Goal: Task Accomplishment & Management: Manage account settings

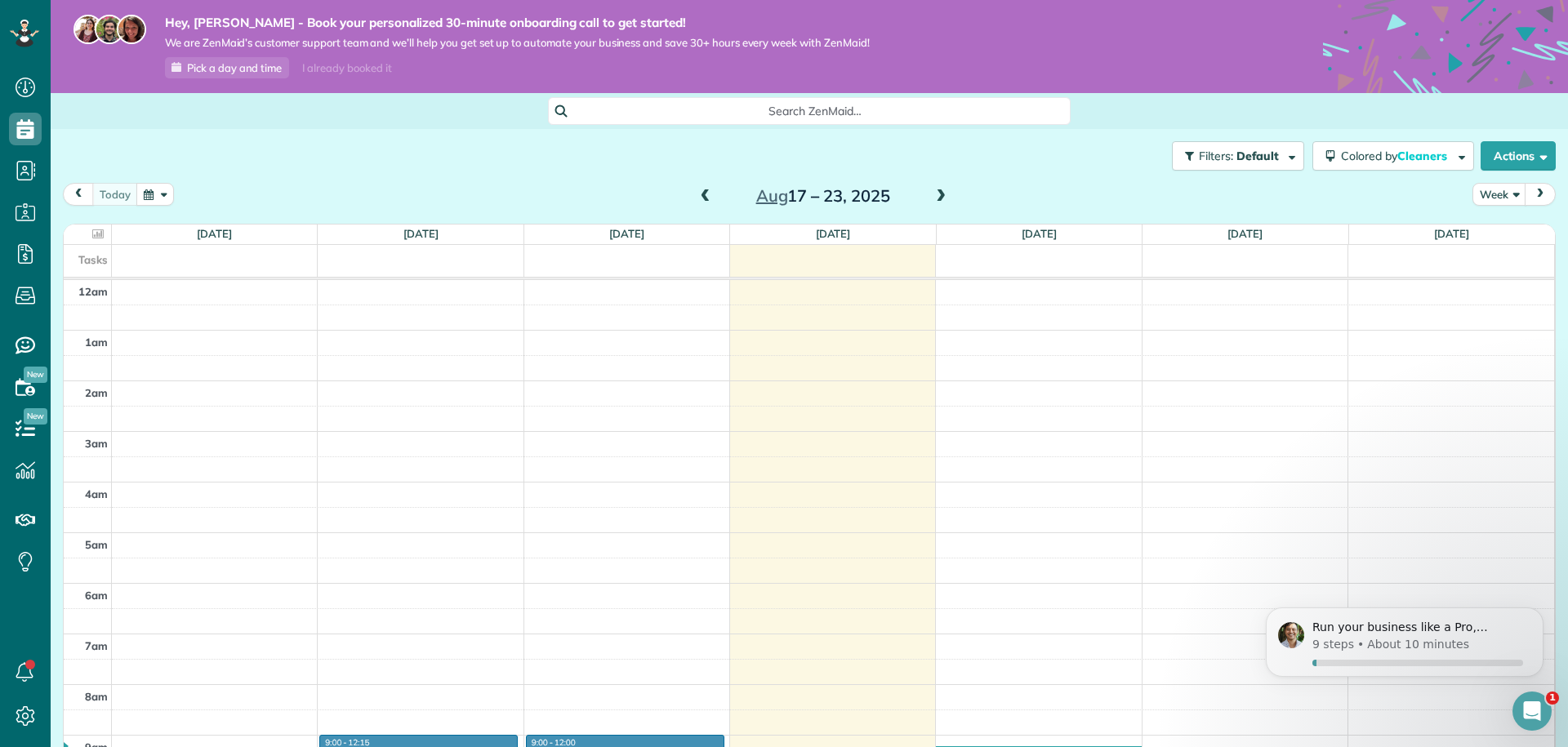
scroll to position [452, 0]
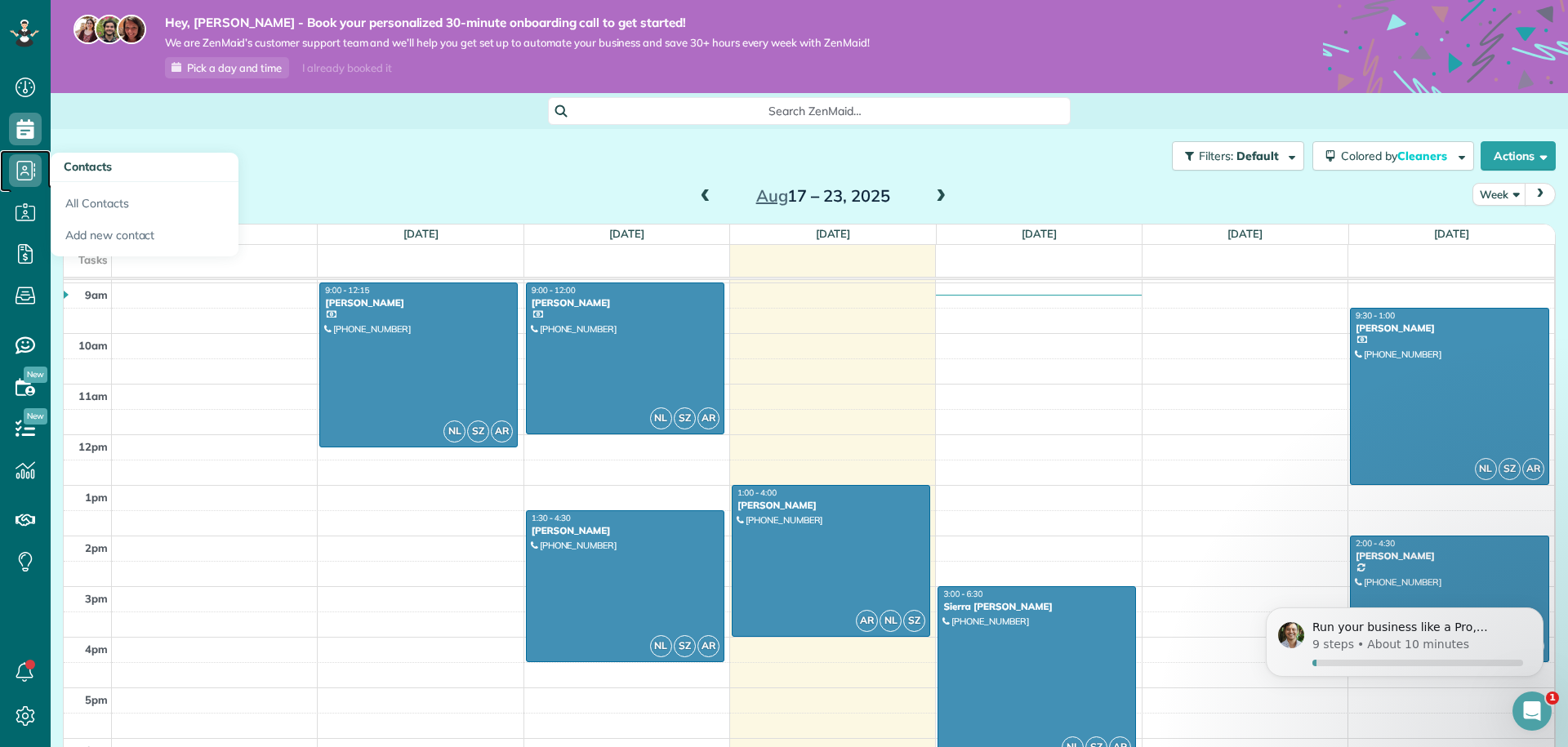
click at [30, 162] on icon at bounding box center [25, 170] width 33 height 33
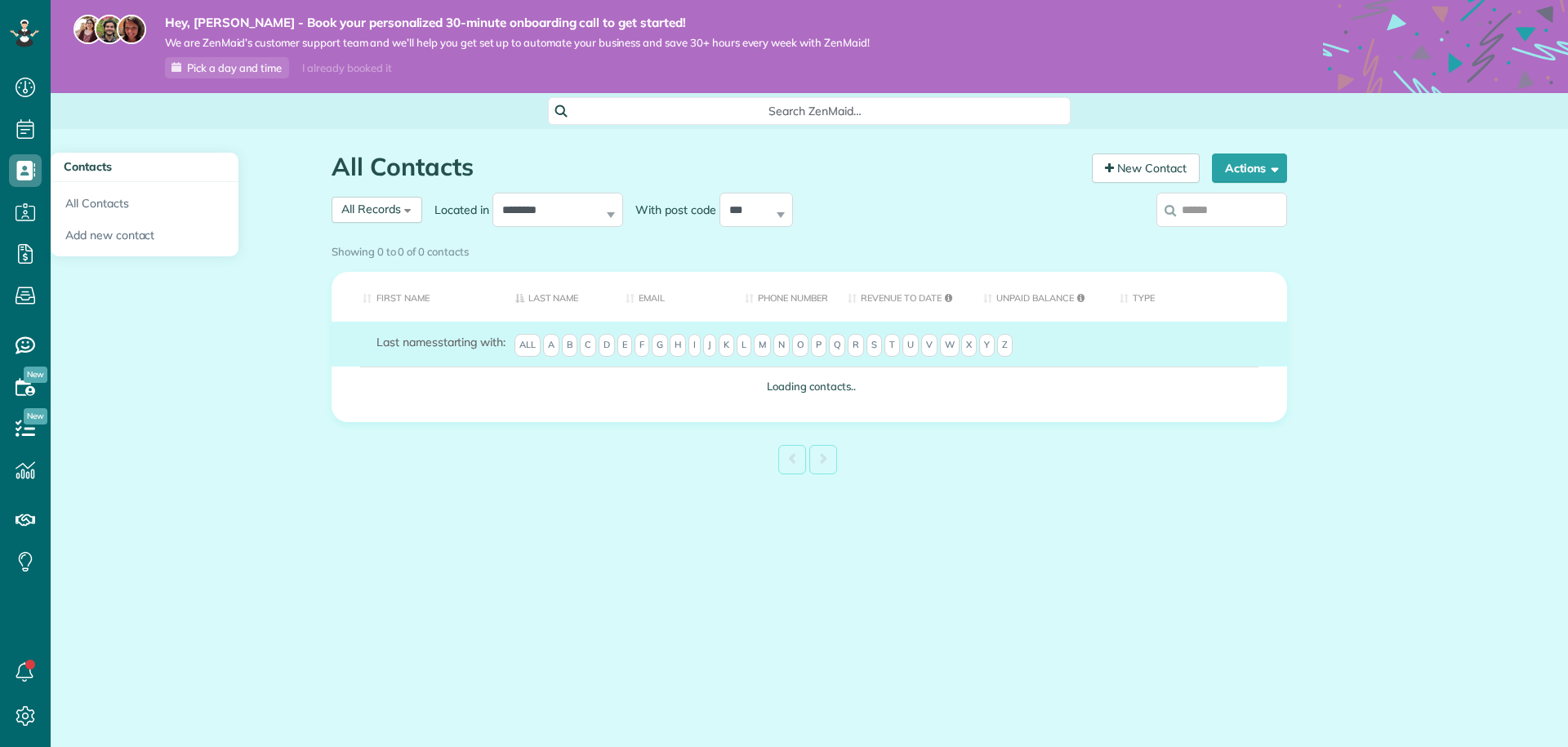
scroll to position [8, 8]
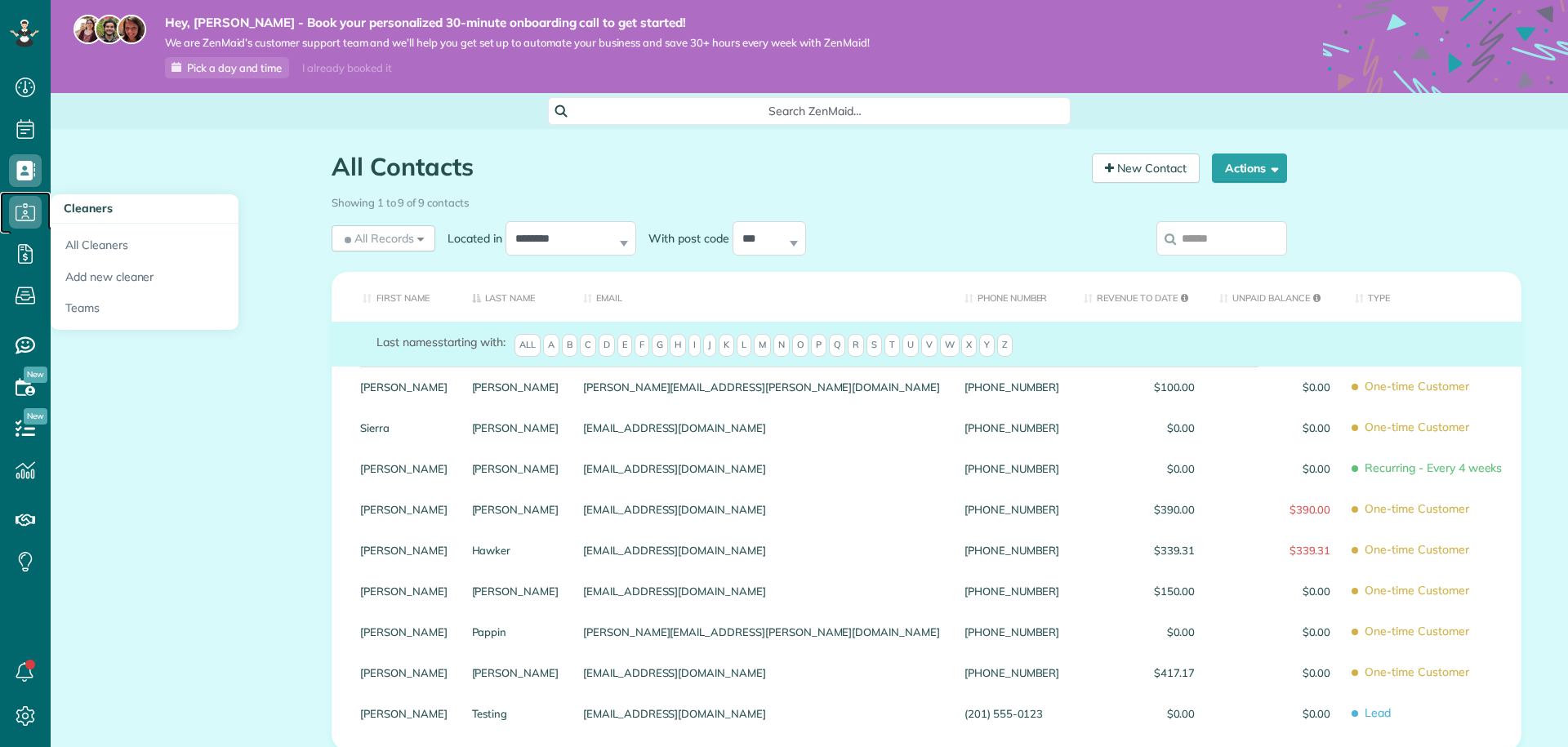
click at [27, 220] on use at bounding box center [25, 212] width 19 height 17
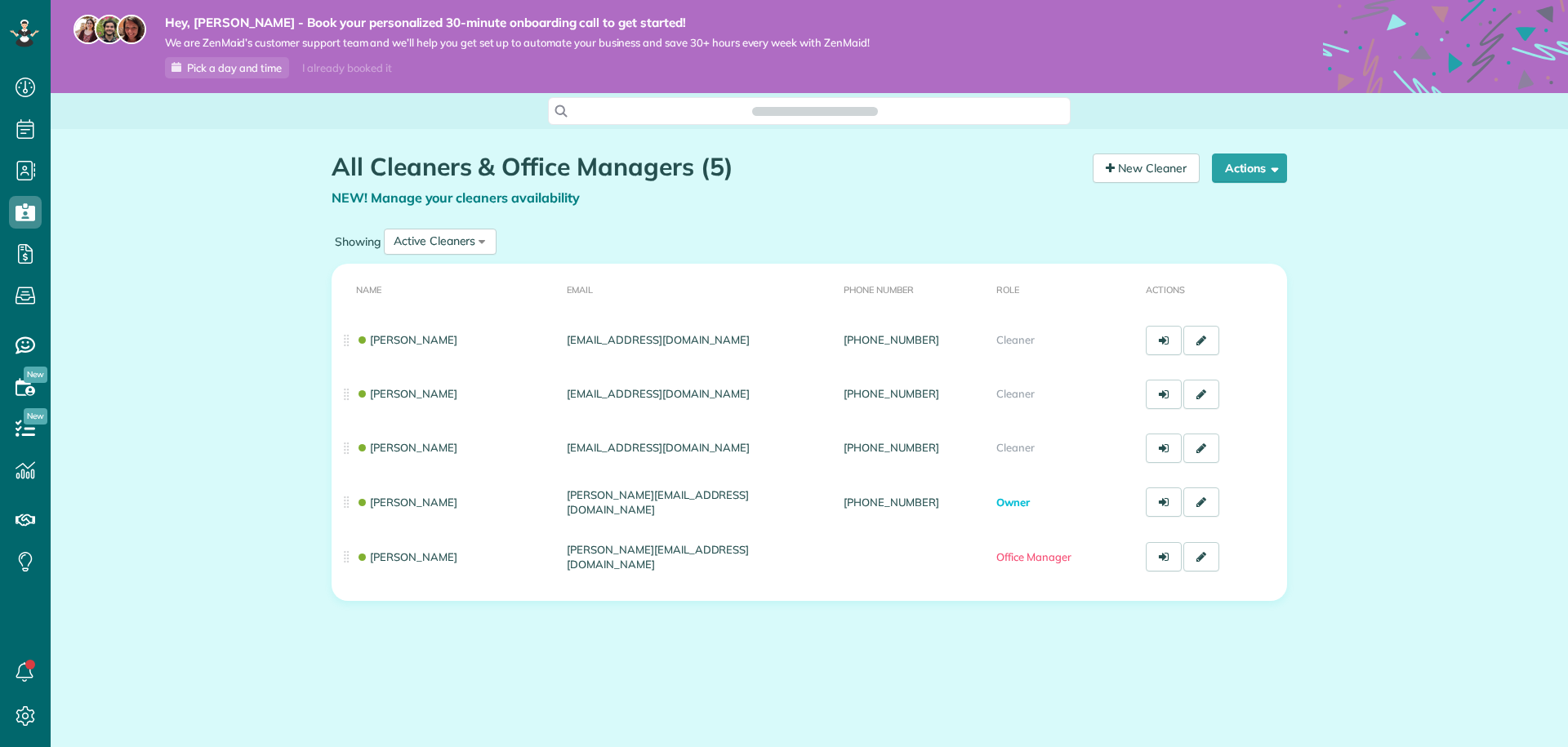
click at [30, 181] on icon at bounding box center [25, 170] width 33 height 33
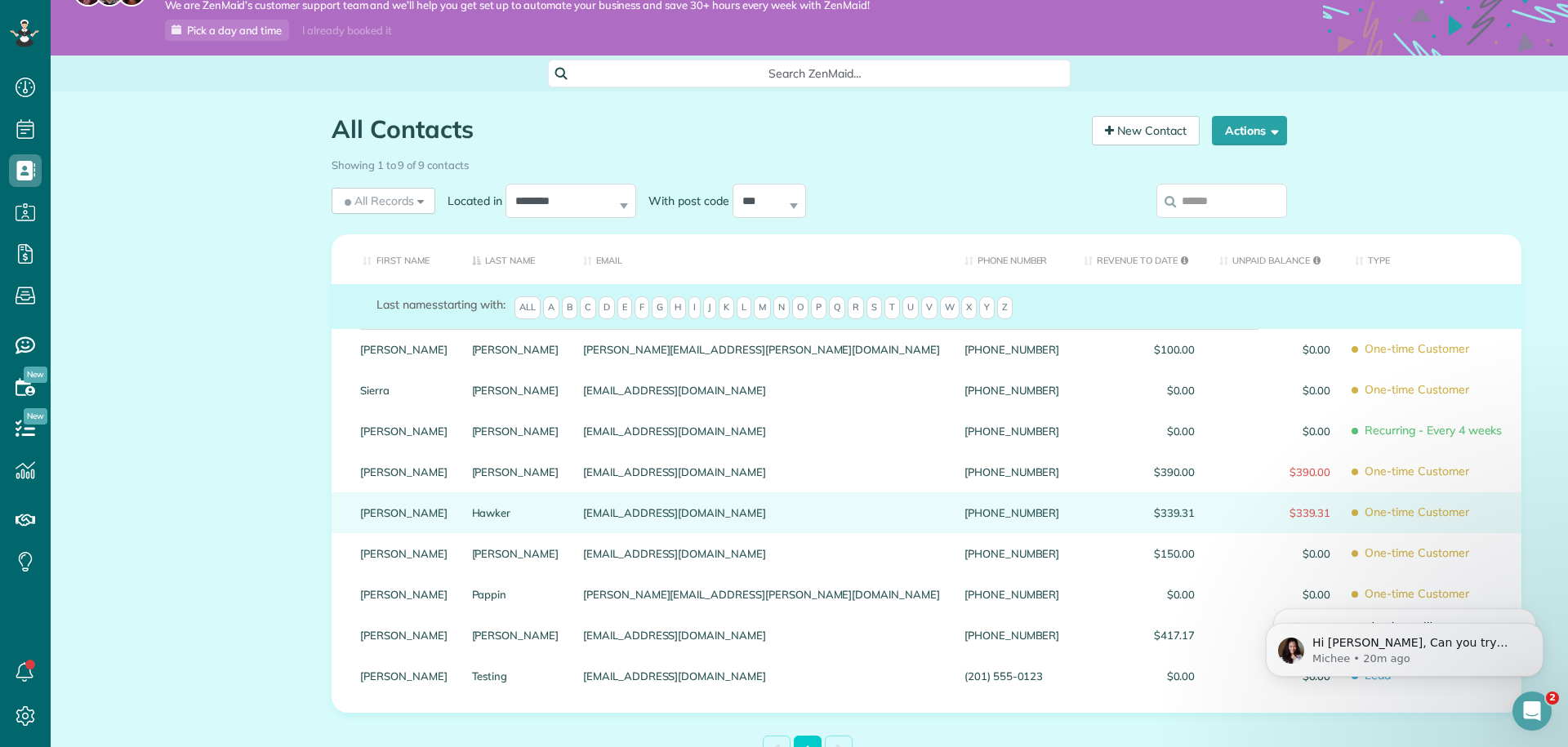
scroll to position [42, 0]
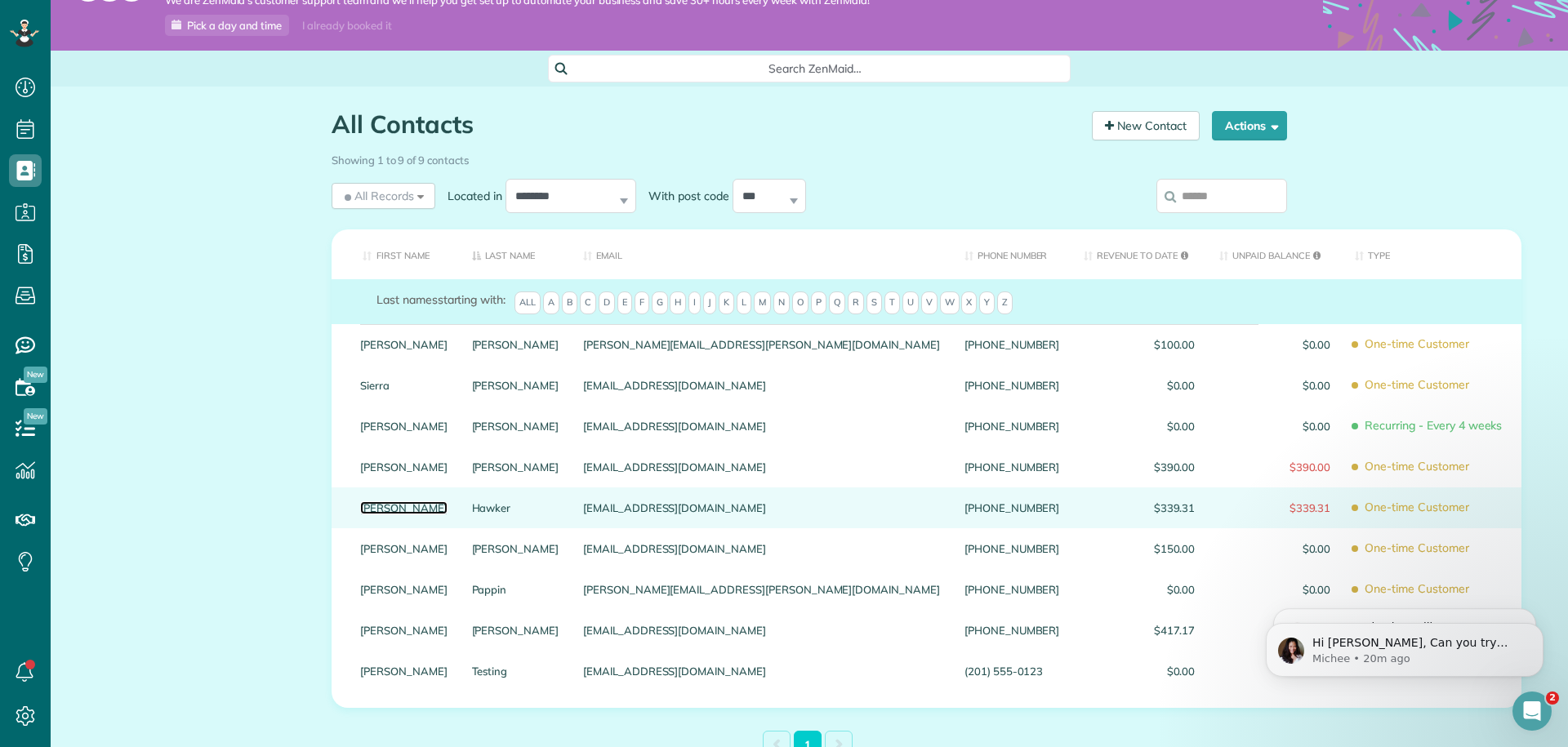
click at [402, 511] on link "[PERSON_NAME]" at bounding box center [403, 508] width 88 height 12
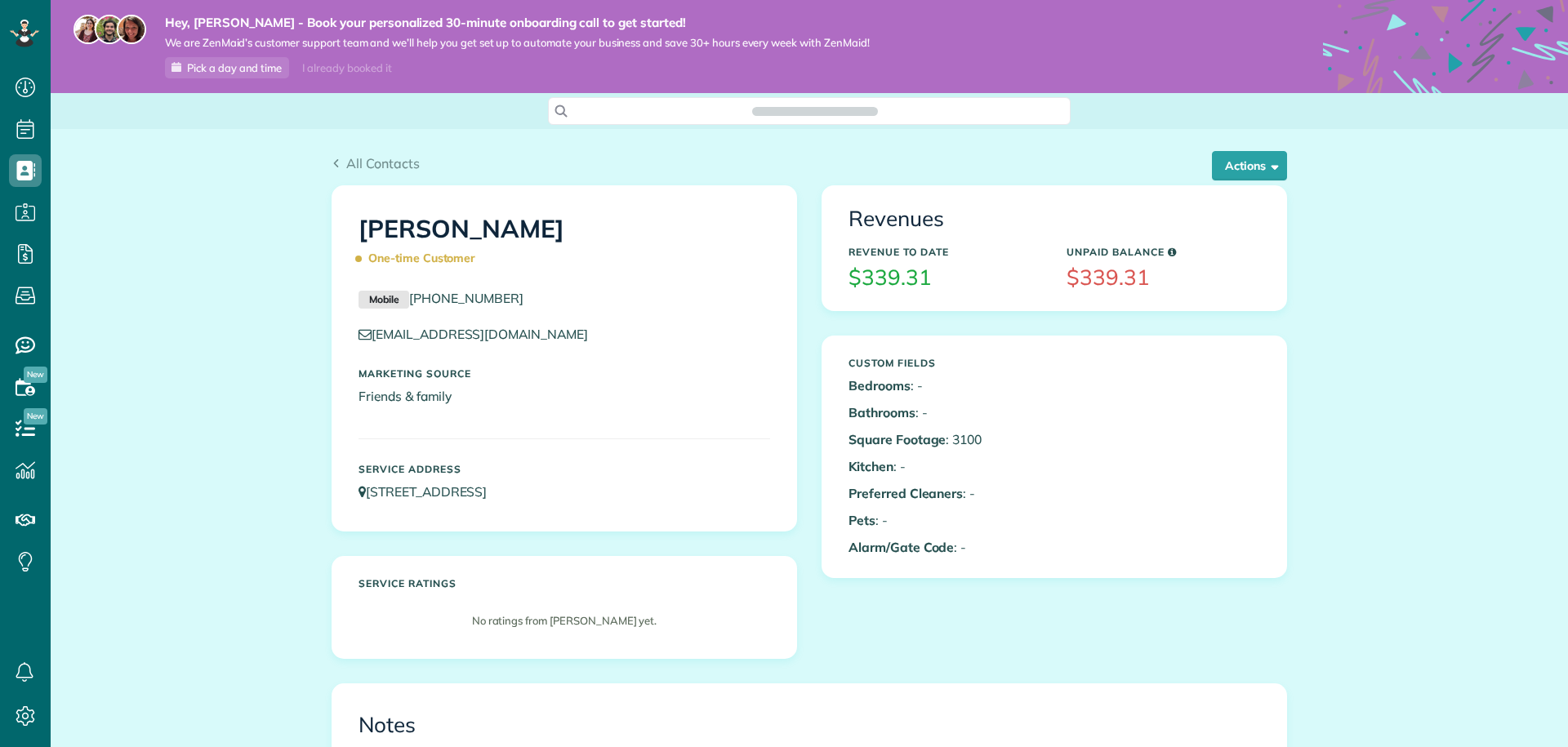
scroll to position [8, 8]
click at [1272, 169] on span "button" at bounding box center [1272, 165] width 13 height 12
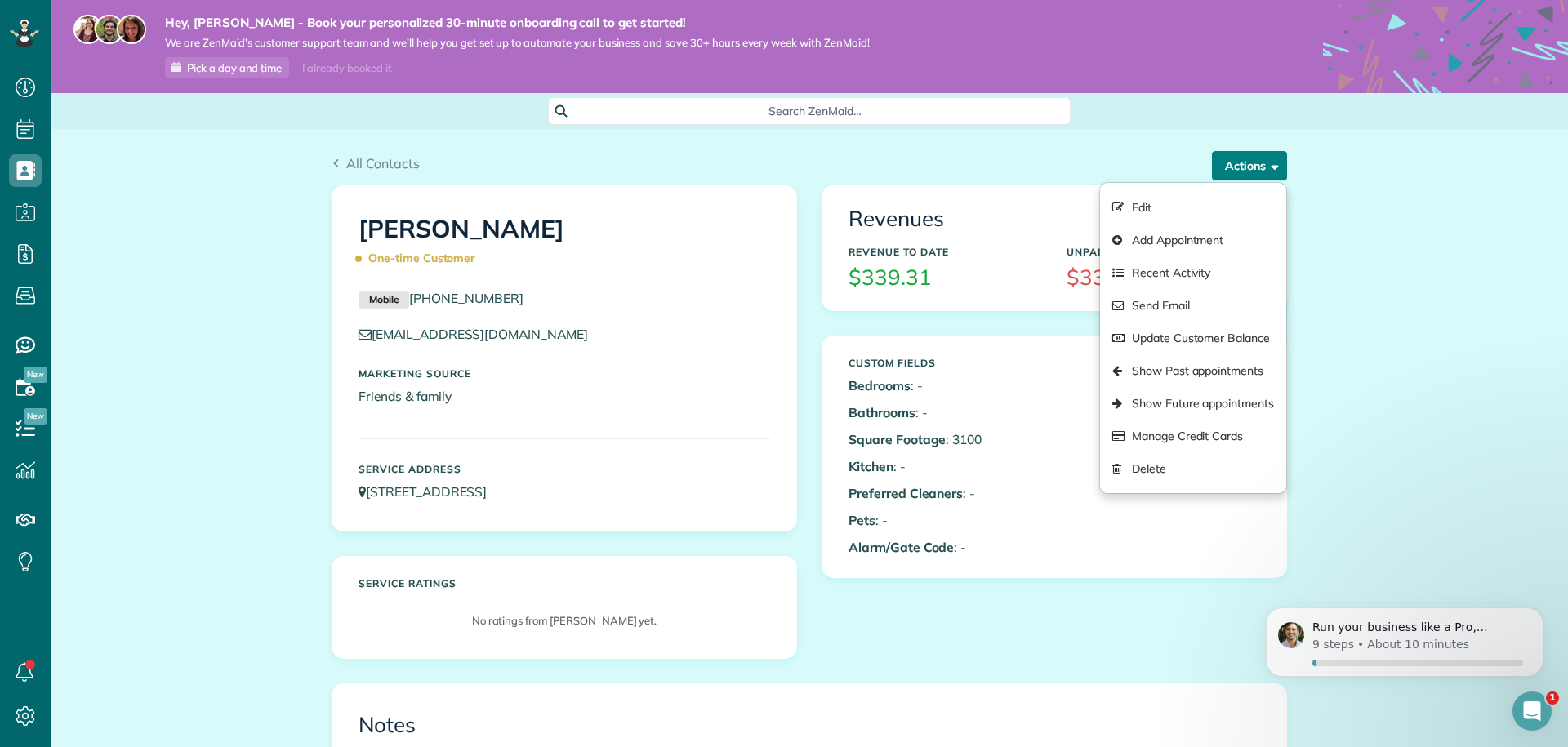
scroll to position [0, 0]
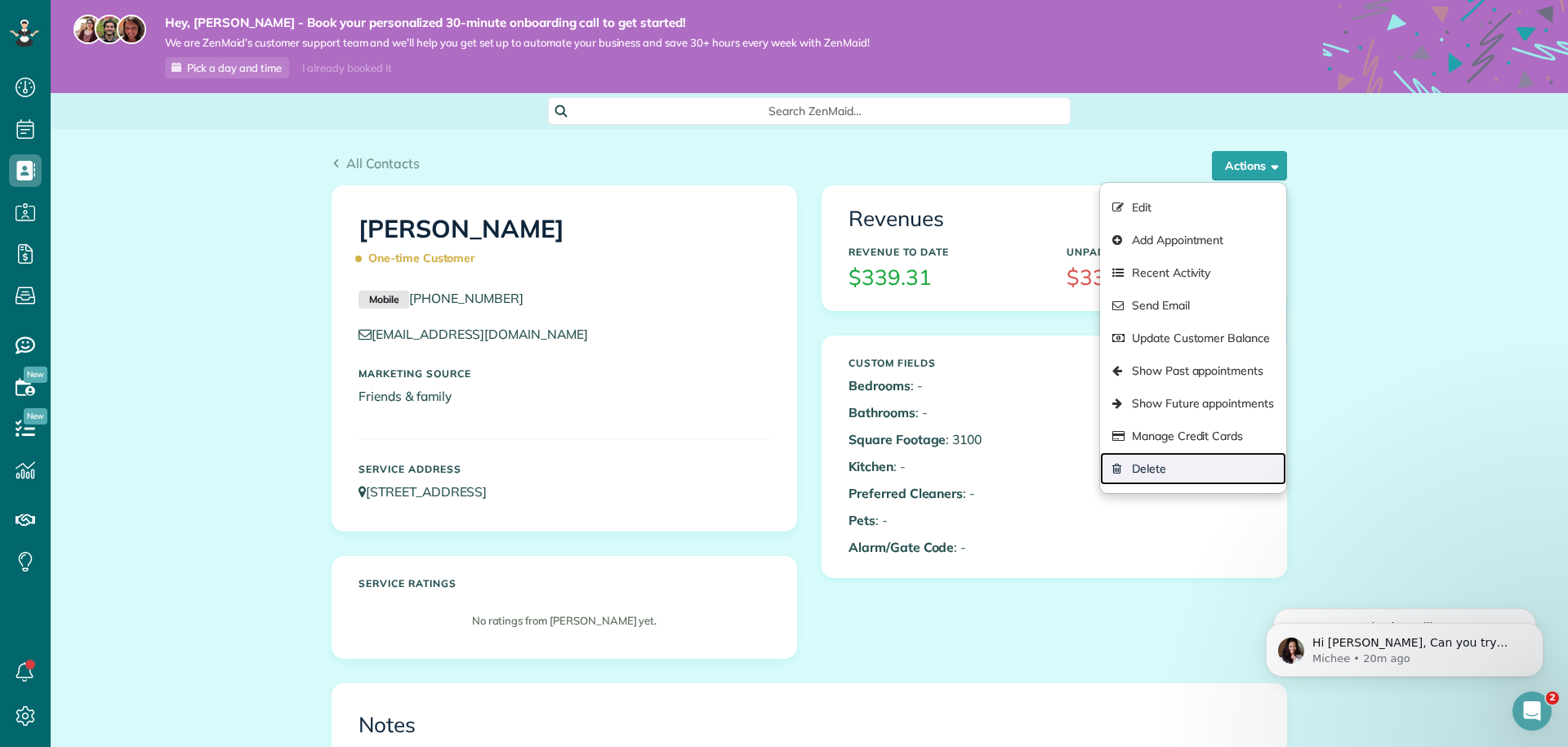
click at [1213, 472] on link "Delete" at bounding box center [1193, 468] width 187 height 33
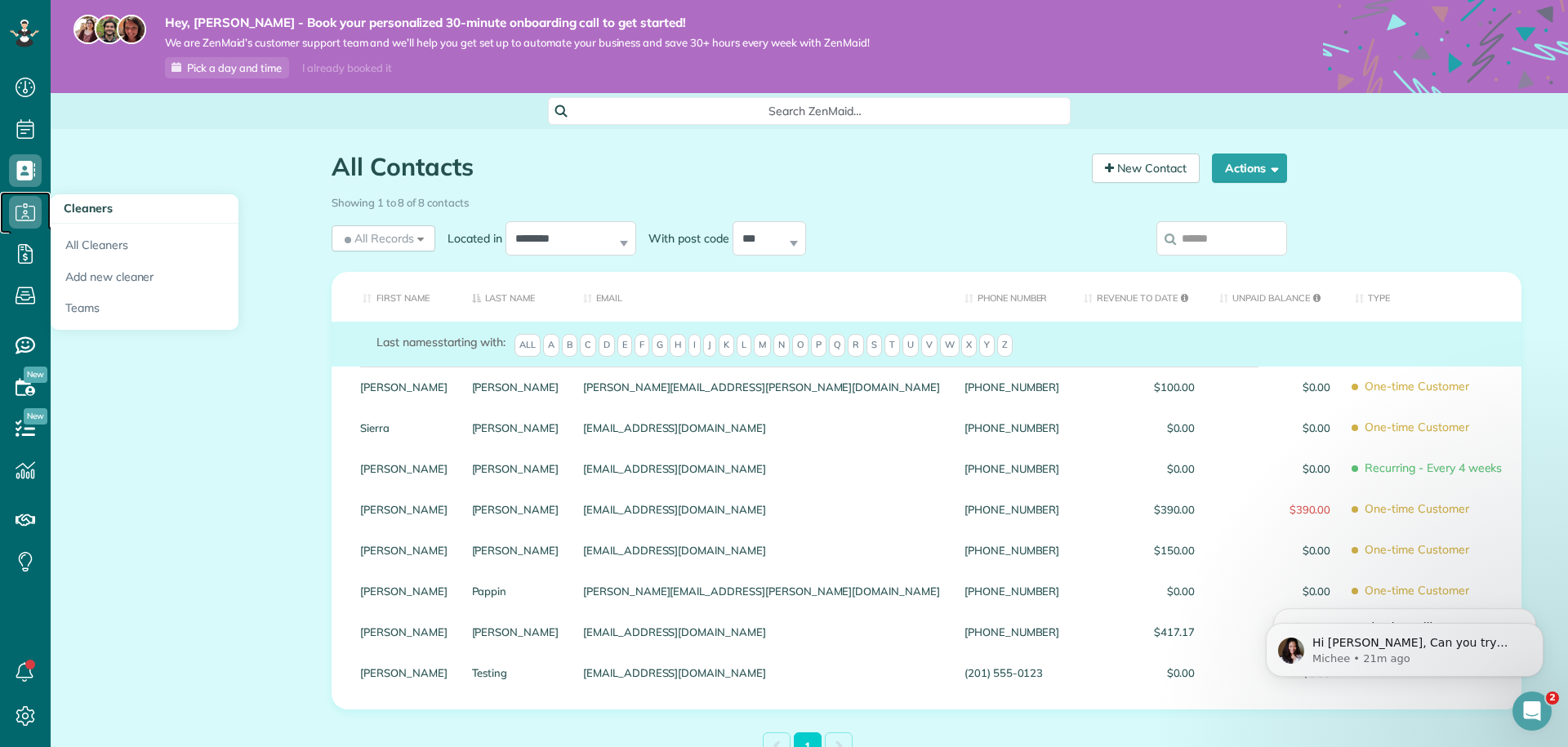
click at [29, 224] on icon at bounding box center [25, 212] width 33 height 33
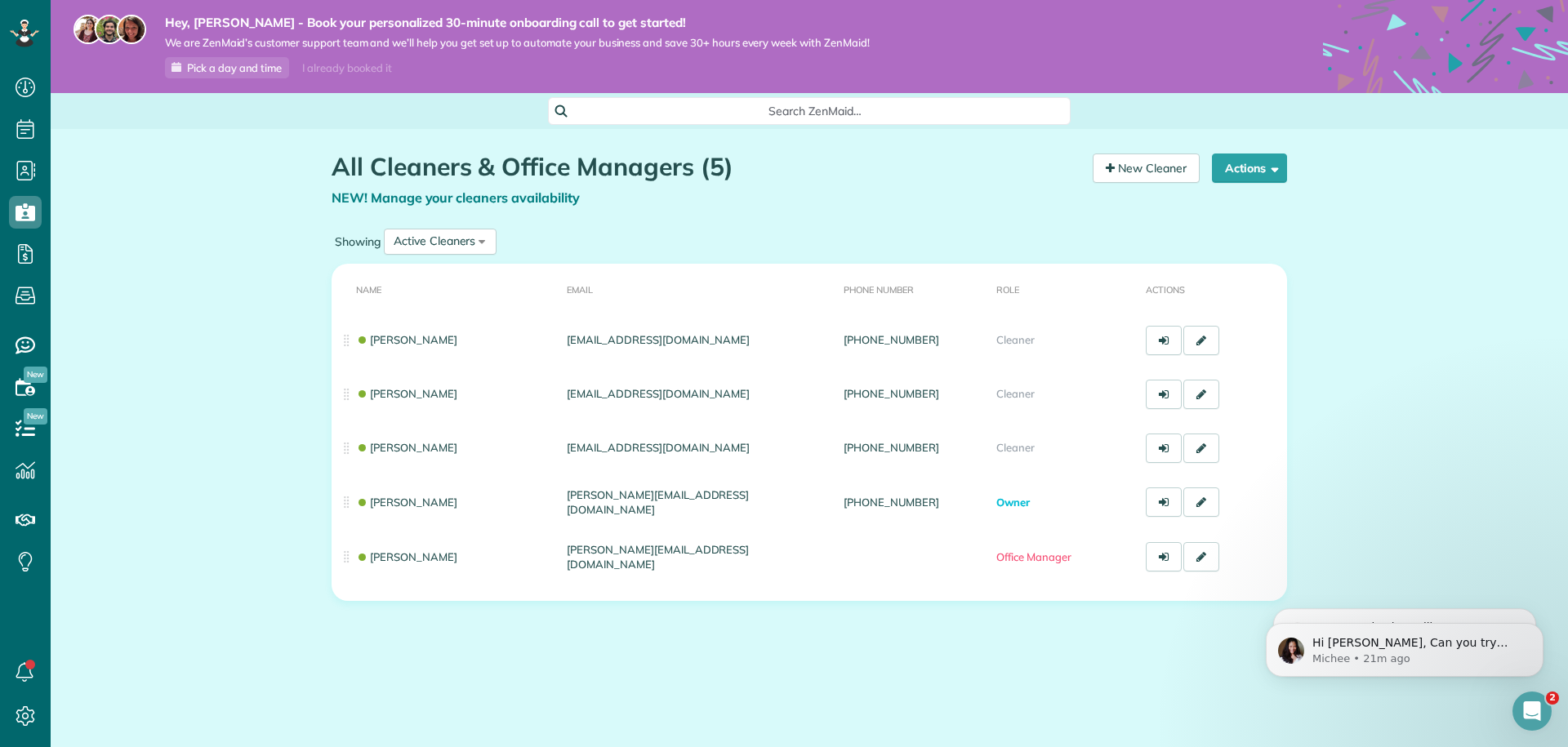
click at [1244, 151] on div "All Cleaners & Office Managers (5) NEW! Manage your cleaners availability Your …" at bounding box center [809, 176] width 980 height 94
click at [1242, 161] on button "Actions" at bounding box center [1250, 168] width 75 height 30
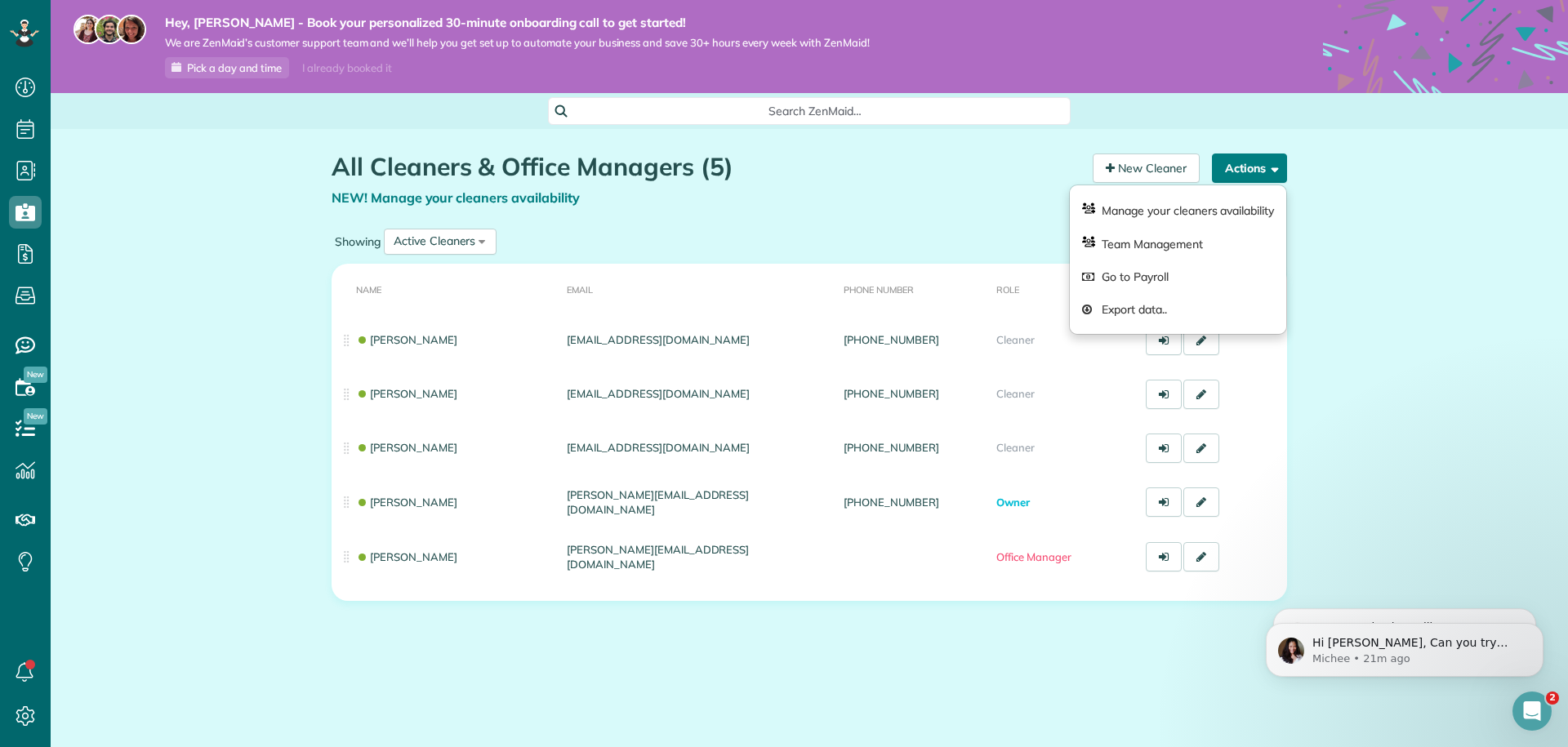
click at [1242, 161] on button "Actions" at bounding box center [1250, 168] width 75 height 30
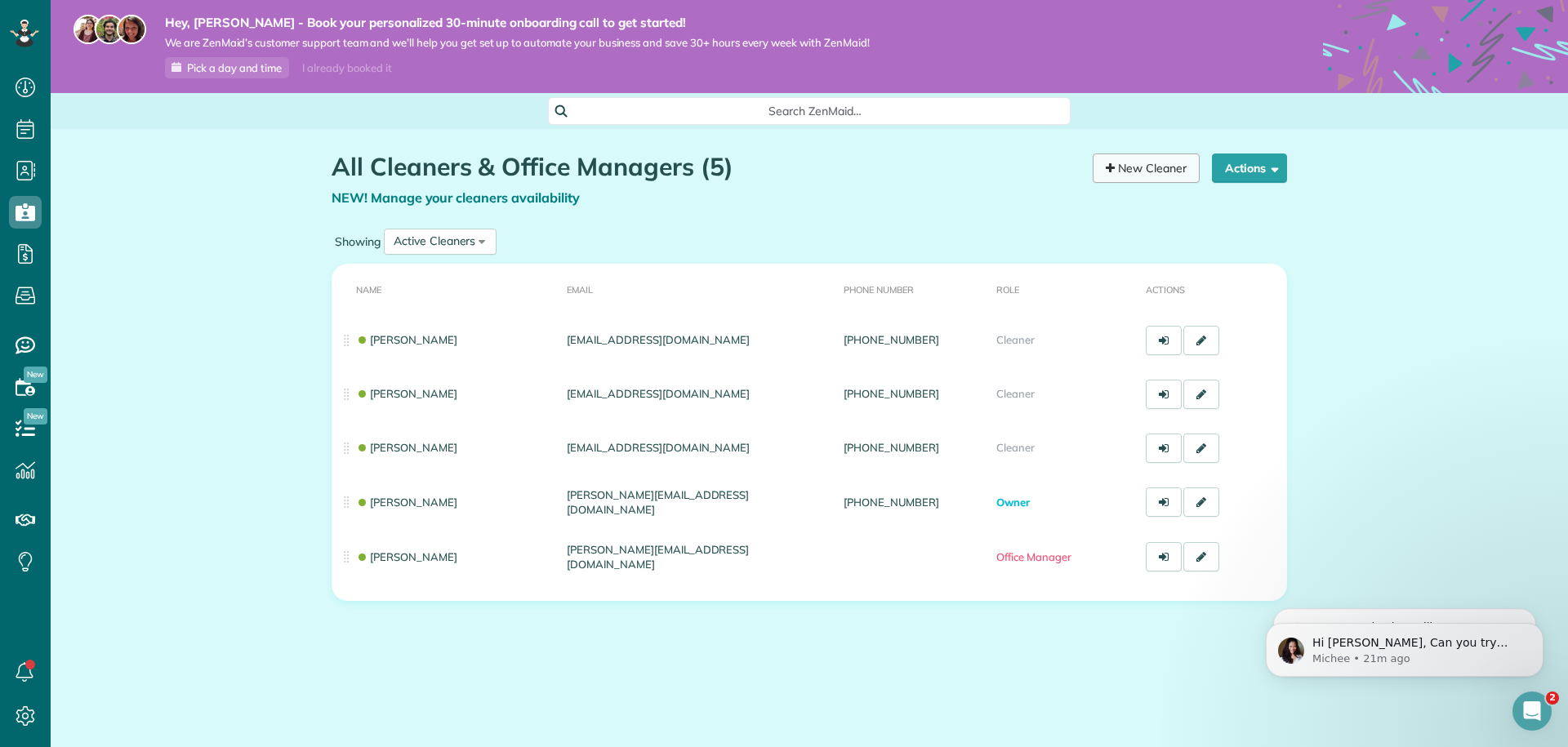
click at [1146, 168] on link "New Cleaner" at bounding box center [1146, 168] width 107 height 30
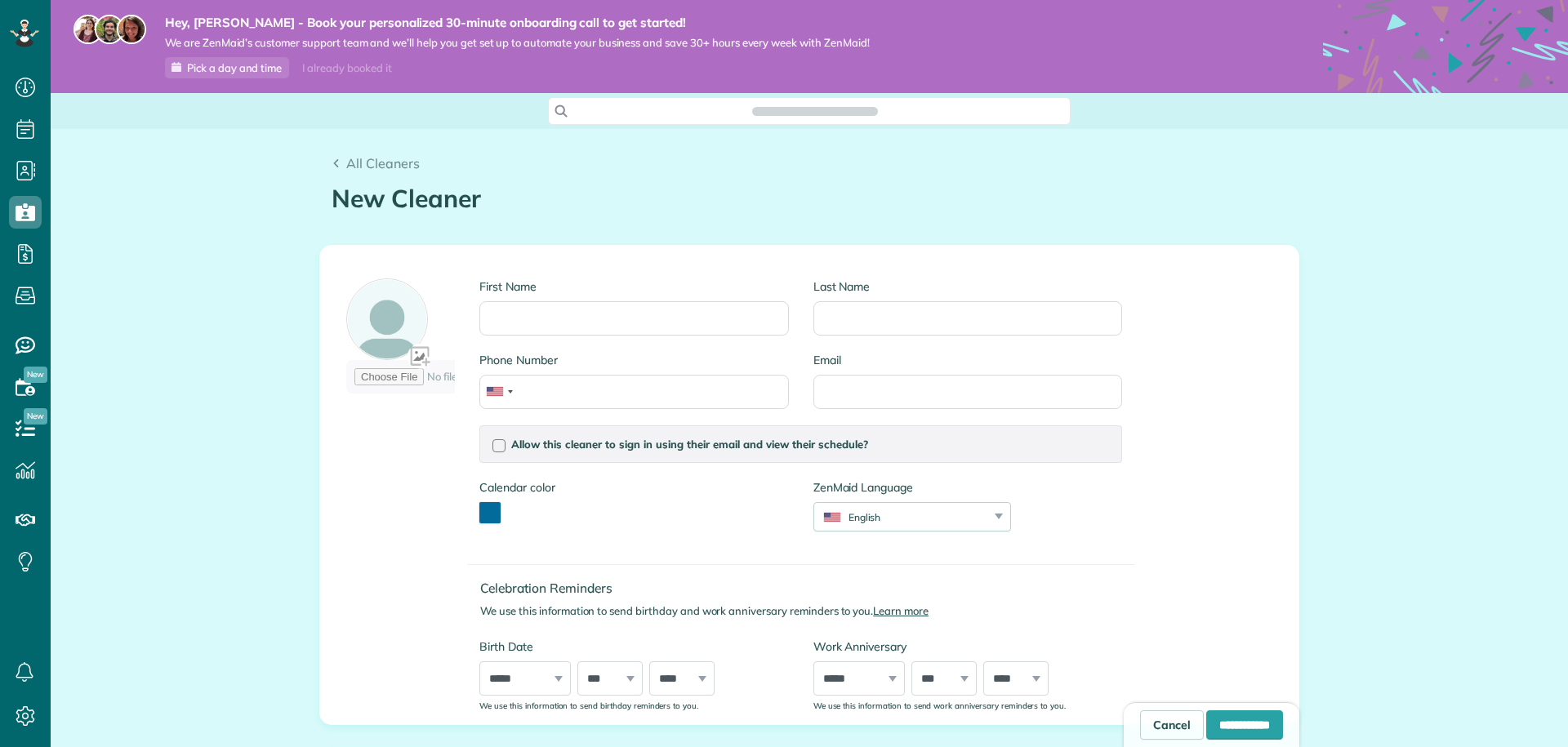
scroll to position [8, 8]
click at [641, 317] on input "First Name" at bounding box center [633, 318] width 309 height 35
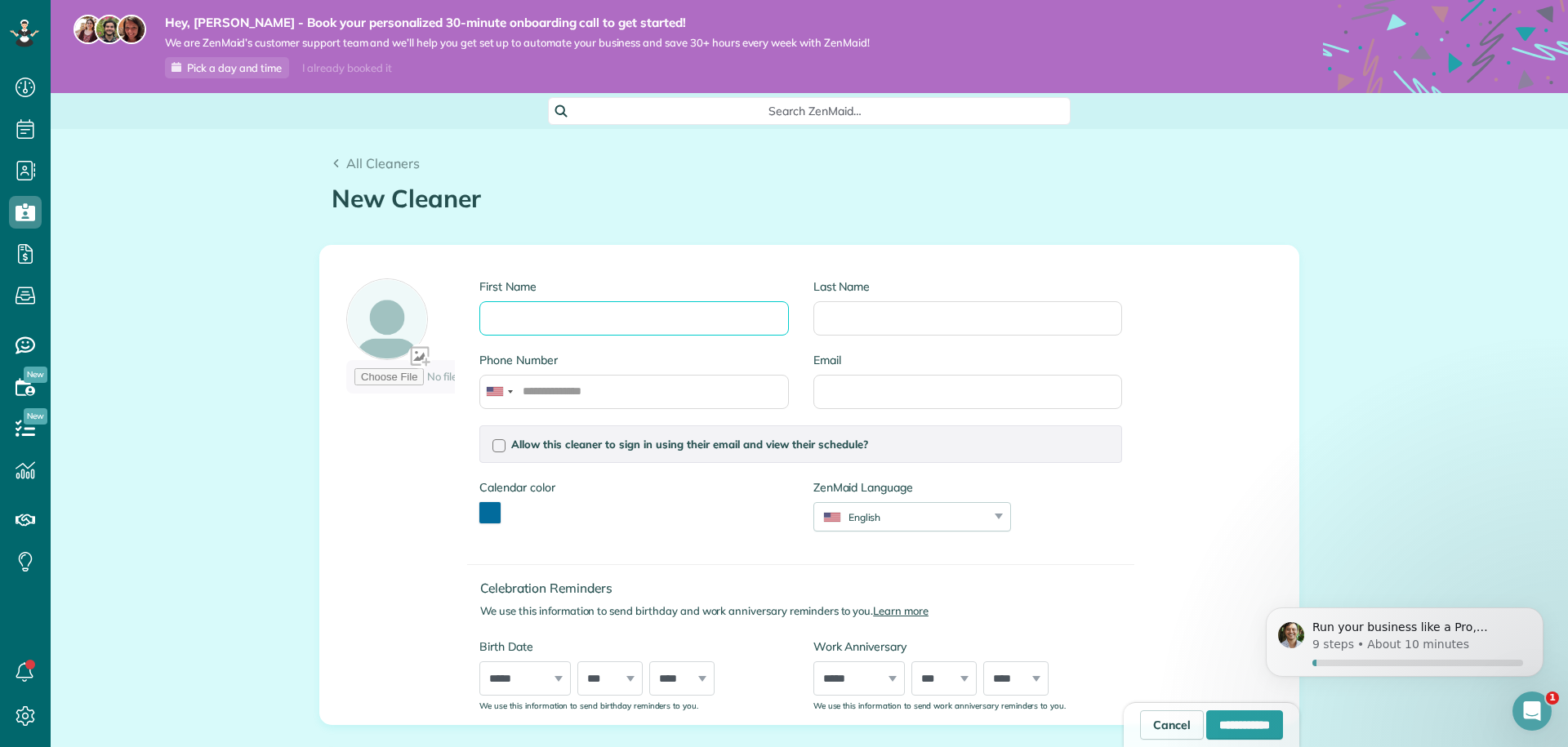
scroll to position [0, 0]
type input "******"
click at [930, 311] on input "Last Name" at bounding box center [967, 318] width 309 height 35
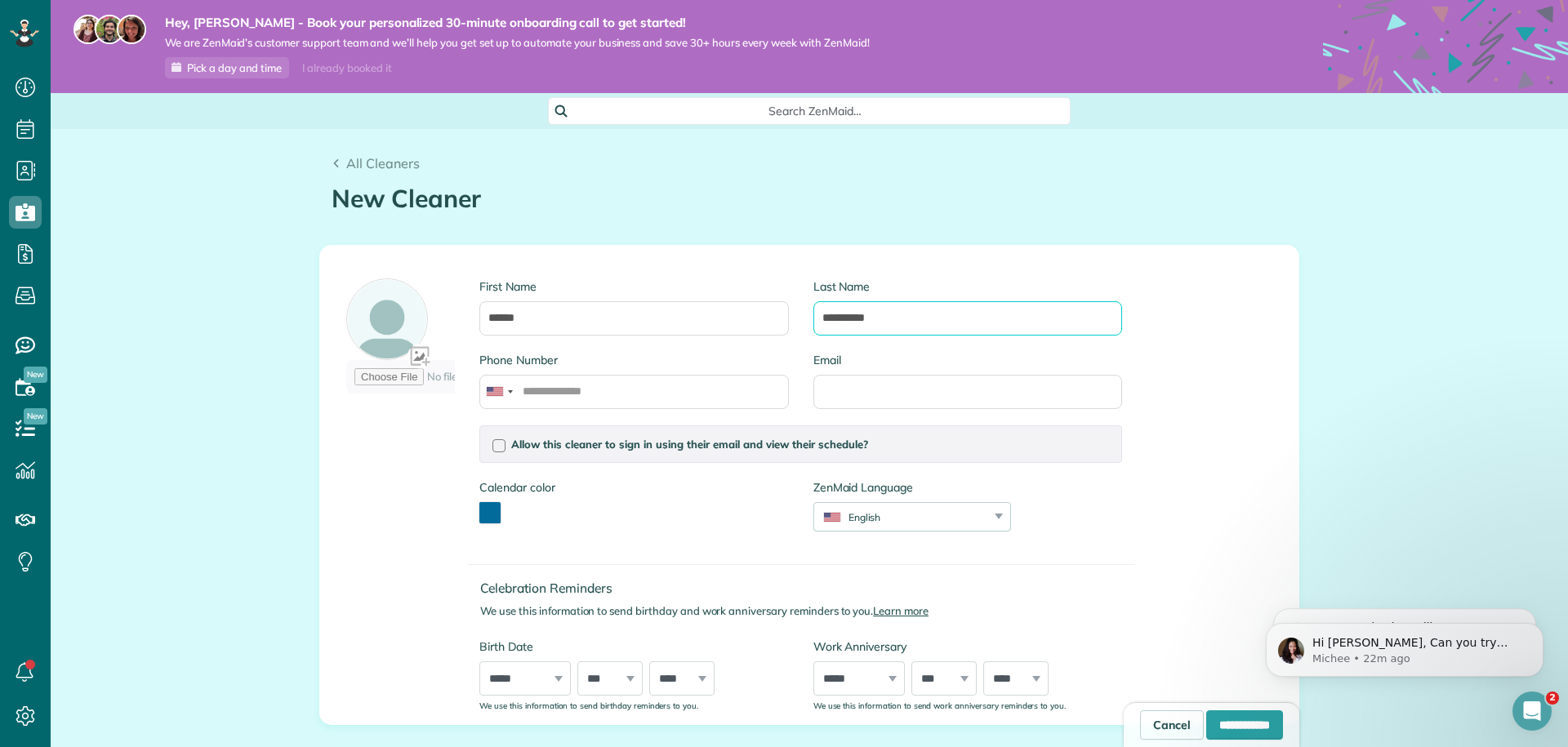
type input "**********"
click at [867, 386] on input "Email" at bounding box center [967, 392] width 309 height 35
paste input "**********"
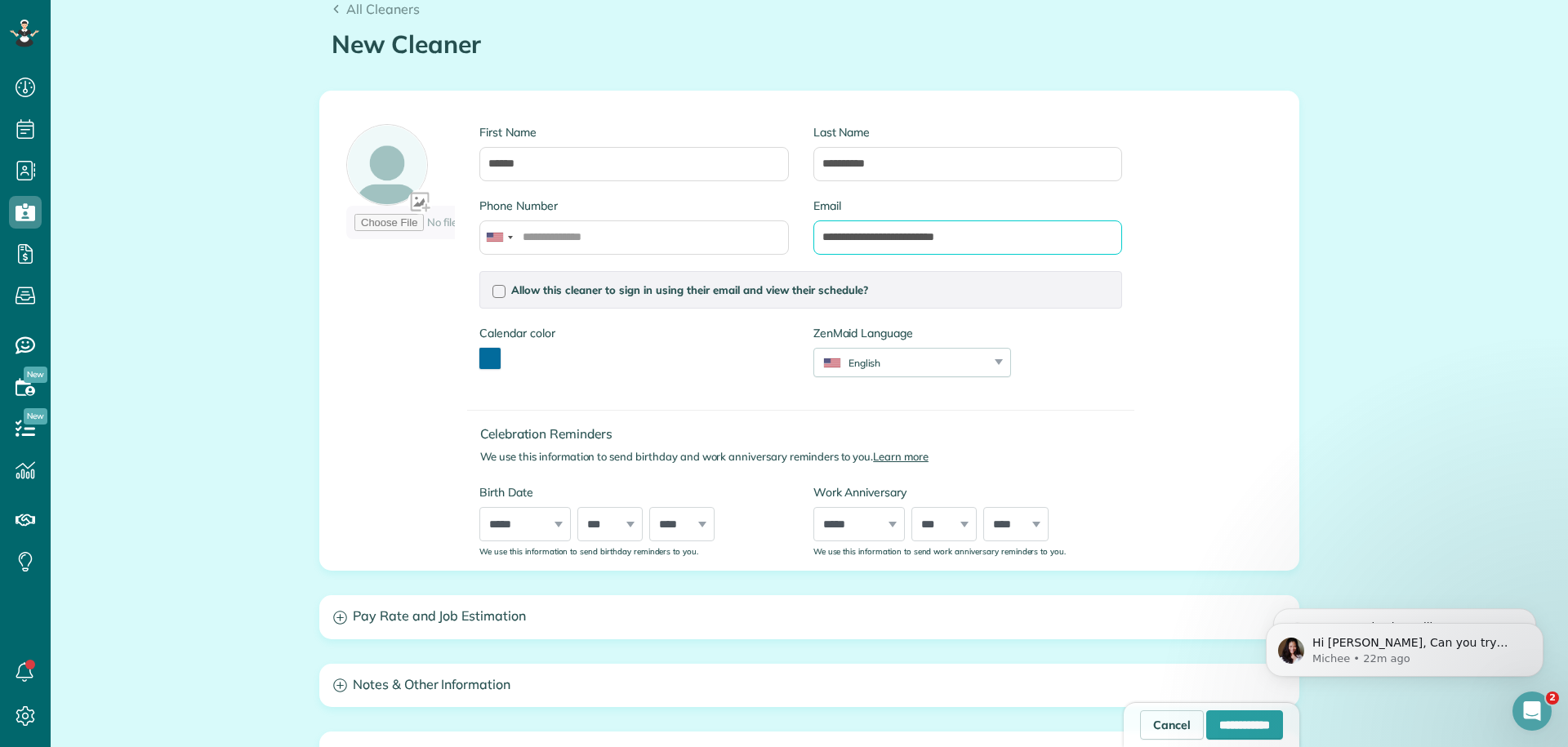
scroll to position [155, 0]
type input "**********"
click at [905, 359] on div "English" at bounding box center [901, 361] width 176 height 13
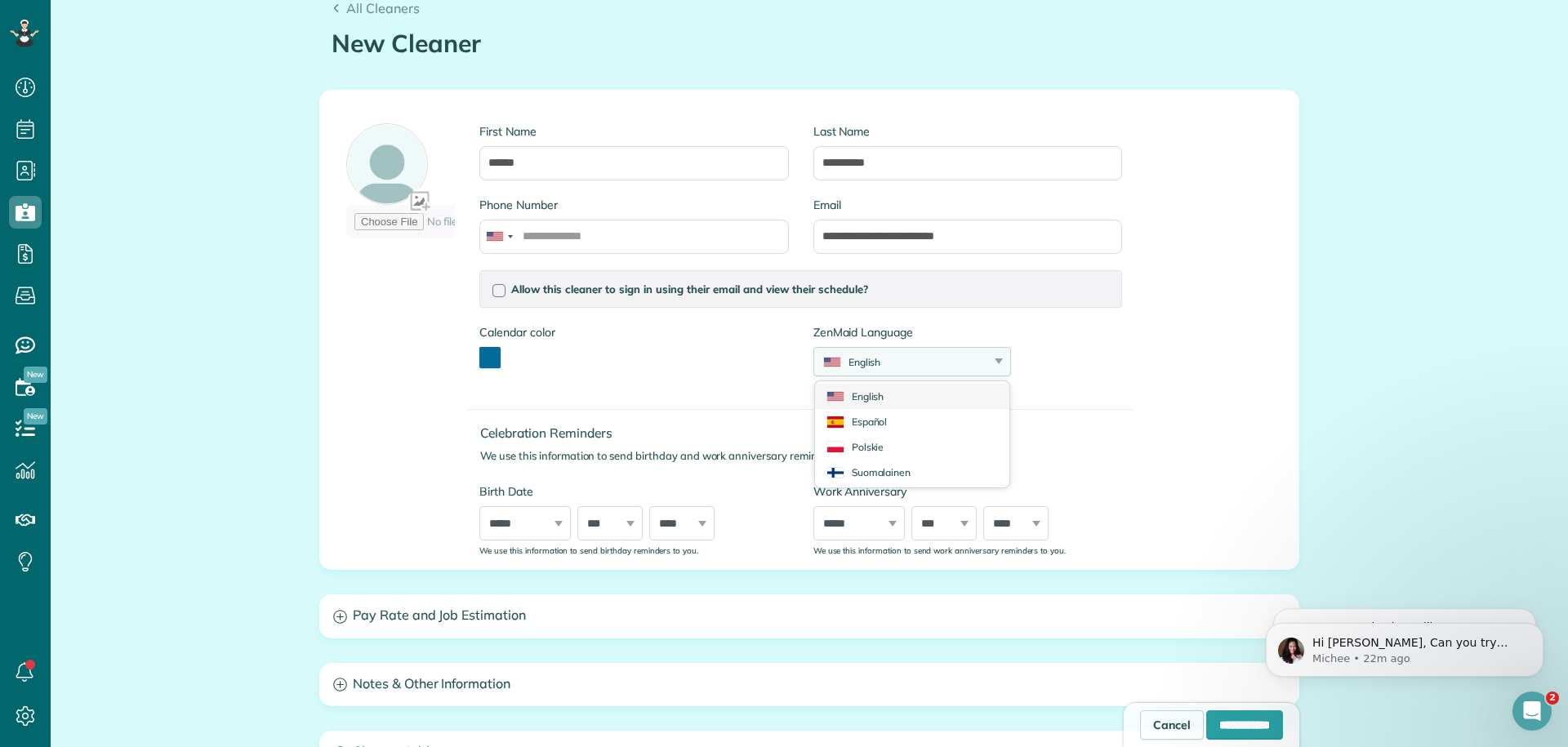
scroll to position [181, 0]
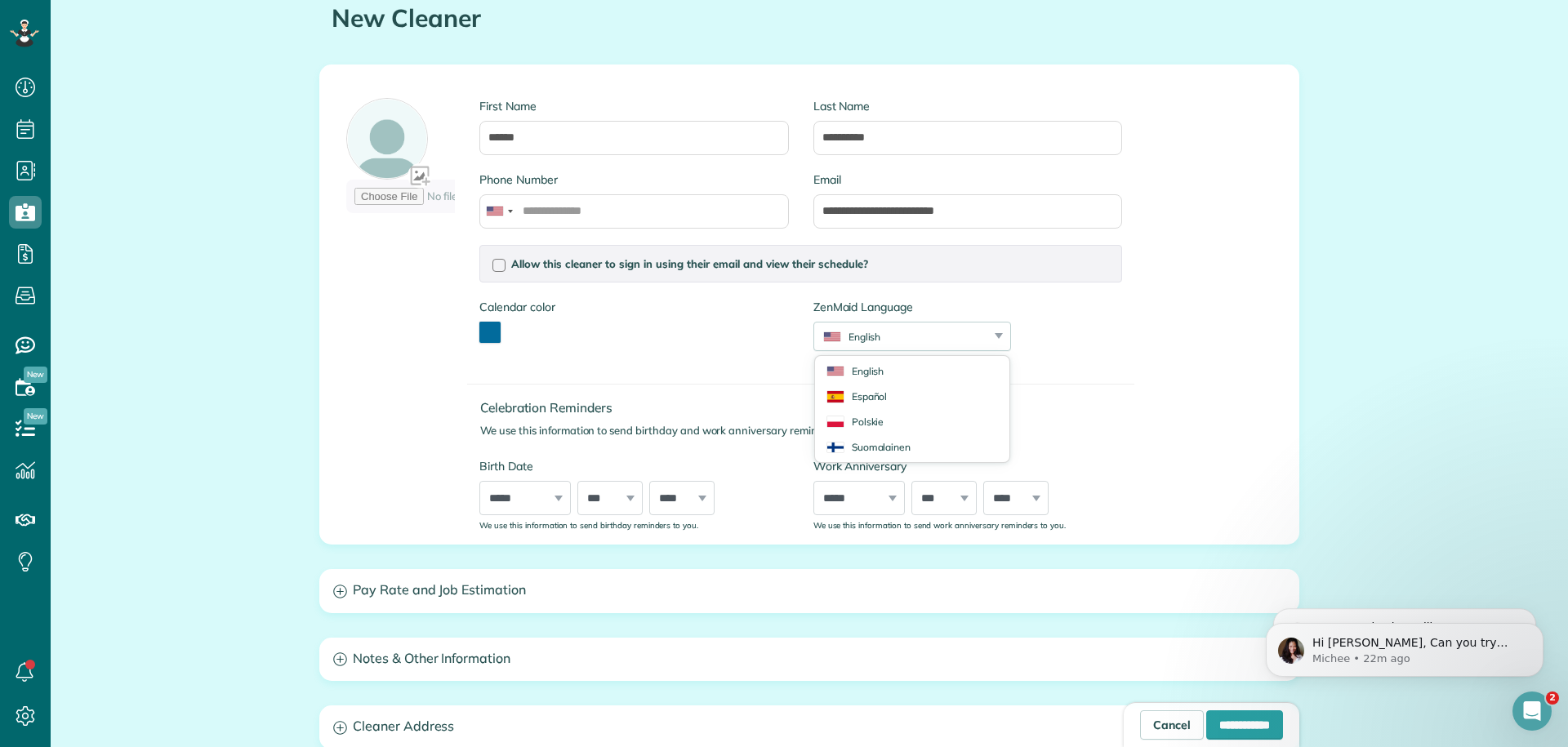
click at [1108, 317] on div "Allow this cleaner to sign in using their email and view their schedule? Passwo…" at bounding box center [801, 306] width 668 height 122
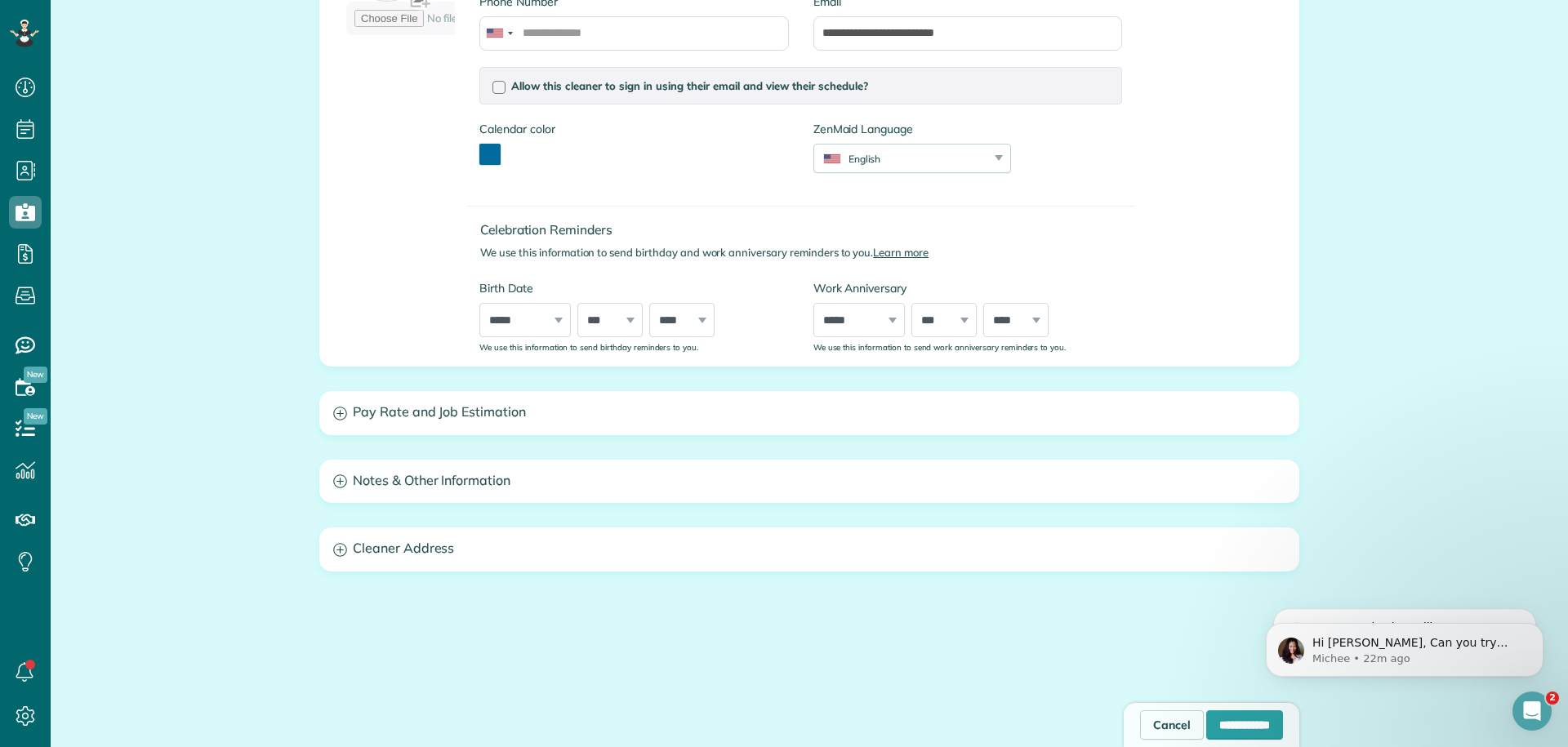
scroll to position [362, 0]
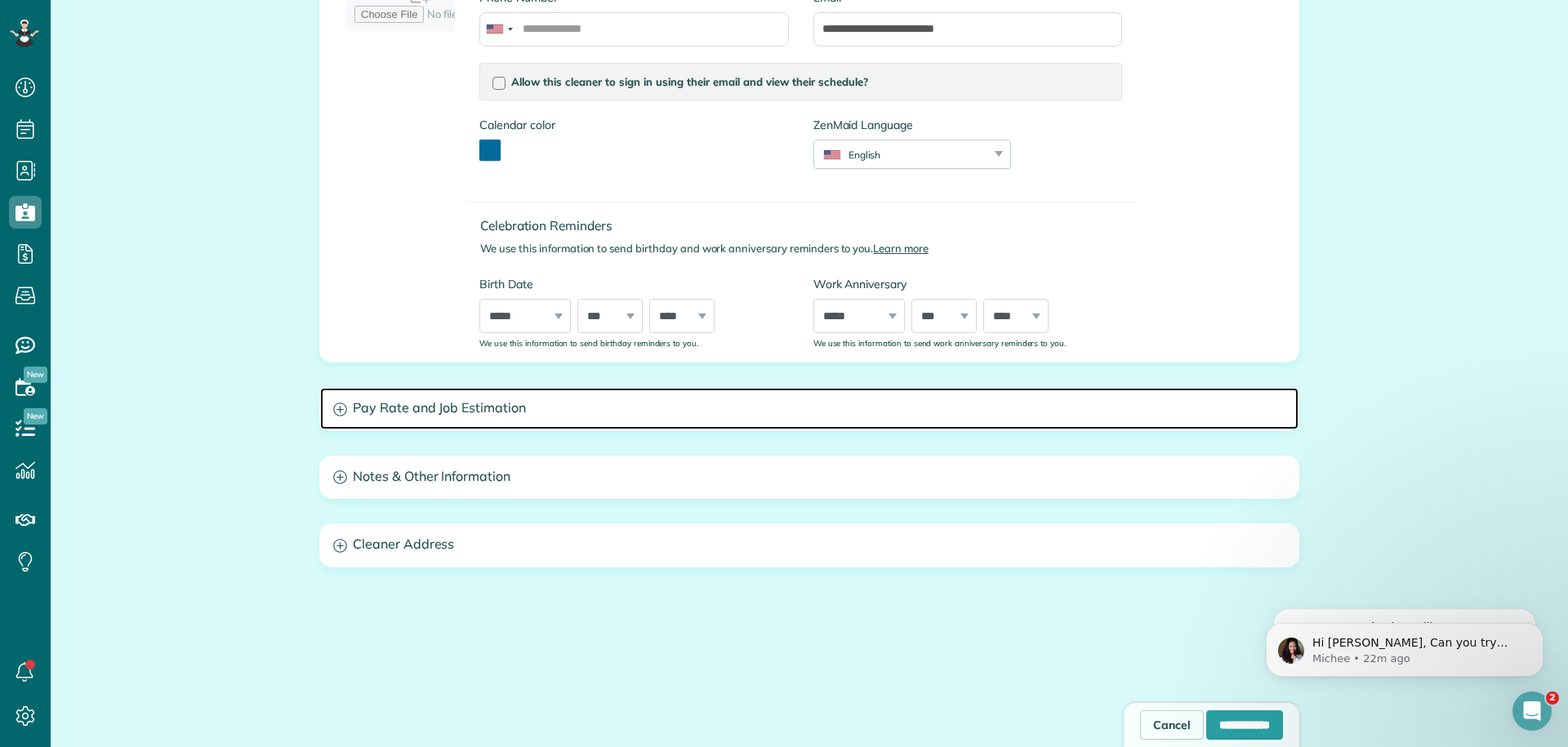
click at [502, 415] on h3 "Pay Rate and Job Estimation" at bounding box center [809, 408] width 978 height 41
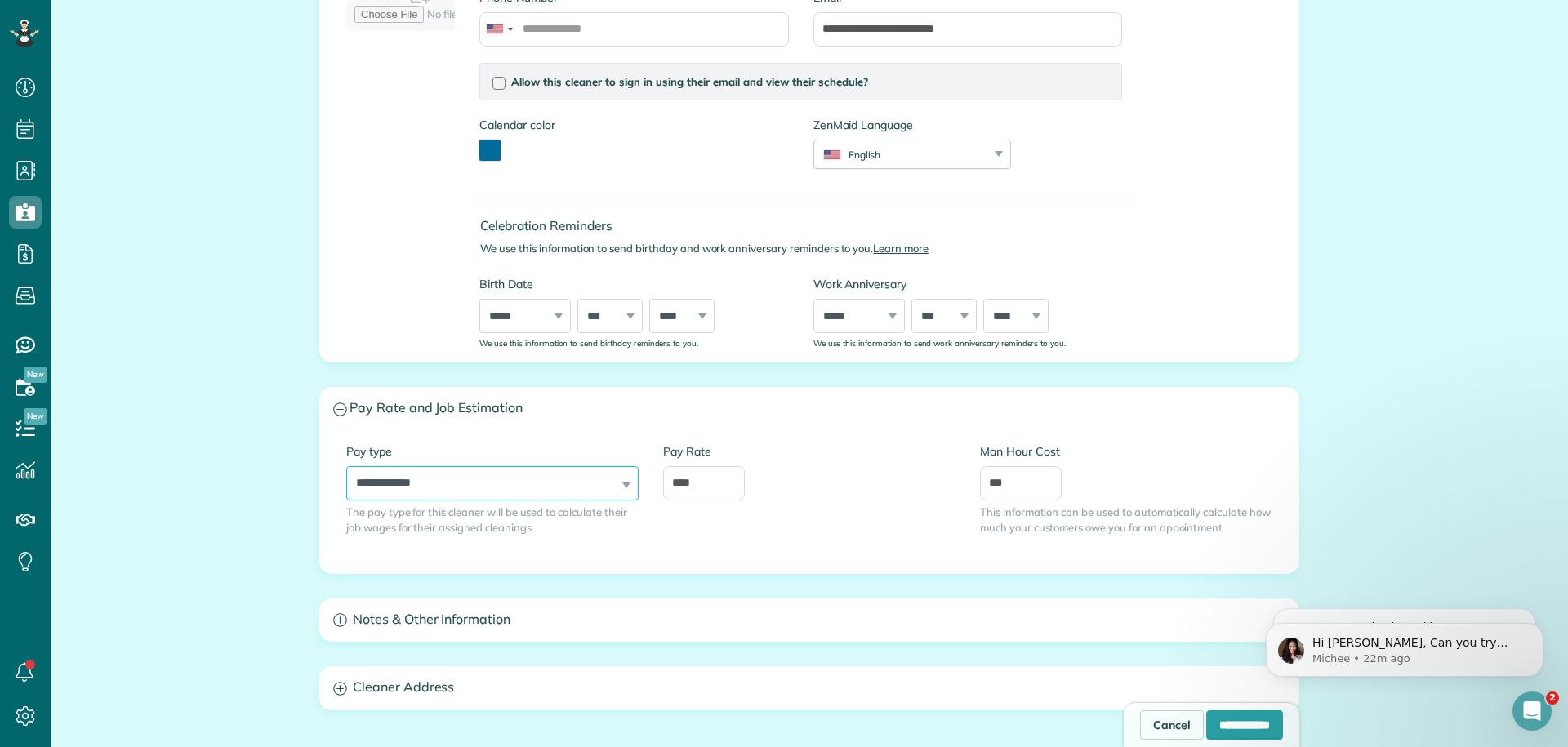
click at [581, 496] on select "**********" at bounding box center [493, 484] width 292 height 35
select select "******"
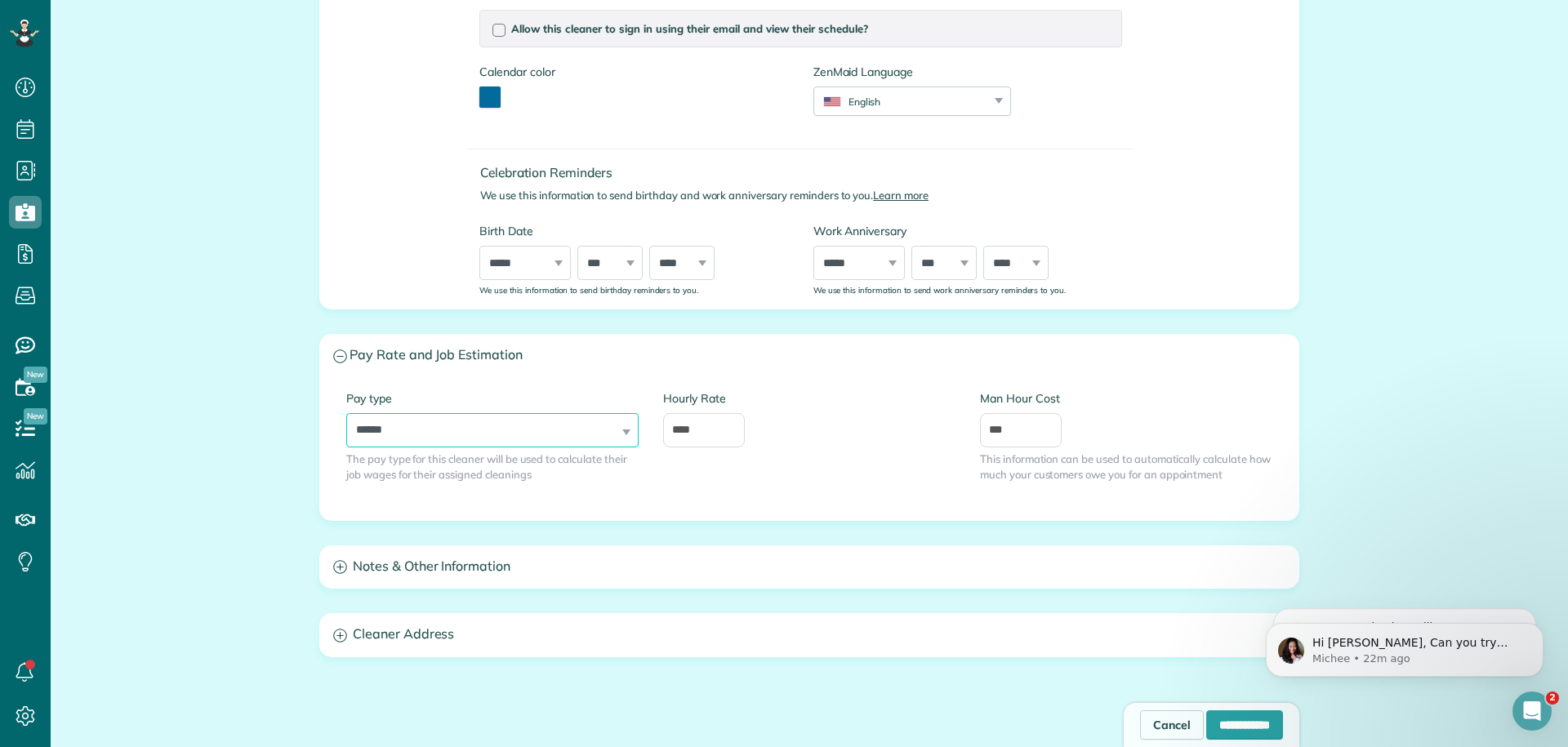
scroll to position [421, 0]
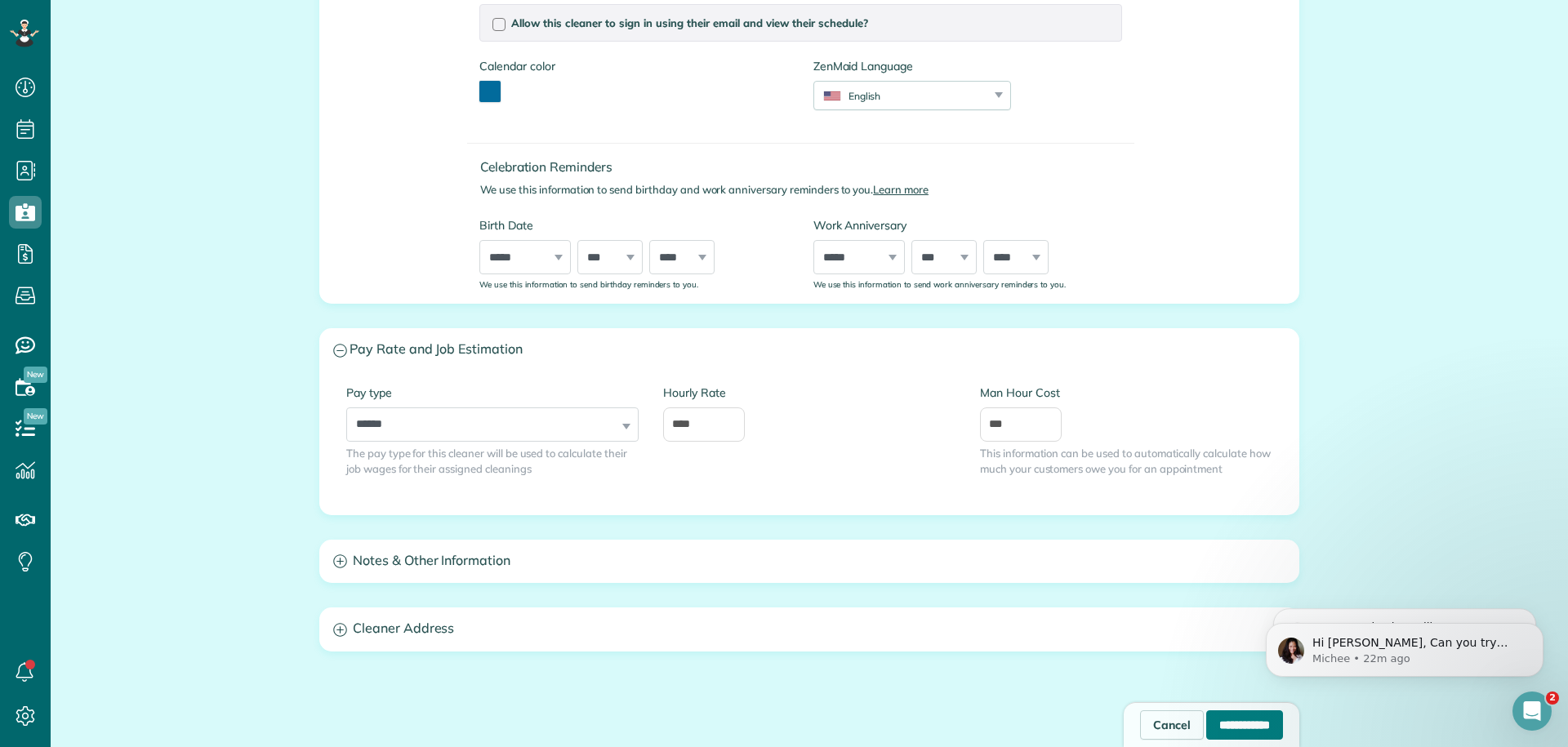
click at [1213, 732] on input "**********" at bounding box center [1245, 725] width 77 height 30
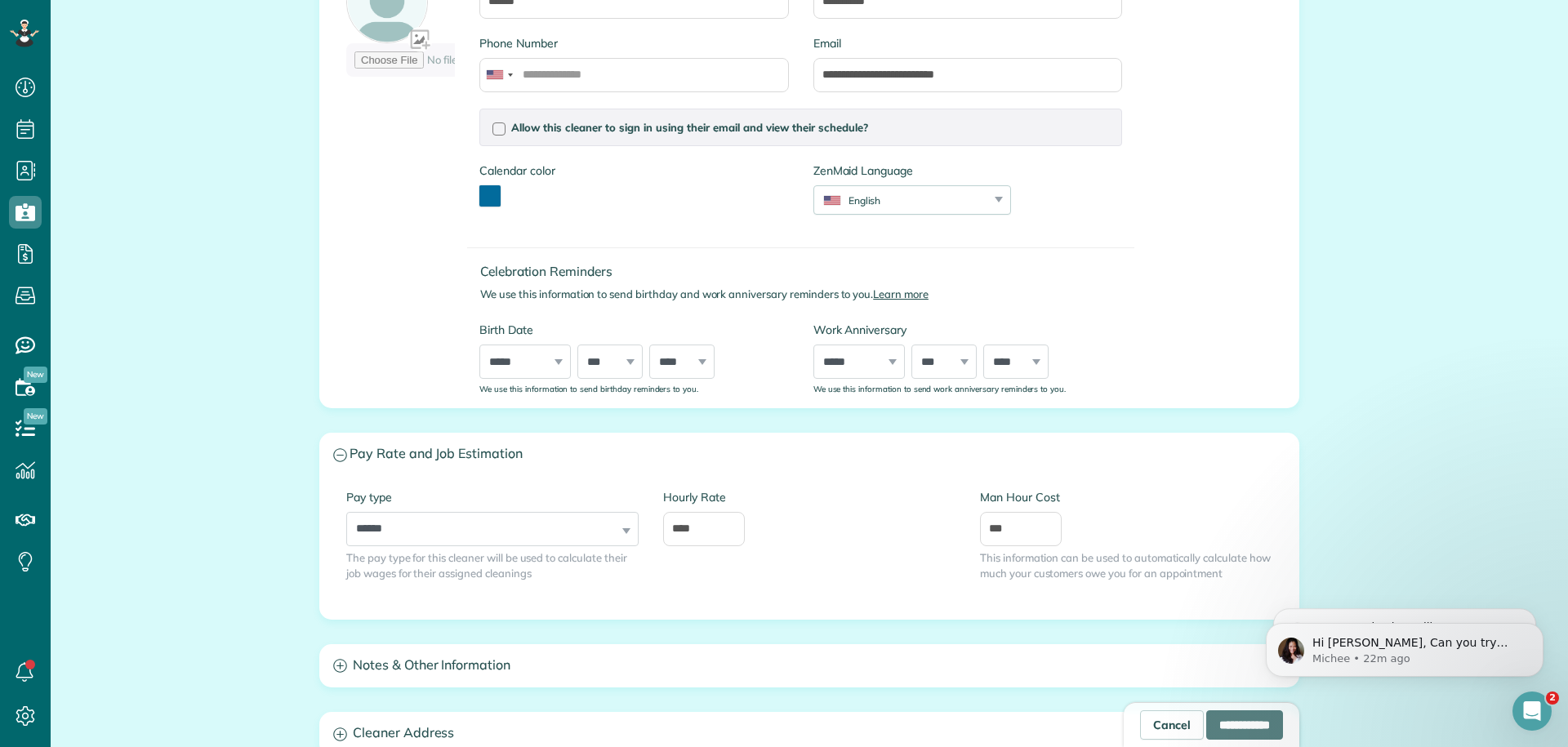
scroll to position [313, 0]
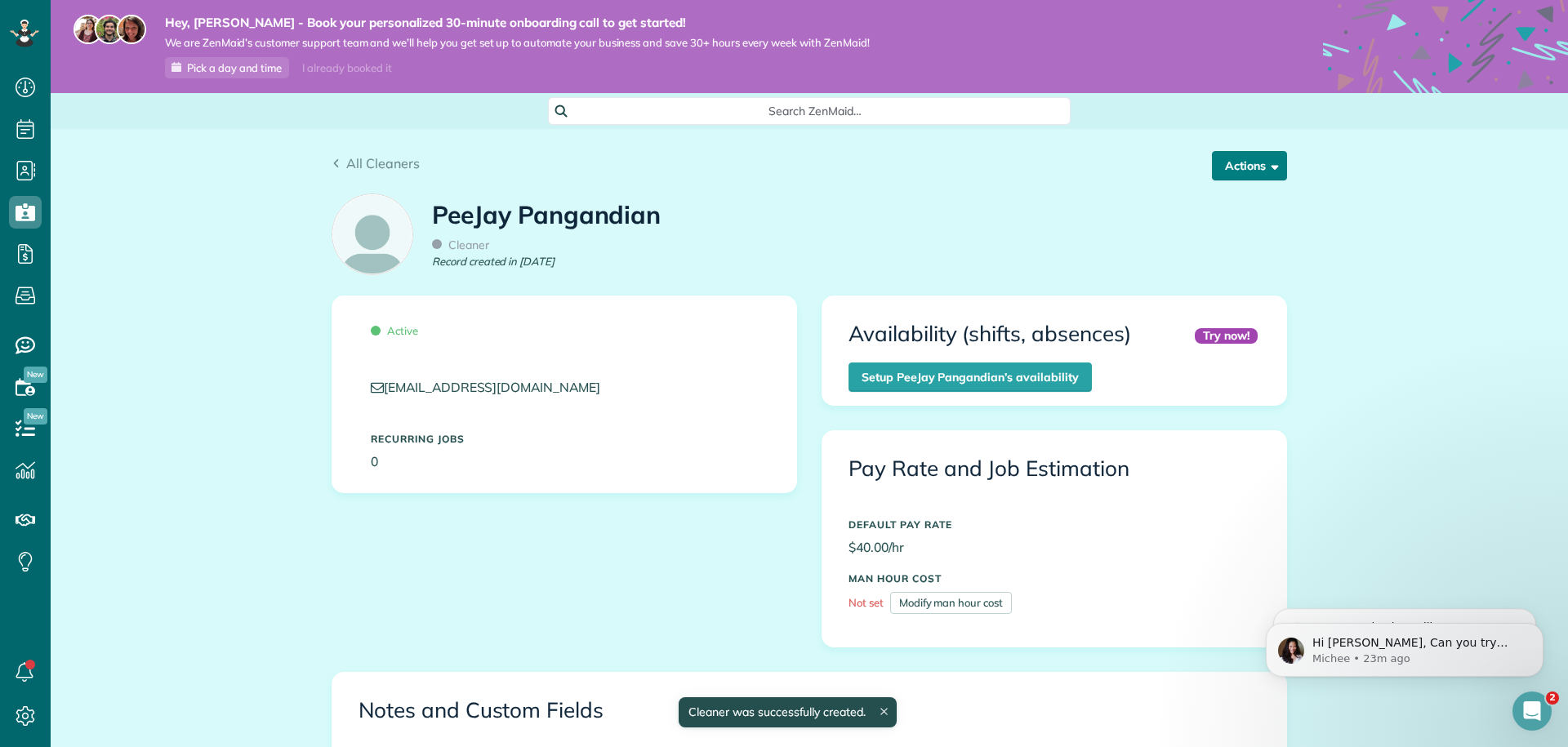
click at [1246, 163] on button "Actions" at bounding box center [1250, 165] width 75 height 30
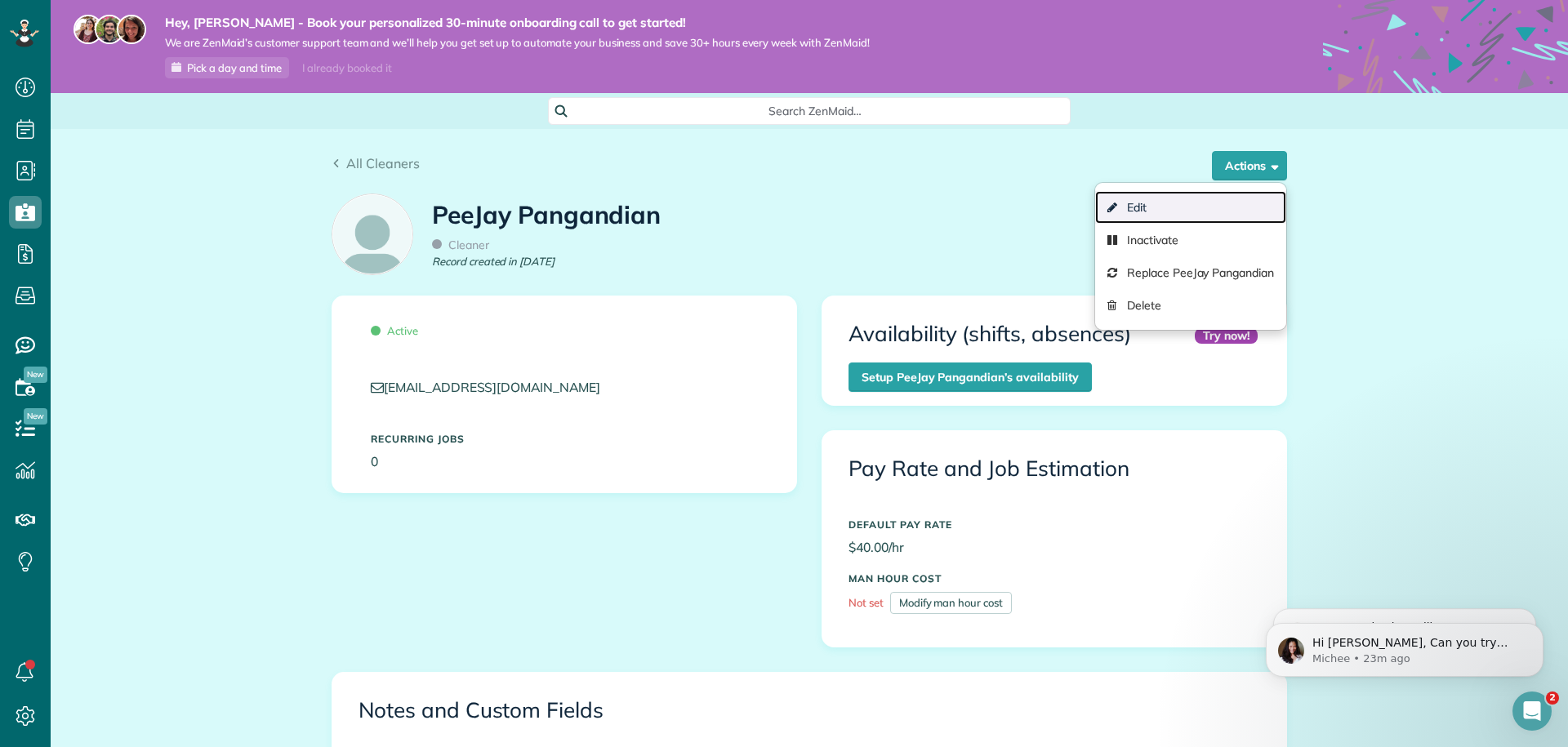
click at [1176, 206] on link "Edit" at bounding box center [1190, 208] width 191 height 33
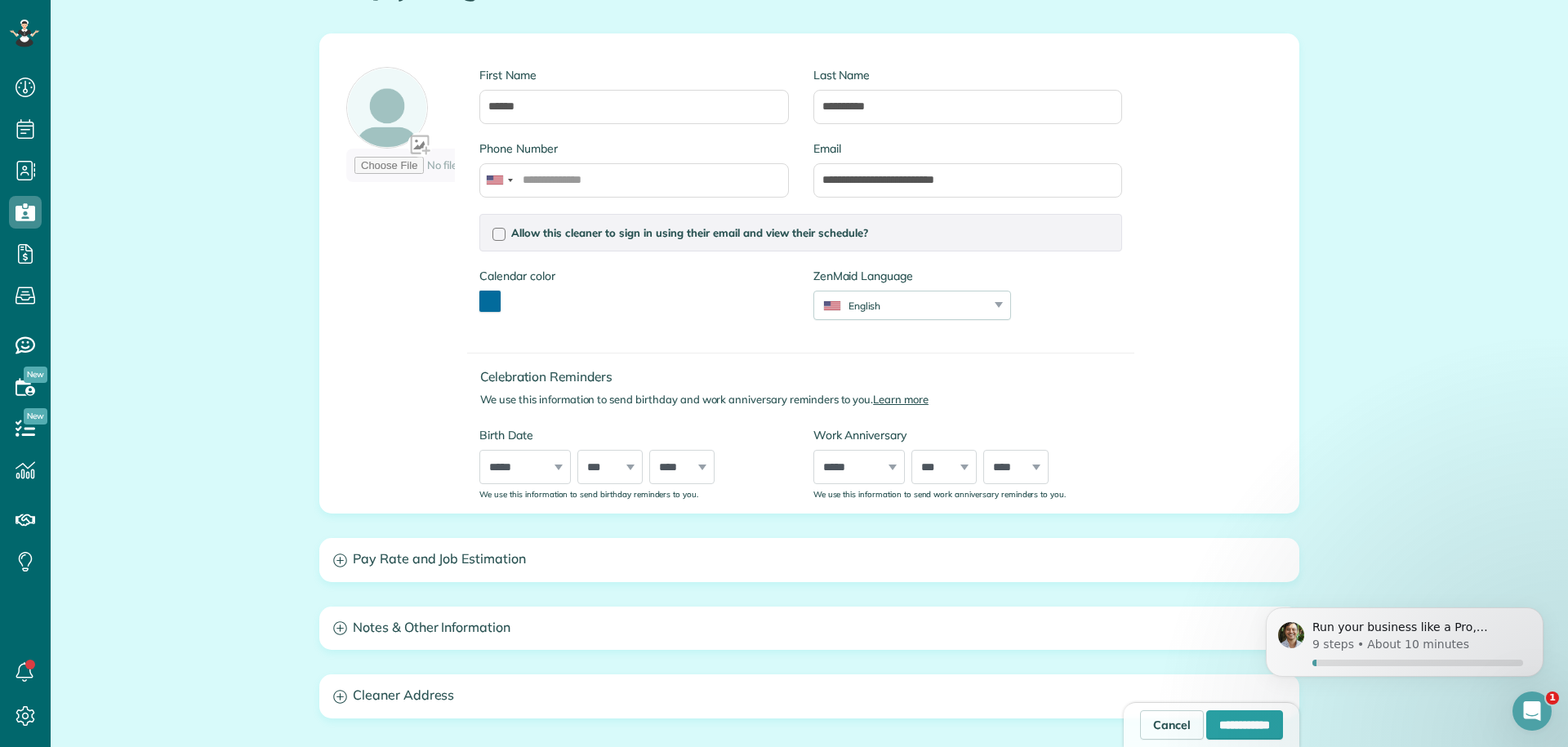
scroll to position [218, 0]
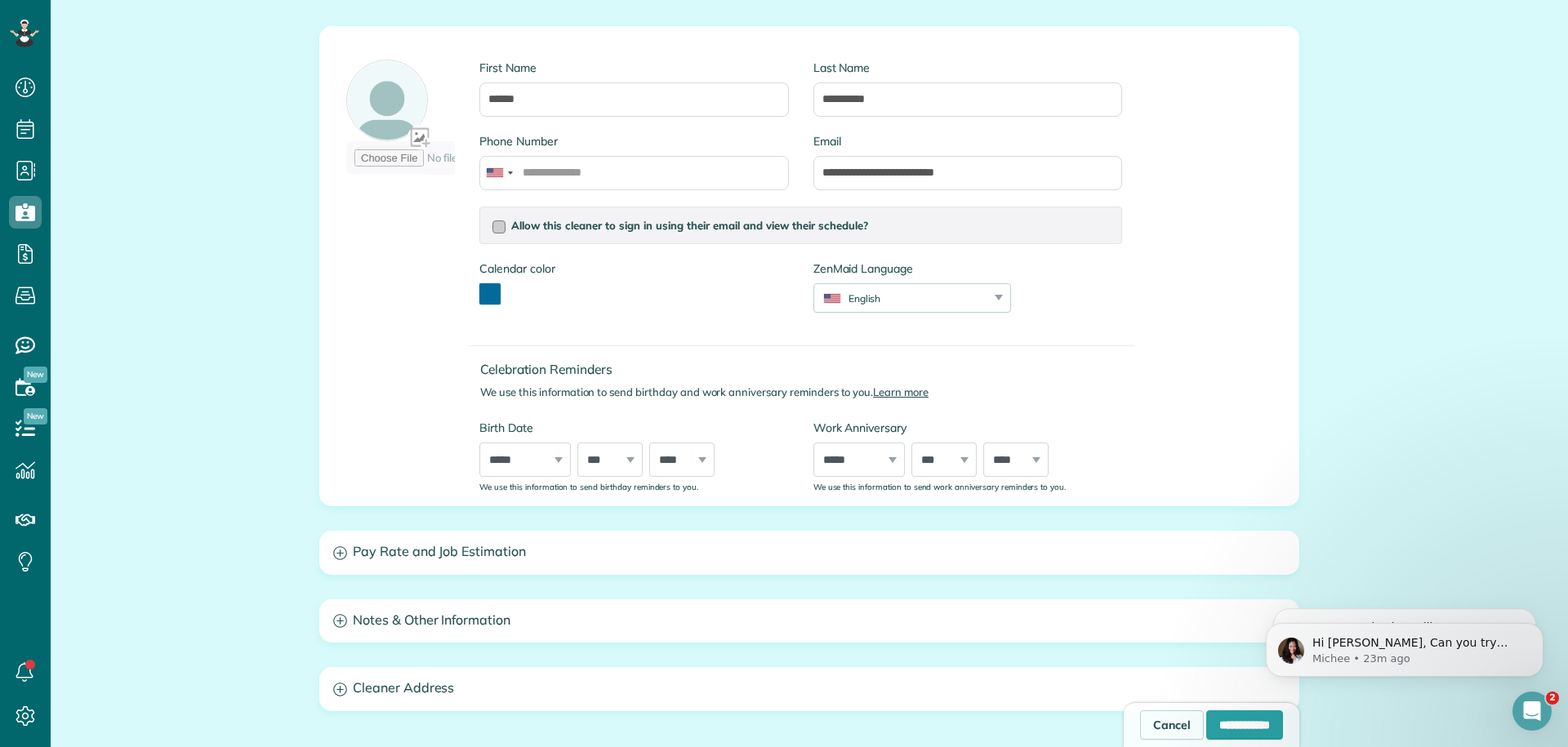
click at [614, 227] on span "Allow this cleaner to sign in using their email and view their schedule?" at bounding box center [689, 225] width 357 height 13
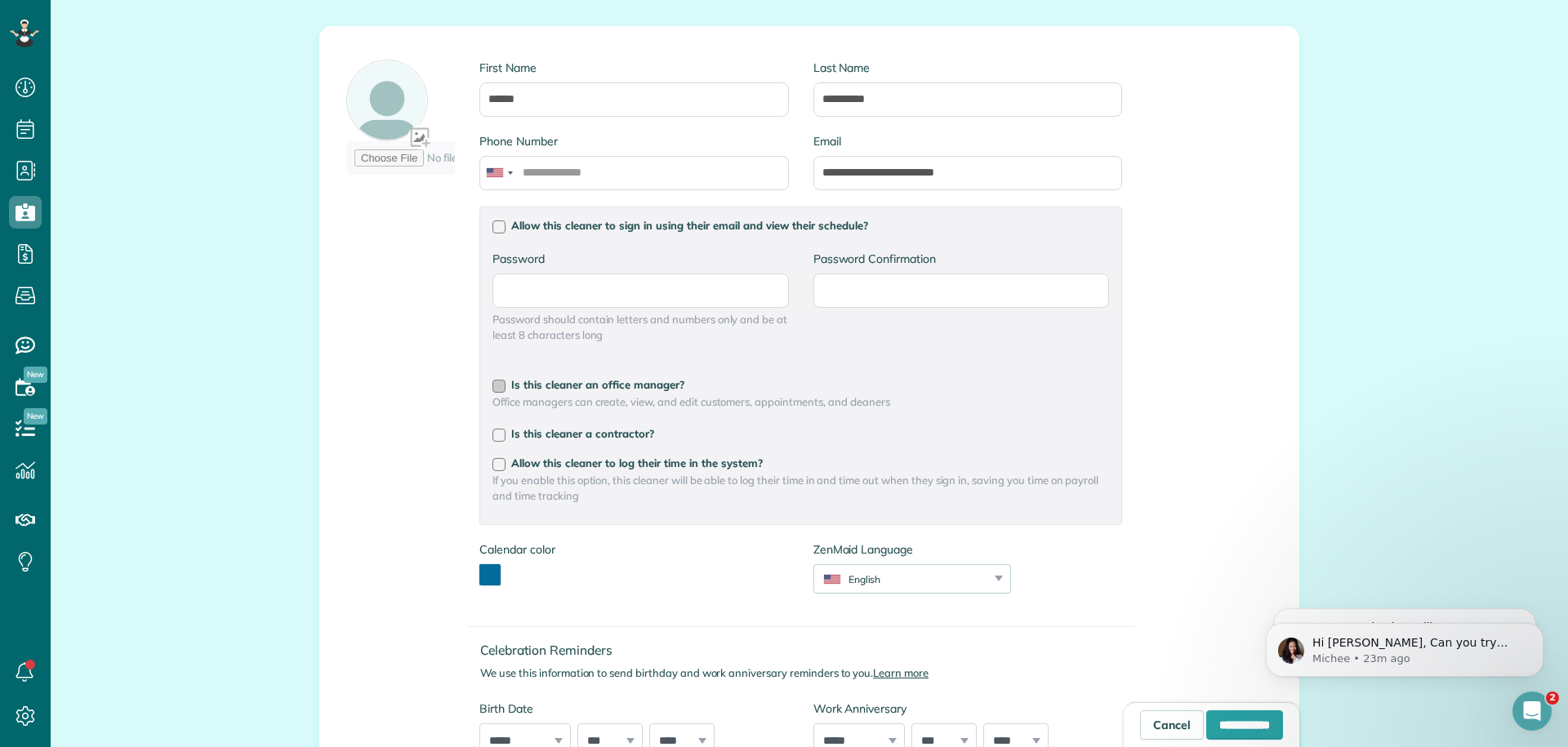
click at [570, 379] on span "Is this cleaner an office manager?" at bounding box center [597, 385] width 173 height 13
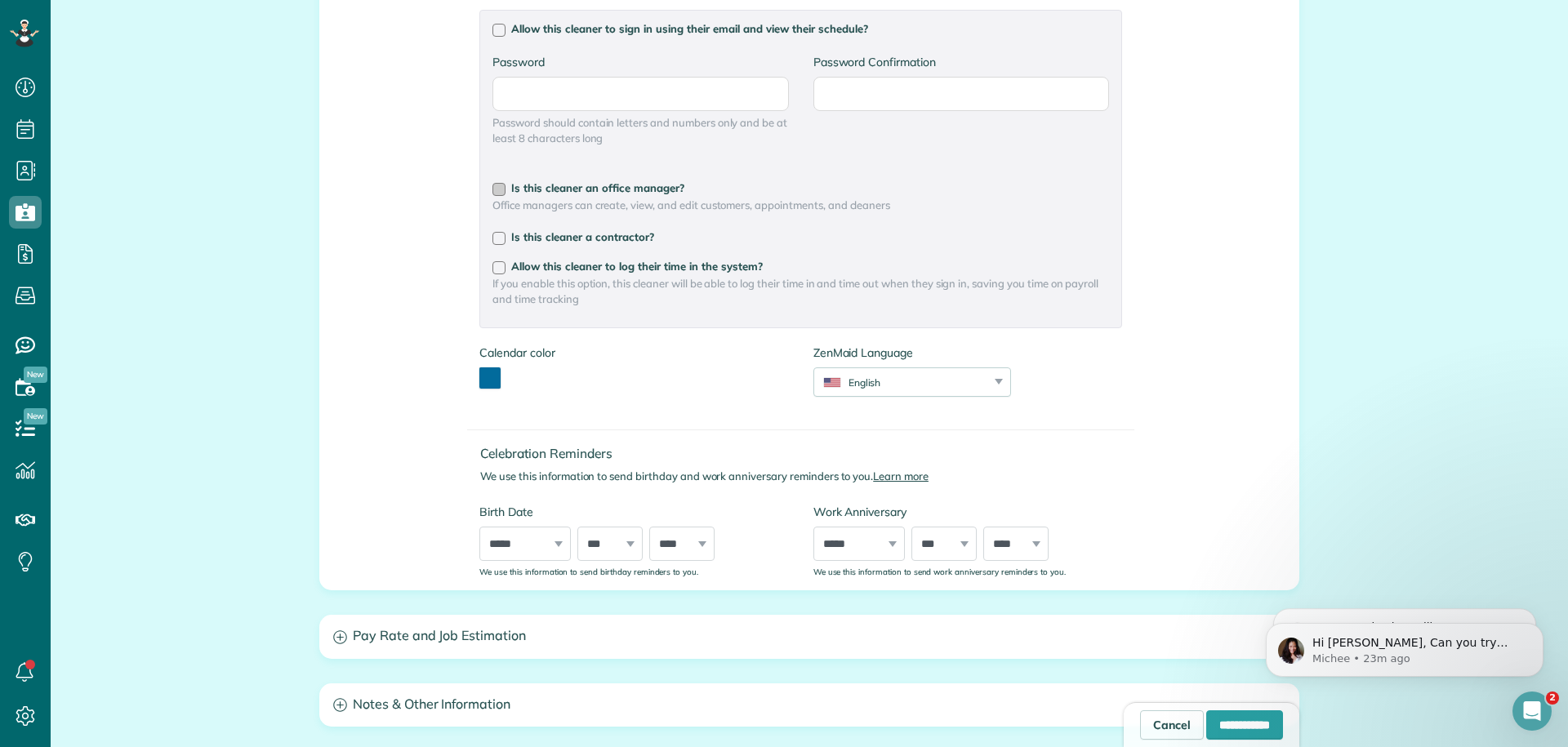
scroll to position [417, 0]
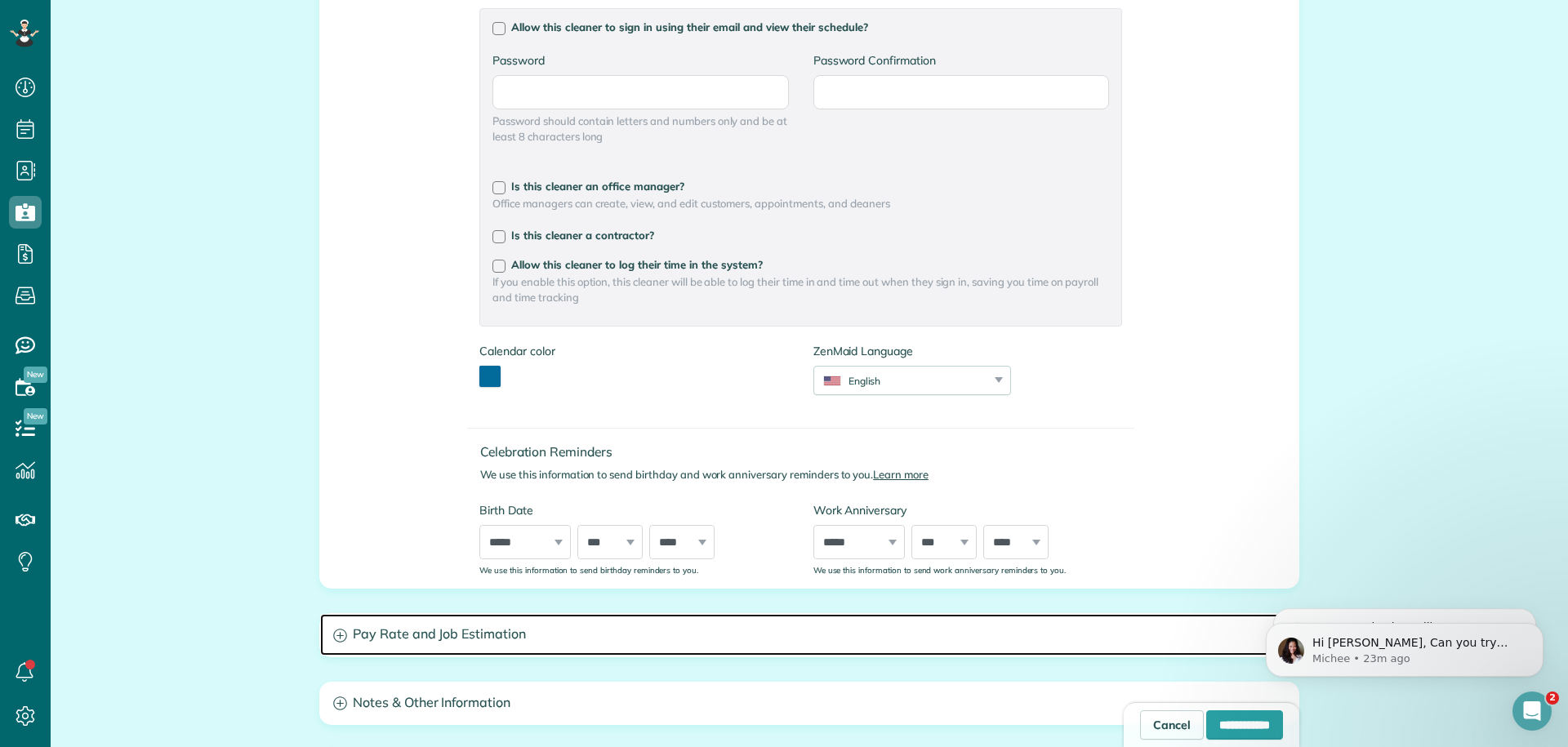
click at [556, 632] on h3 "Pay Rate and Job Estimation" at bounding box center [809, 634] width 978 height 41
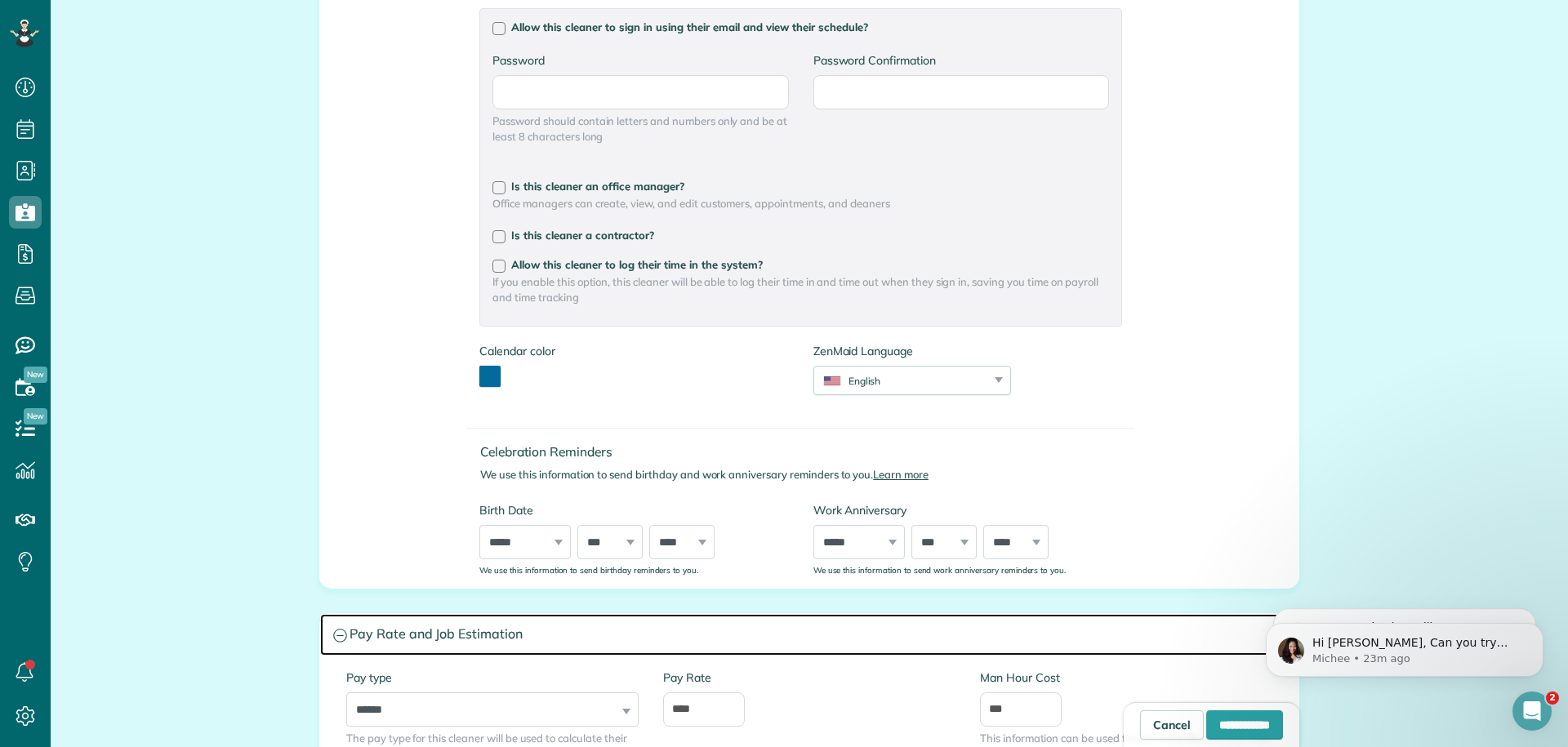
scroll to position [521, 0]
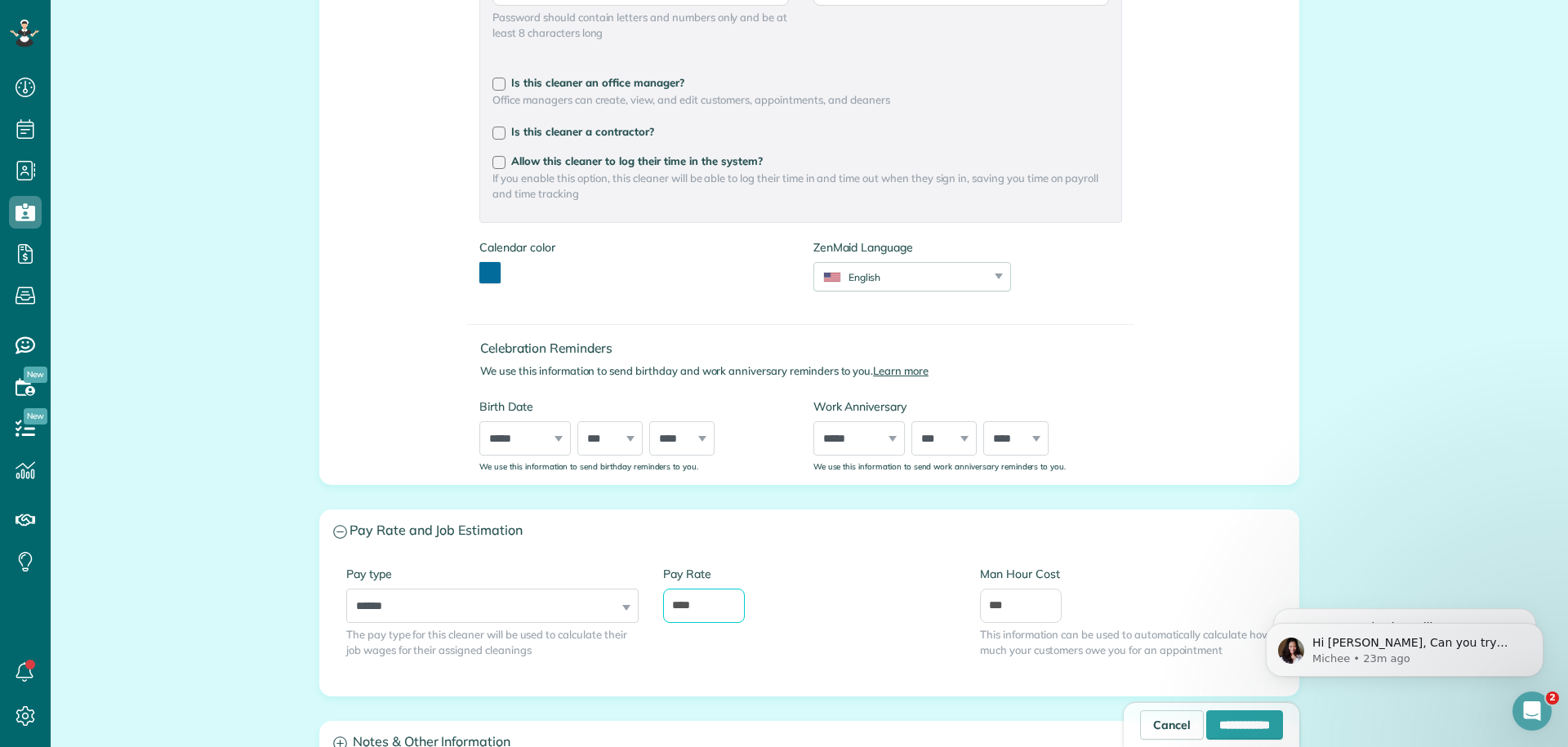
click at [704, 588] on input "****" at bounding box center [703, 606] width 82 height 35
click at [766, 597] on div "Pay Rate *" at bounding box center [809, 593] width 292 height 57
click at [711, 602] on input "*" at bounding box center [703, 606] width 82 height 35
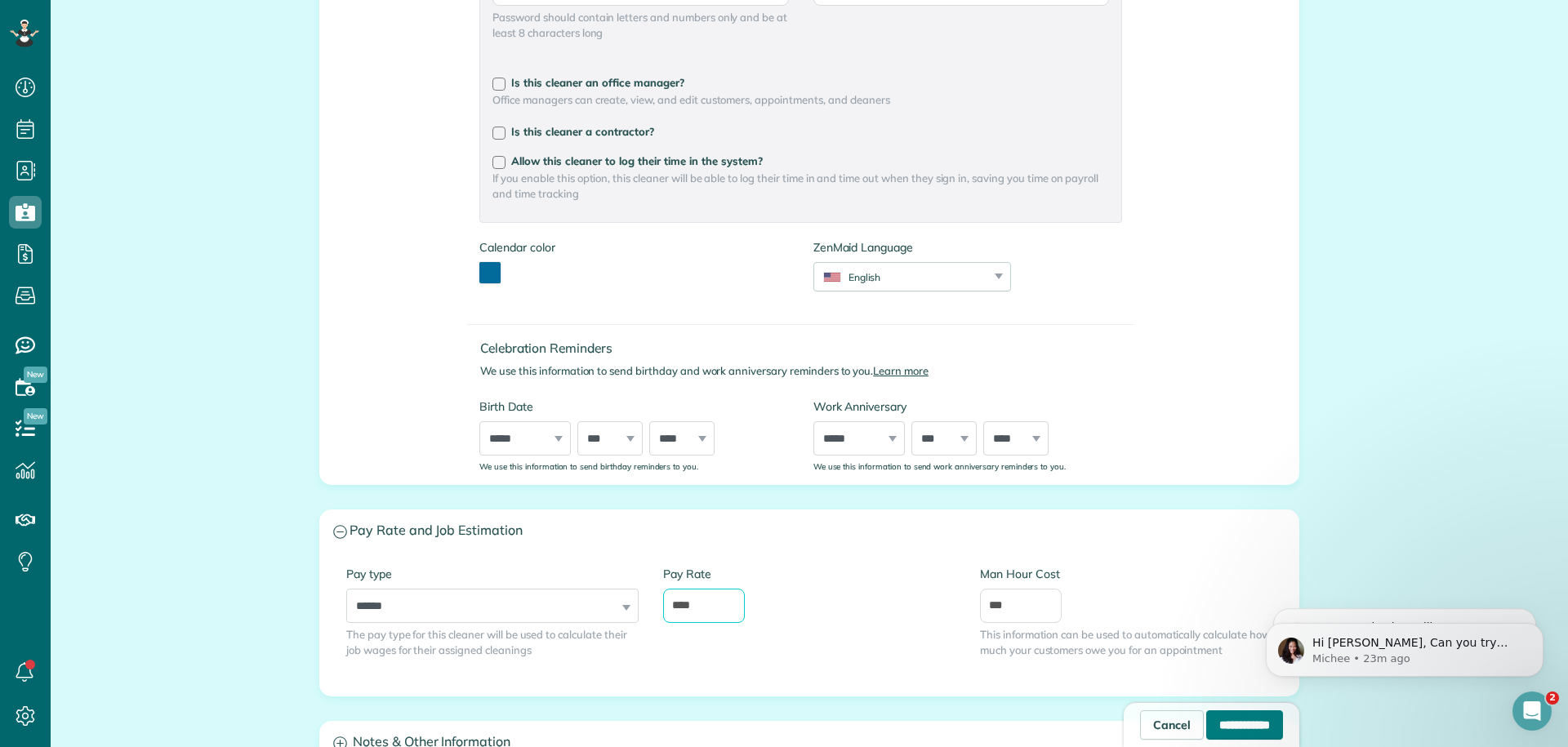
type input "****"
click at [1239, 733] on input "**********" at bounding box center [1245, 725] width 77 height 30
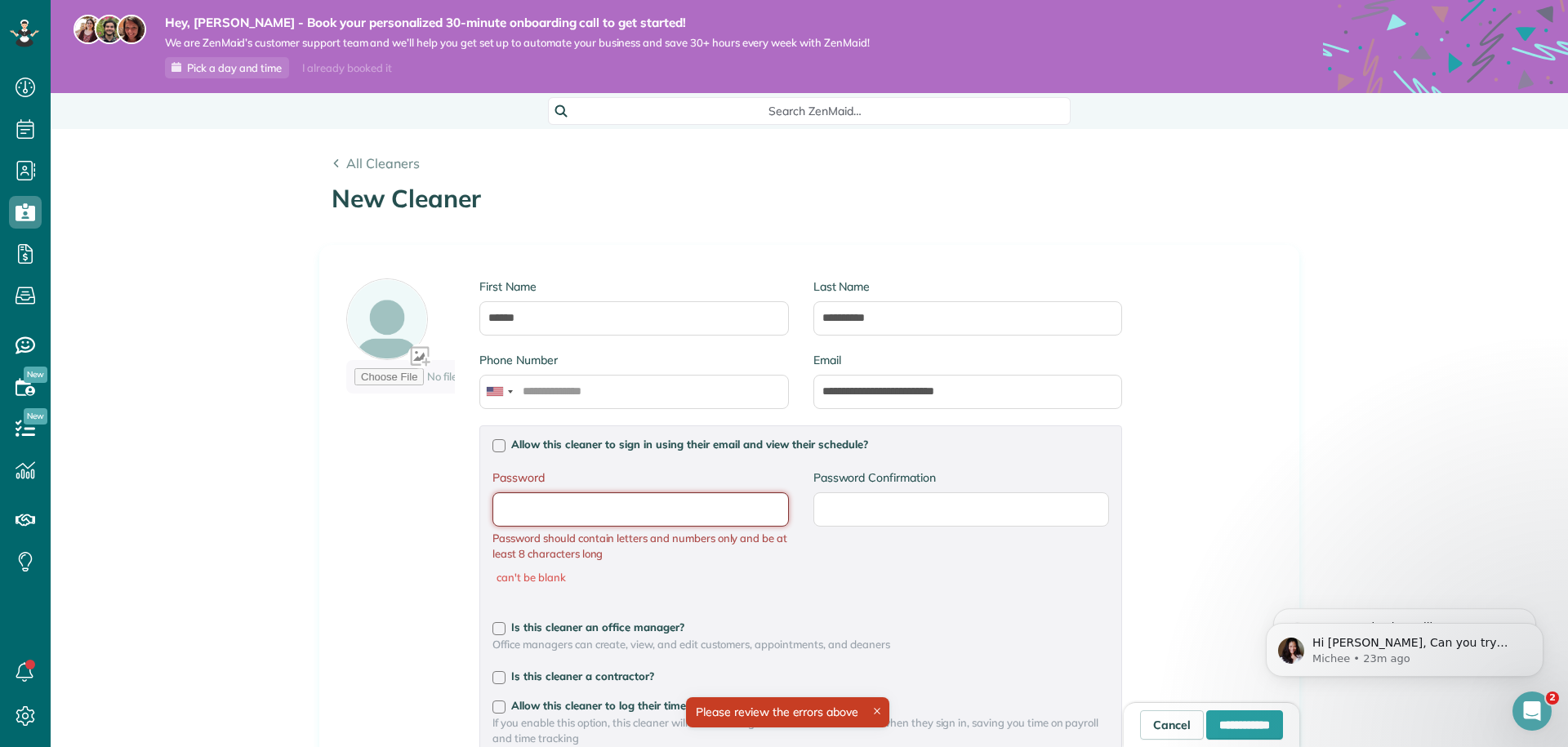
click at [0, 0] on input "Password" at bounding box center [0, 0] width 0 height 0
type input "**********"
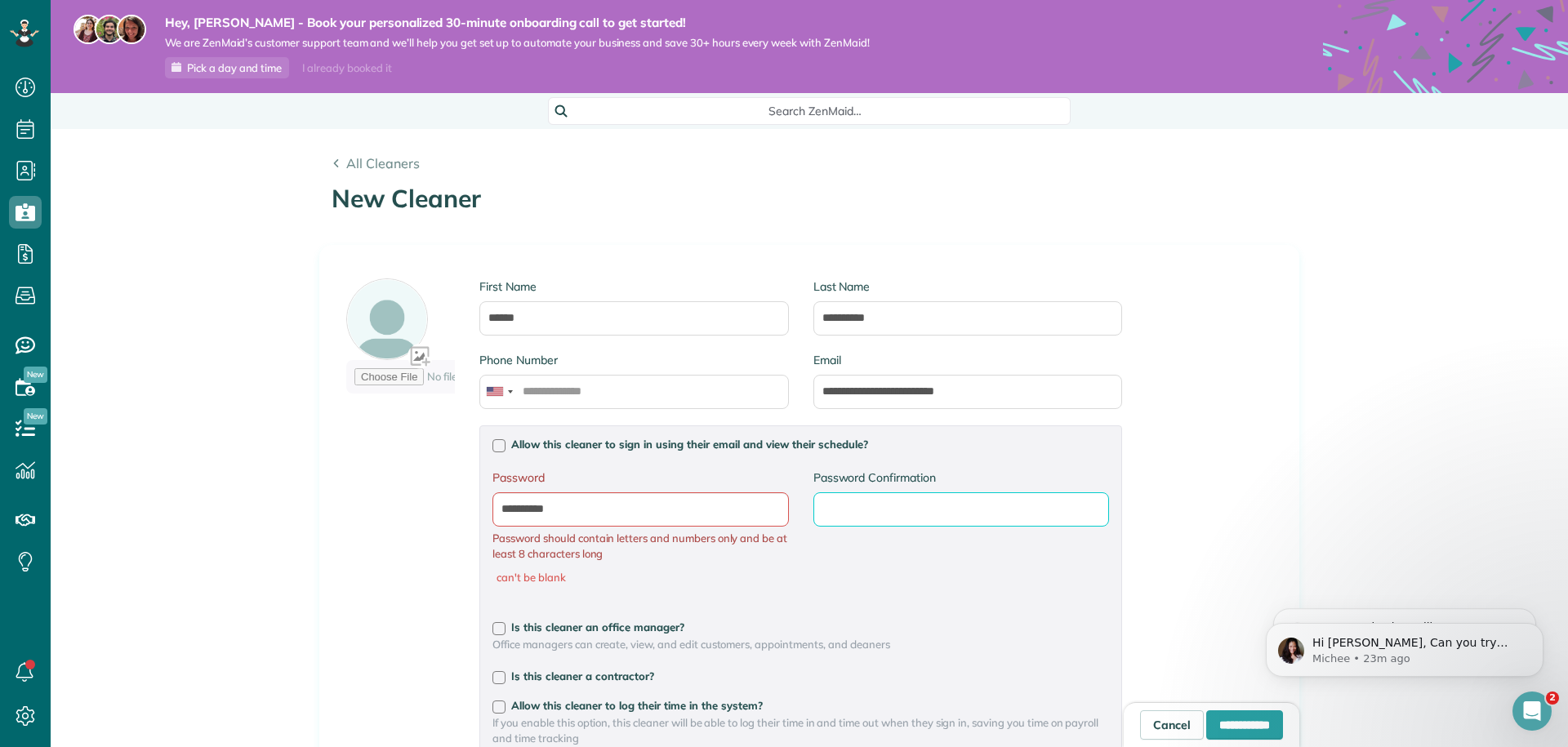
click at [0, 0] on input "Password Confirmation" at bounding box center [0, 0] width 0 height 0
type input "**********"
click at [1225, 713] on input "**********" at bounding box center [1245, 725] width 77 height 30
type input "**********"
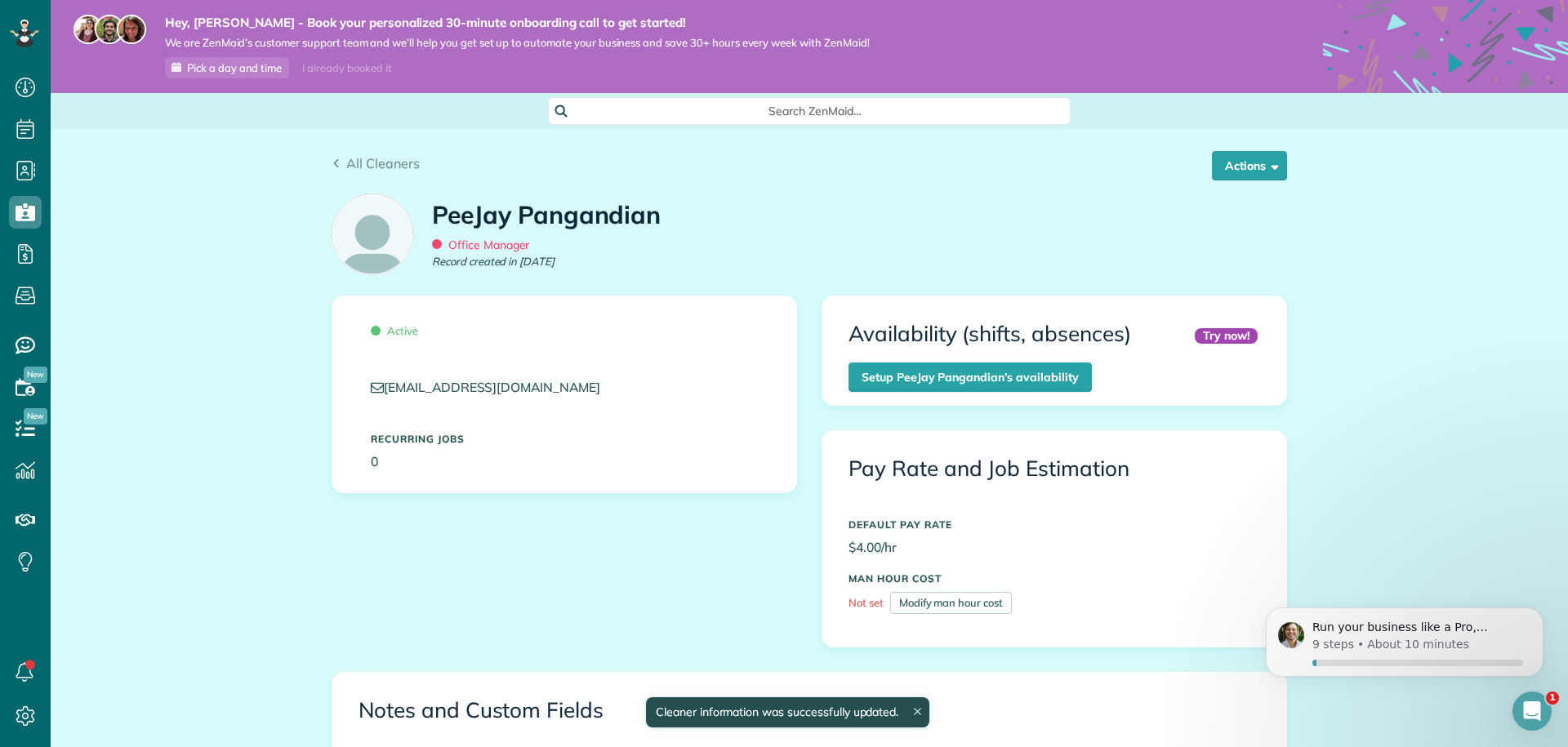
click at [1240, 137] on div "All Cleaners Actions Edit Resend login info Inactivate Replace PeeJay Pangandia…" at bounding box center [809, 157] width 980 height 56
click at [1240, 149] on div "All Cleaners Actions Edit Resend login info Inactivate Replace PeeJay Pangandia…" at bounding box center [809, 157] width 980 height 56
click at [1240, 154] on button "Actions" at bounding box center [1250, 165] width 75 height 30
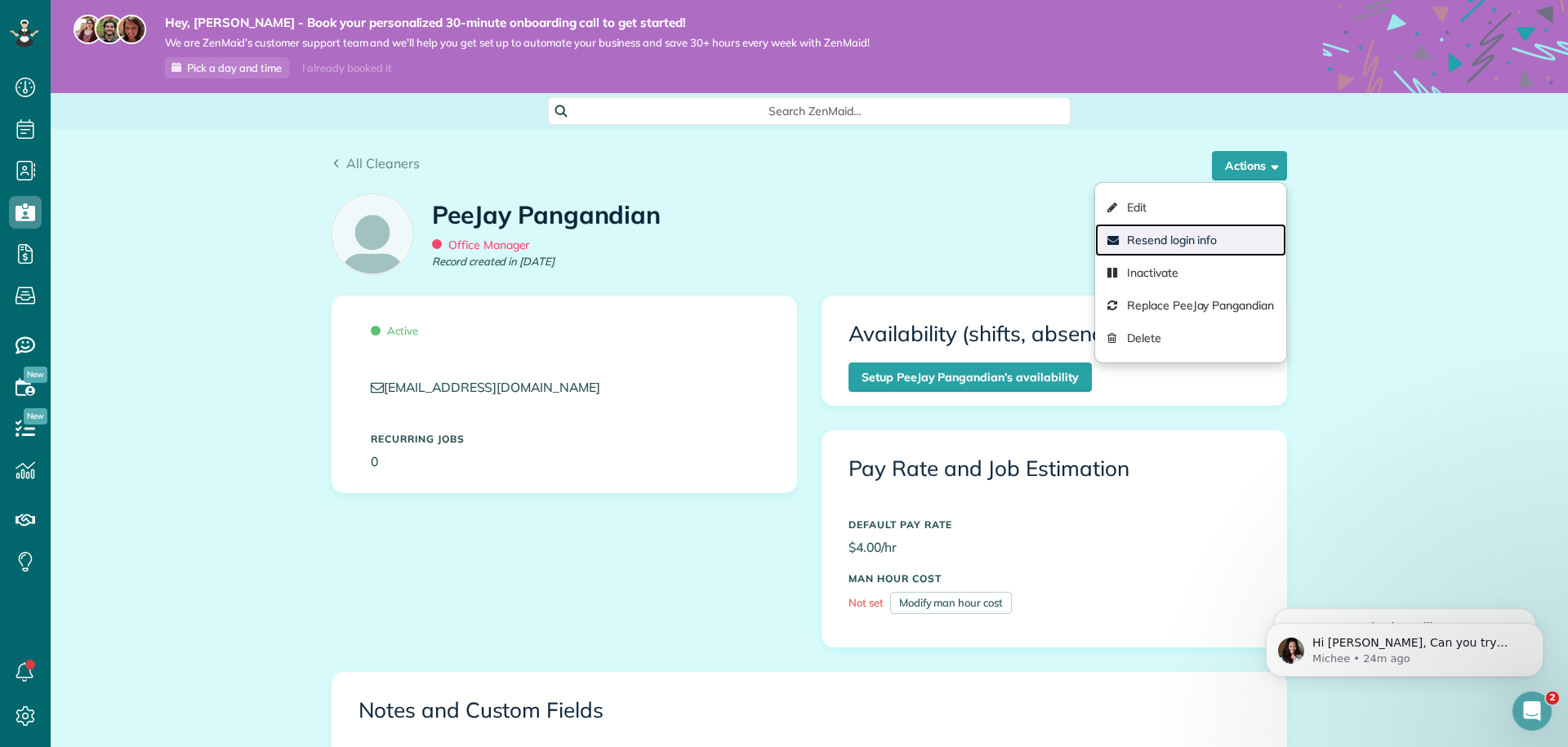
click at [1206, 237] on link "Resend login info" at bounding box center [1190, 240] width 191 height 33
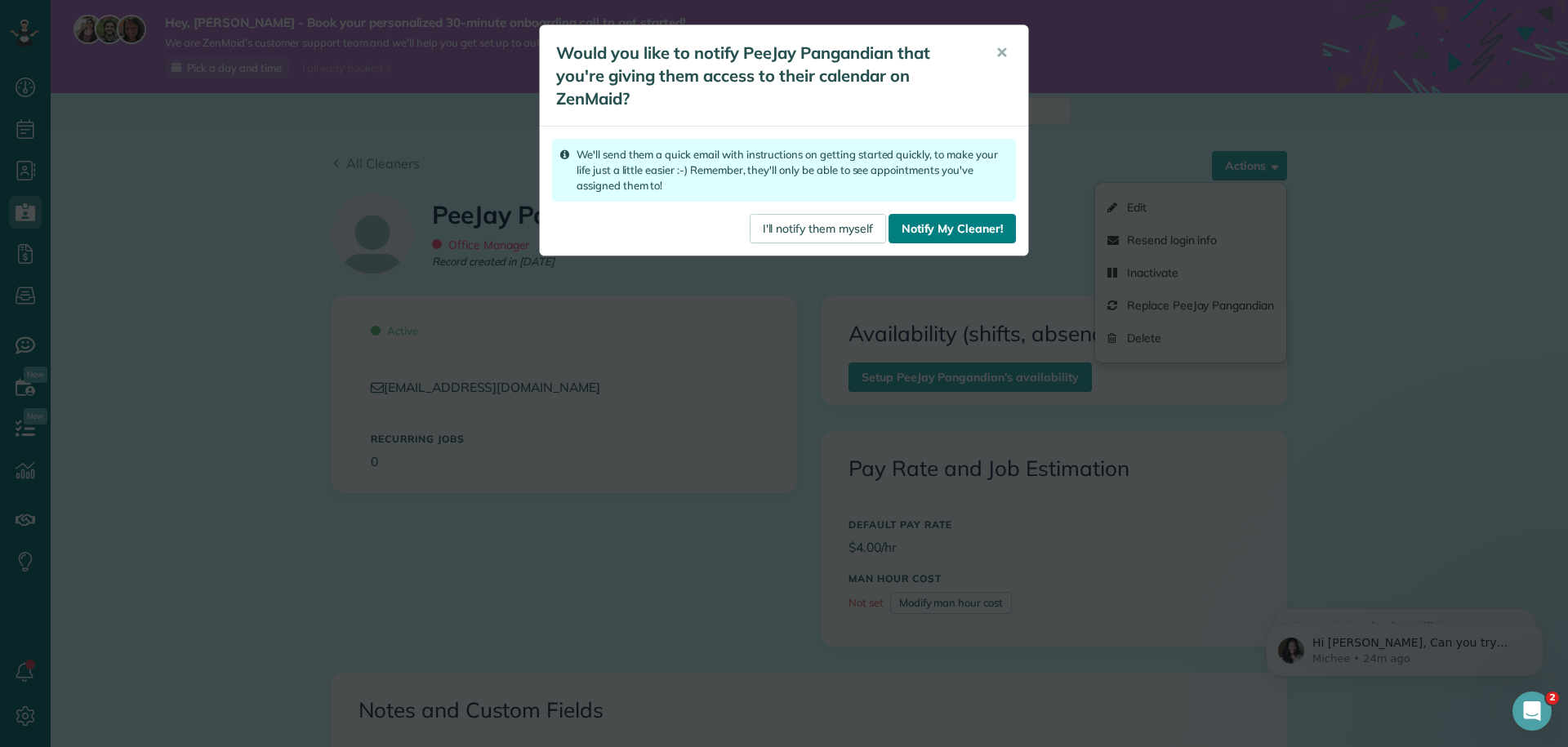
click at [943, 218] on link "Notify My Cleaner!" at bounding box center [952, 228] width 127 height 30
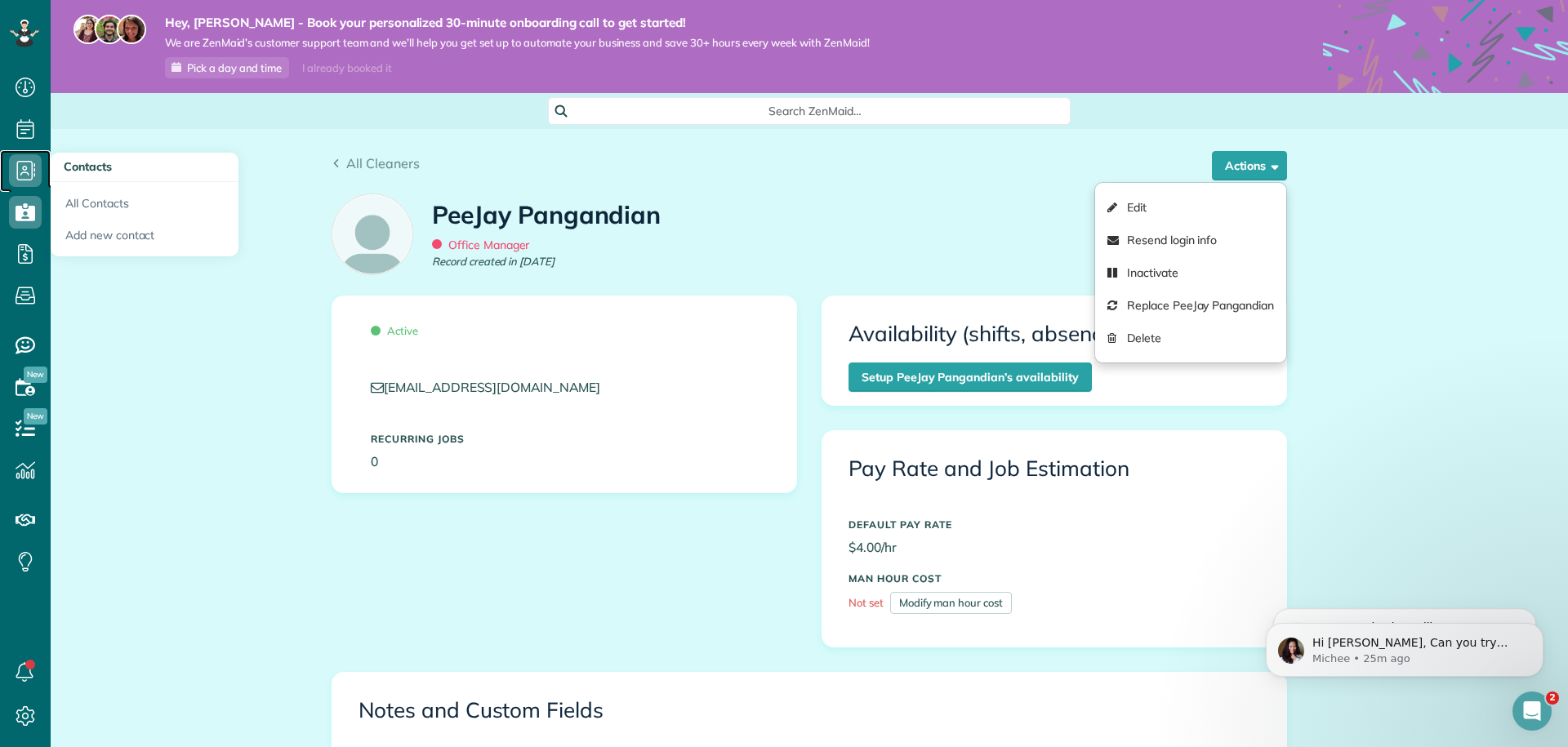
click at [38, 187] on span "Contacts" at bounding box center [25, 187] width 33 height 1
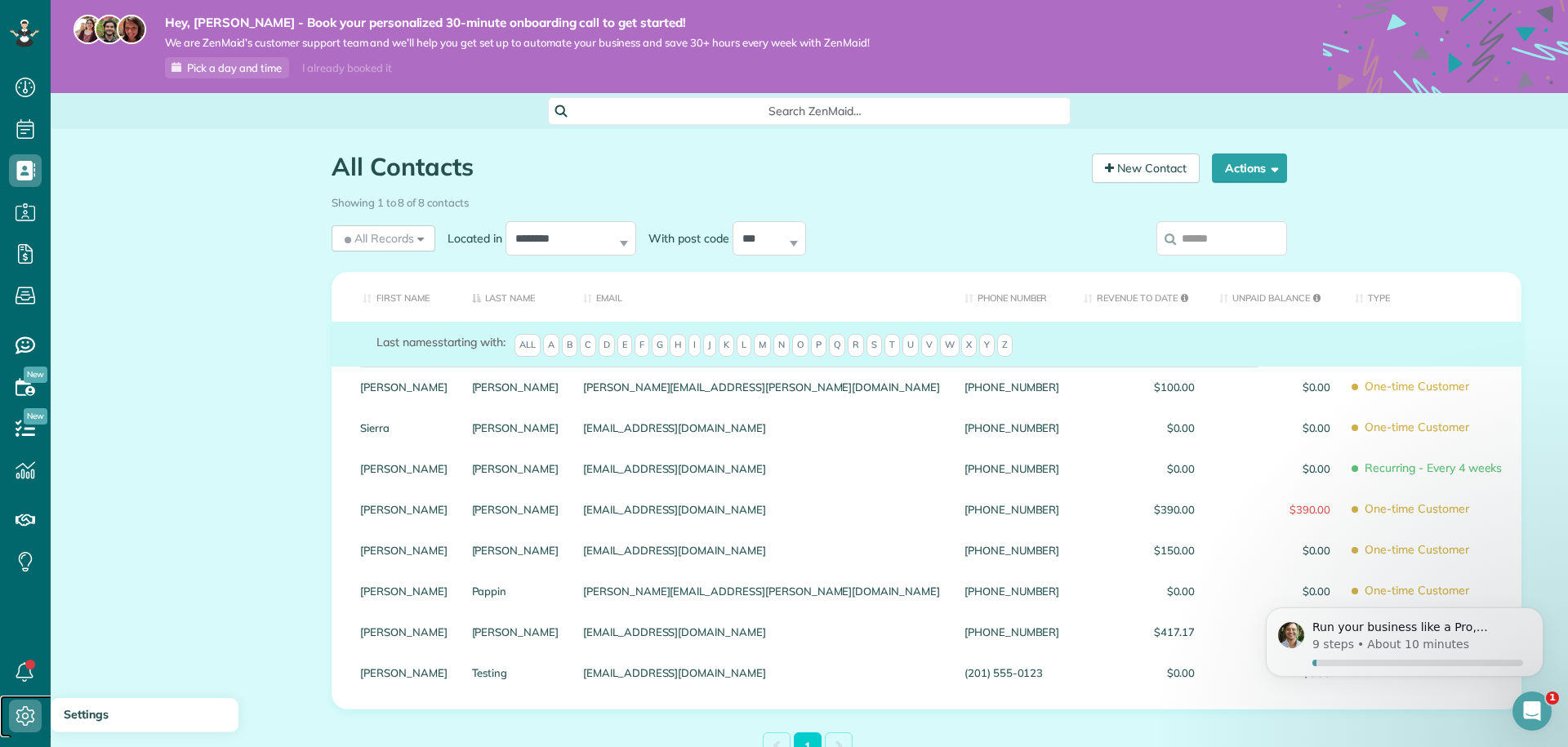
click at [20, 708] on icon at bounding box center [25, 715] width 33 height 33
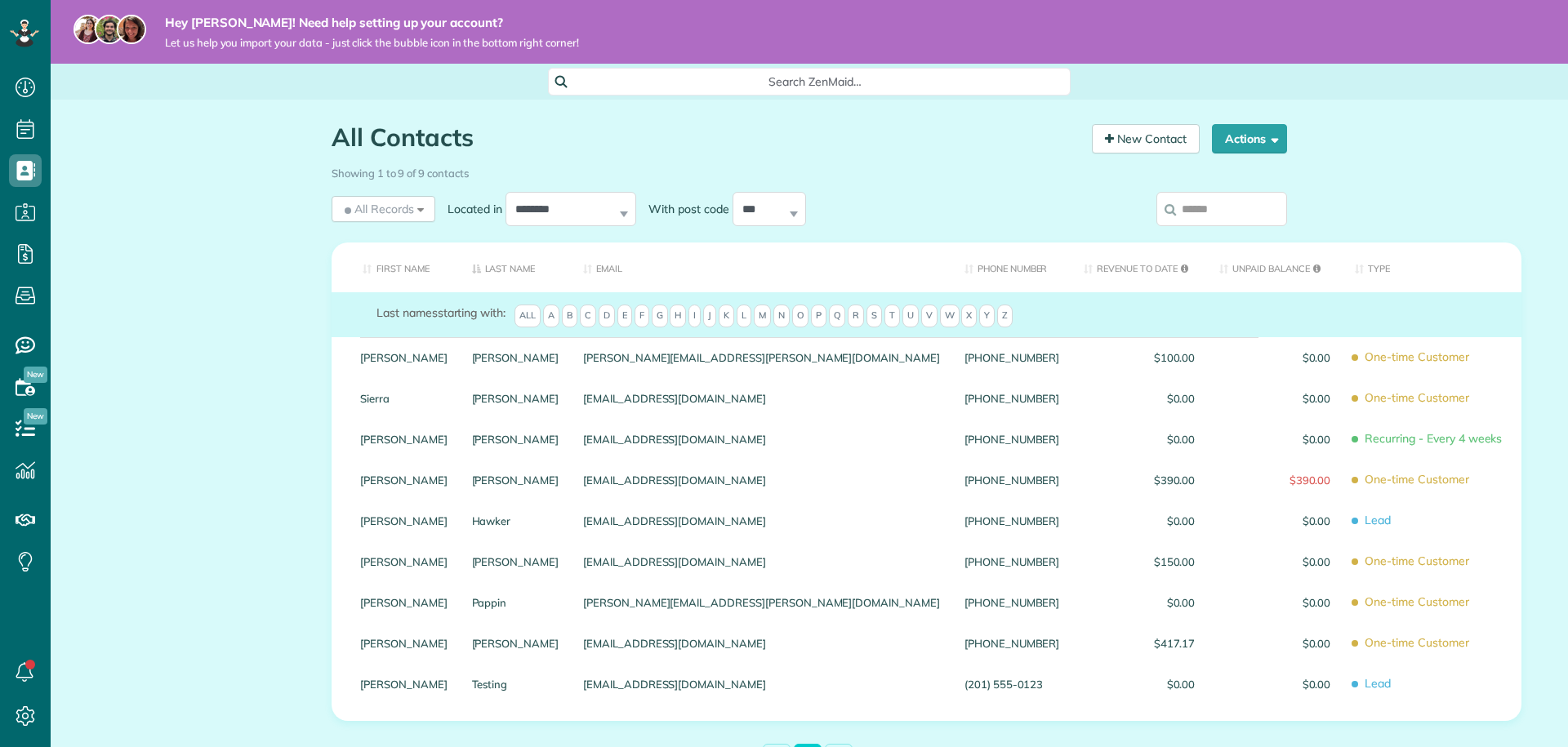
scroll to position [8, 8]
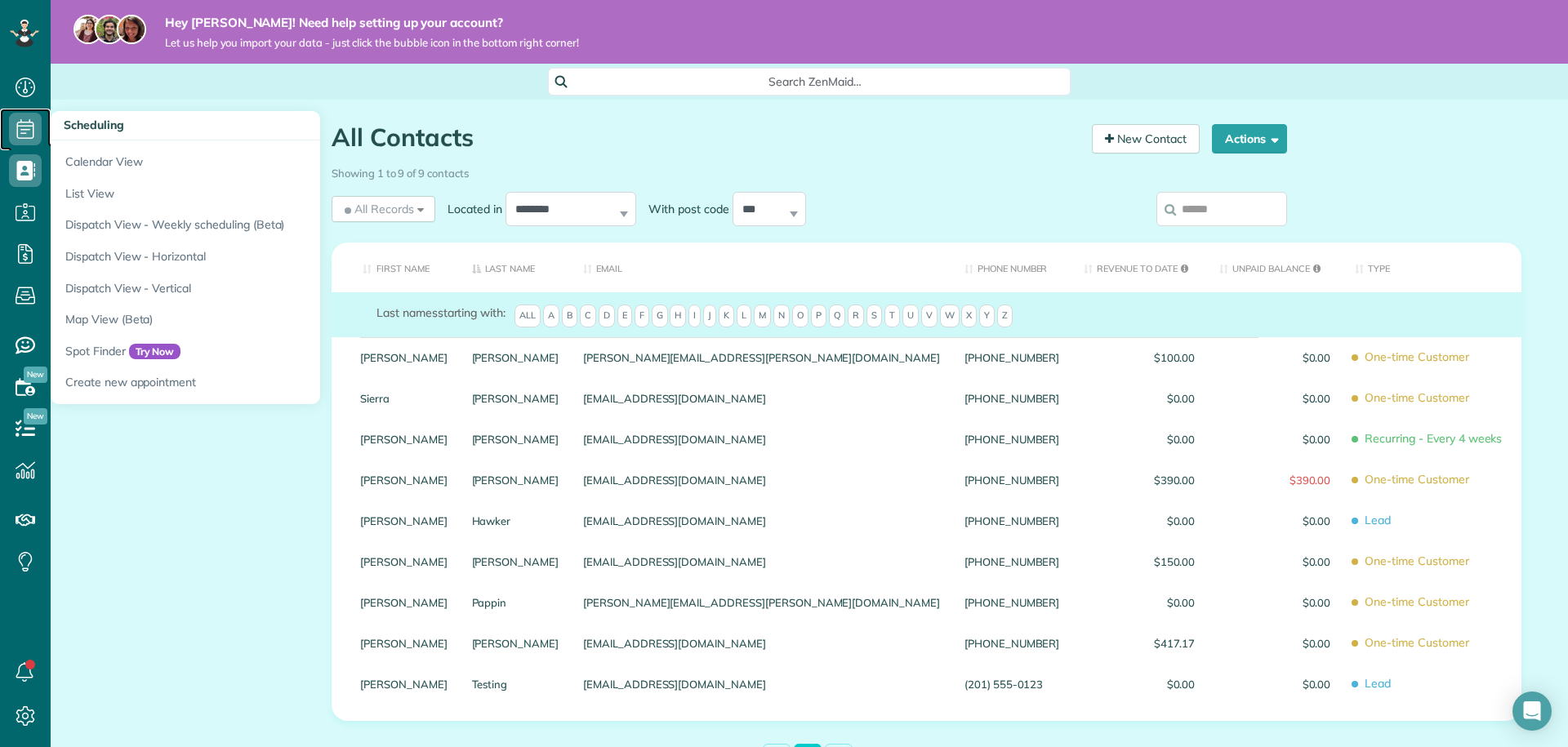
click at [33, 128] on use at bounding box center [26, 129] width 17 height 19
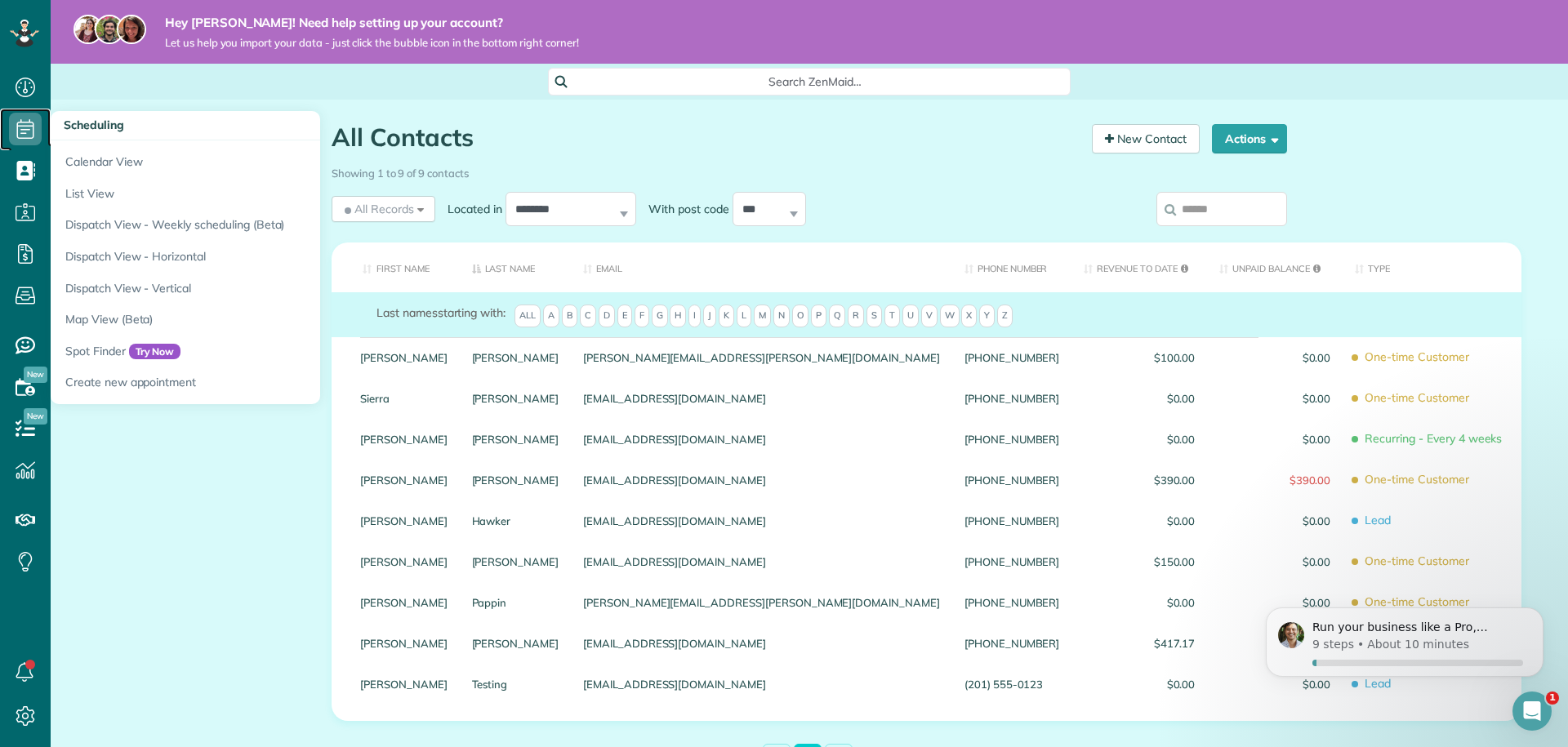
scroll to position [0, 0]
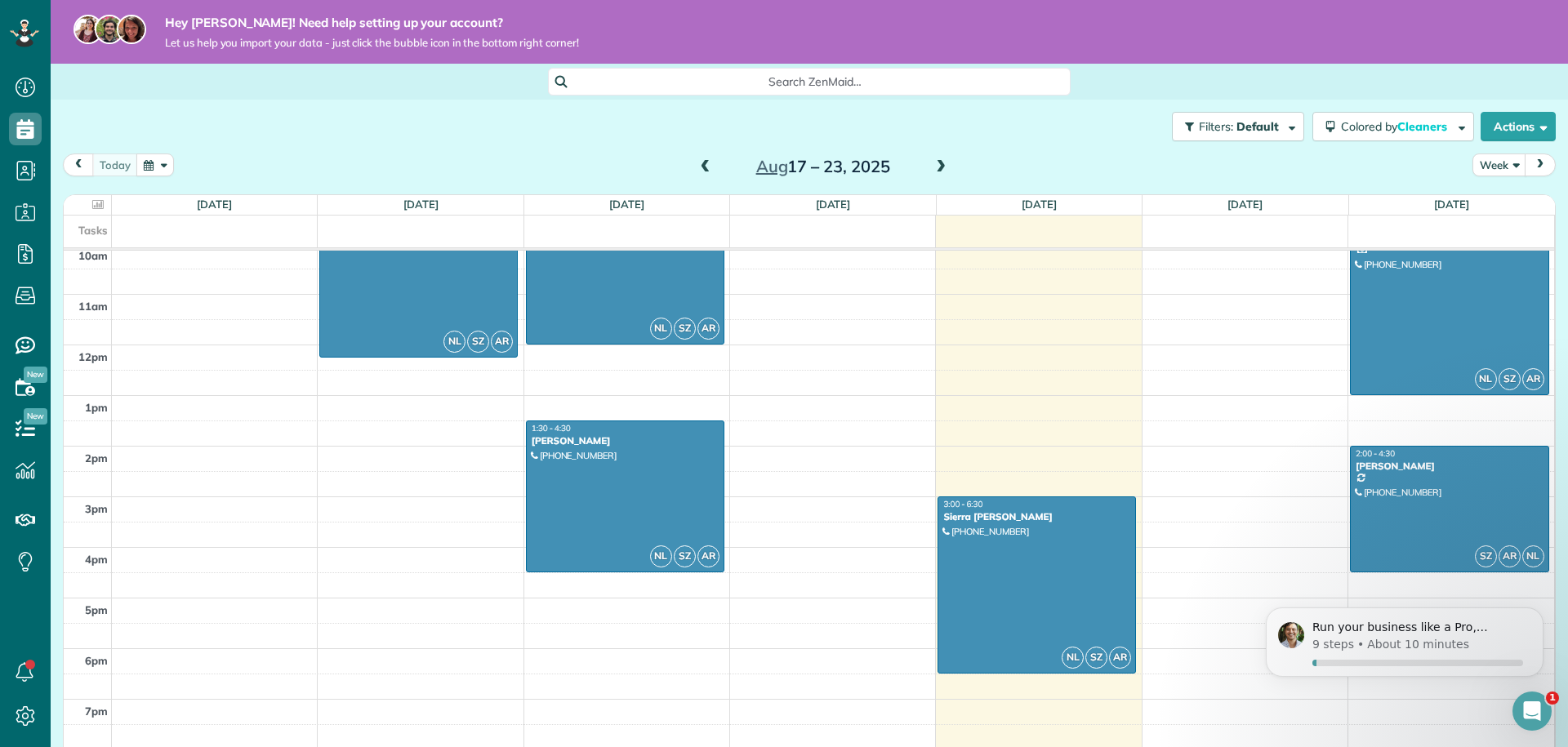
scroll to position [513, 0]
click at [1005, 547] on div at bounding box center [1036, 584] width 197 height 176
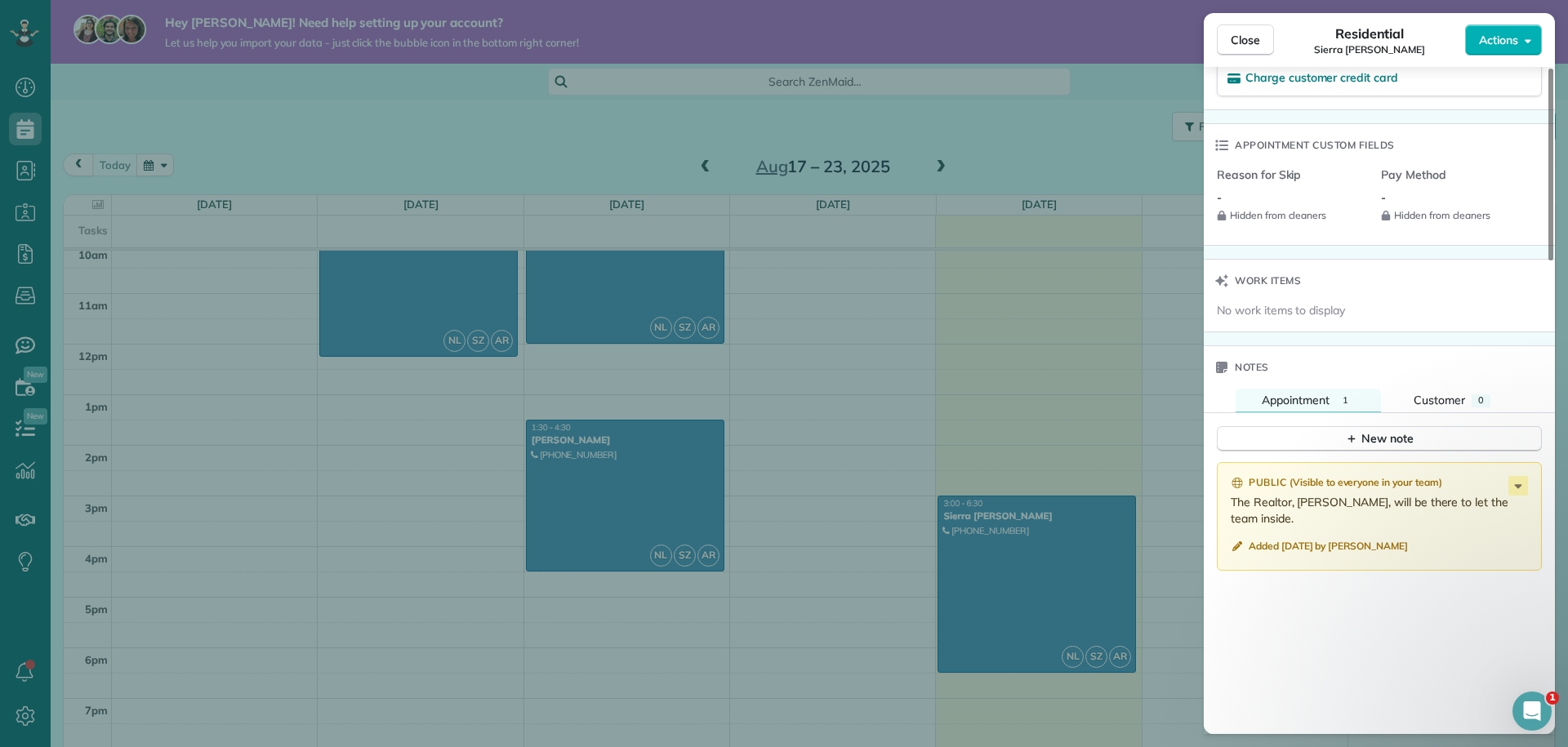
scroll to position [1200, 0]
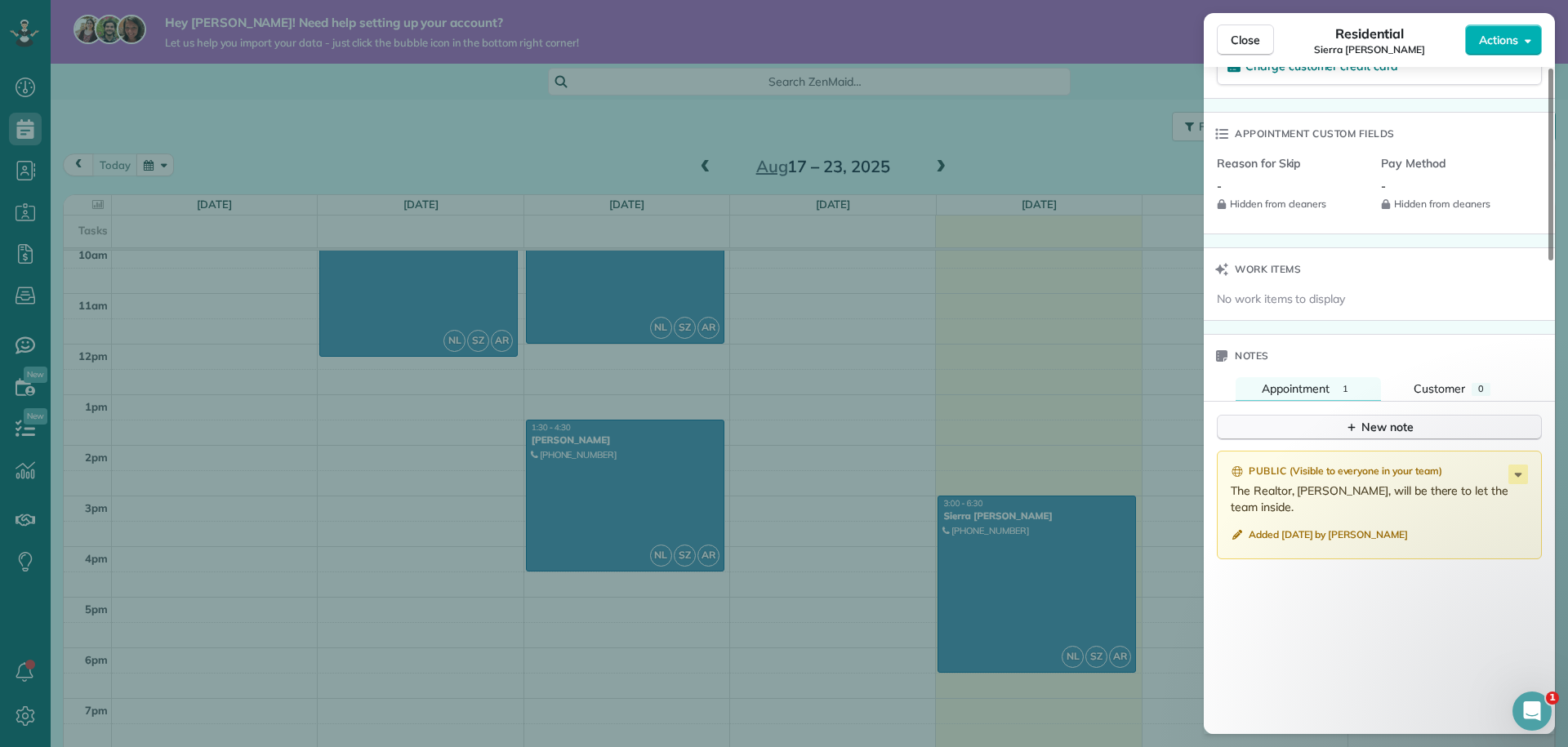
click at [1337, 429] on button "New note" at bounding box center [1379, 427] width 325 height 25
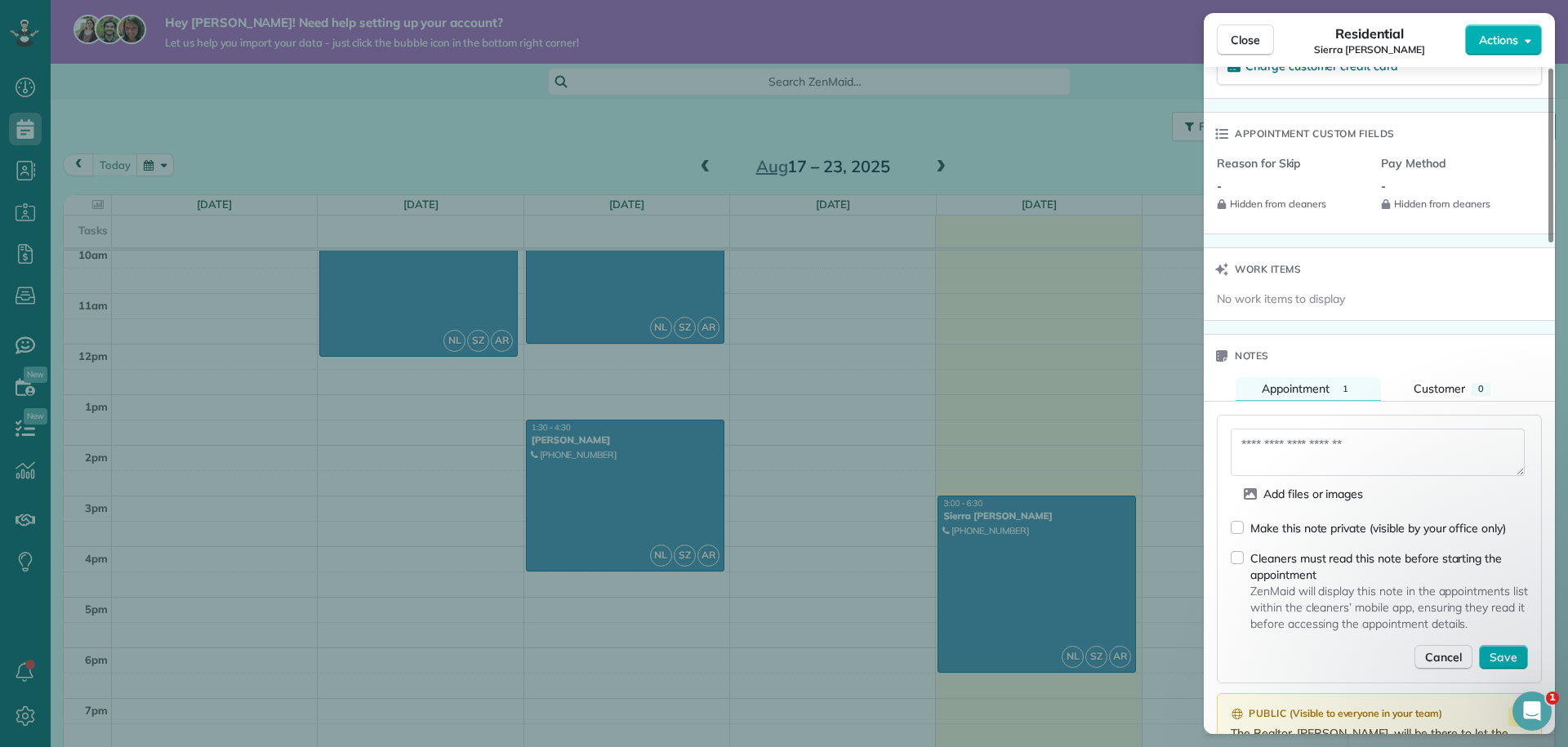
scroll to position [1286, 0]
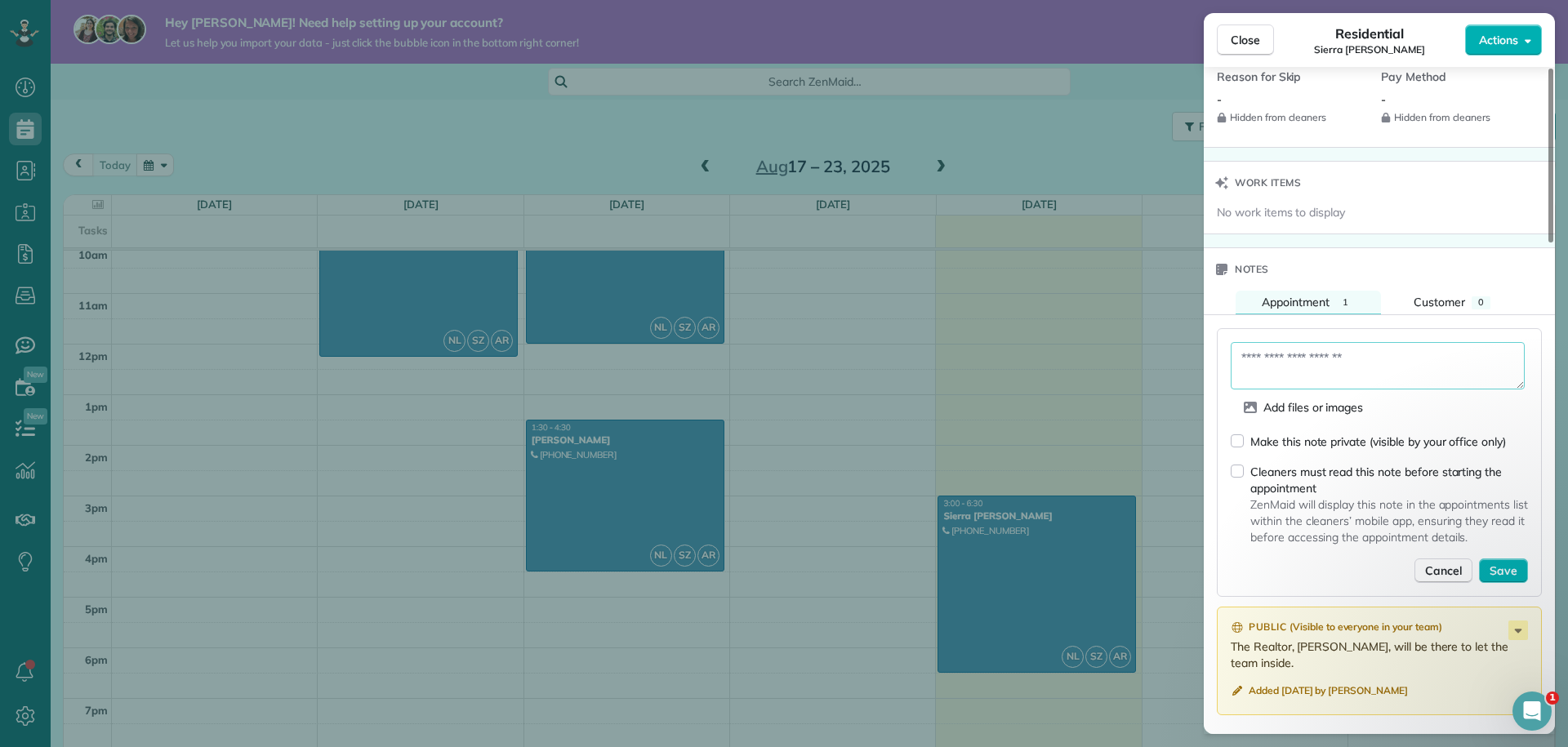
click at [1332, 377] on textarea at bounding box center [1378, 365] width 294 height 47
click at [1309, 365] on textarea at bounding box center [1378, 365] width 294 height 47
type textarea "****"
drag, startPoint x: 1290, startPoint y: 364, endPoint x: 1216, endPoint y: 363, distance: 74.0
click at [1217, 363] on div "**** Add files or images Make this note private (visible by your office only) C…" at bounding box center [1379, 461] width 325 height 268
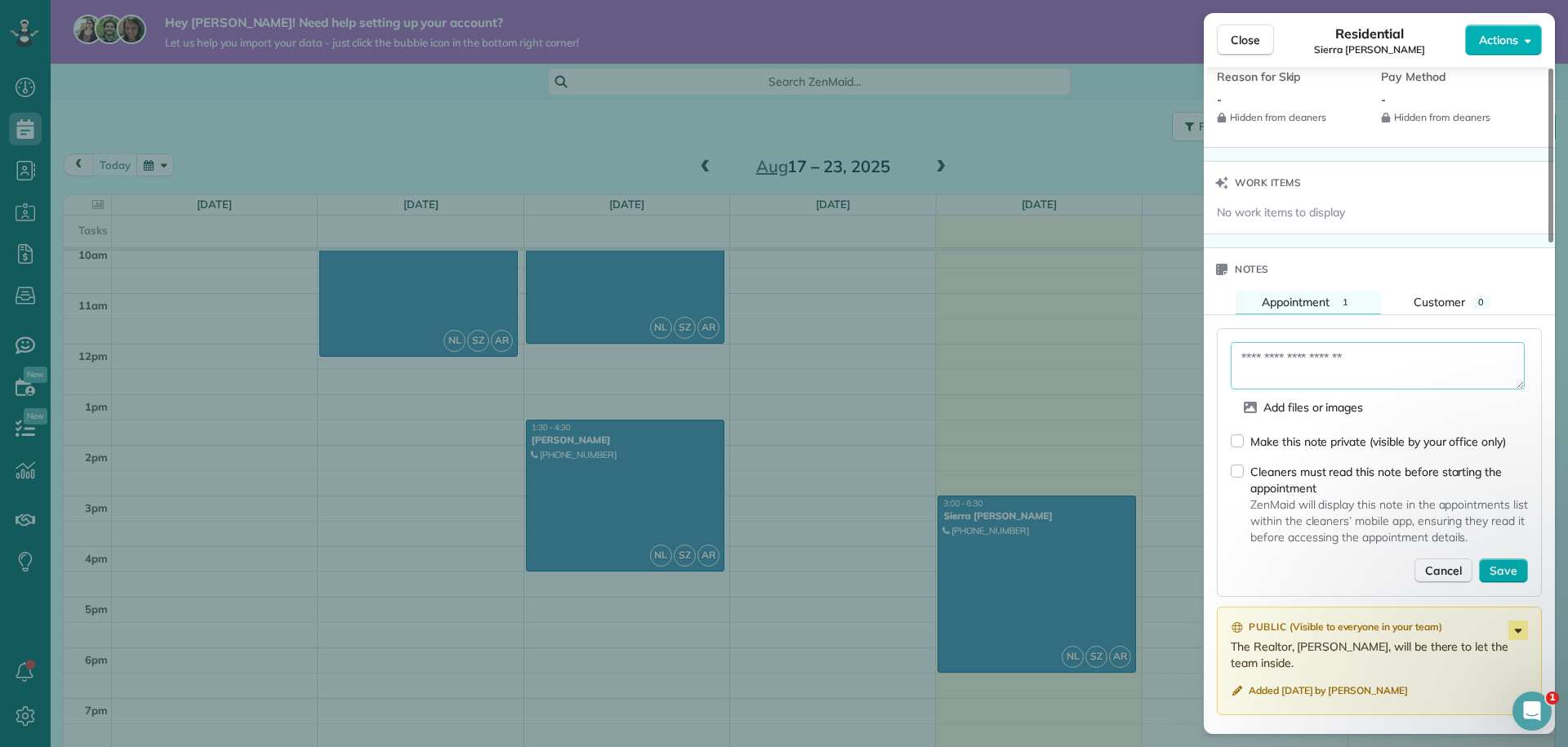
click at [1509, 628] on icon at bounding box center [1518, 630] width 19 height 19
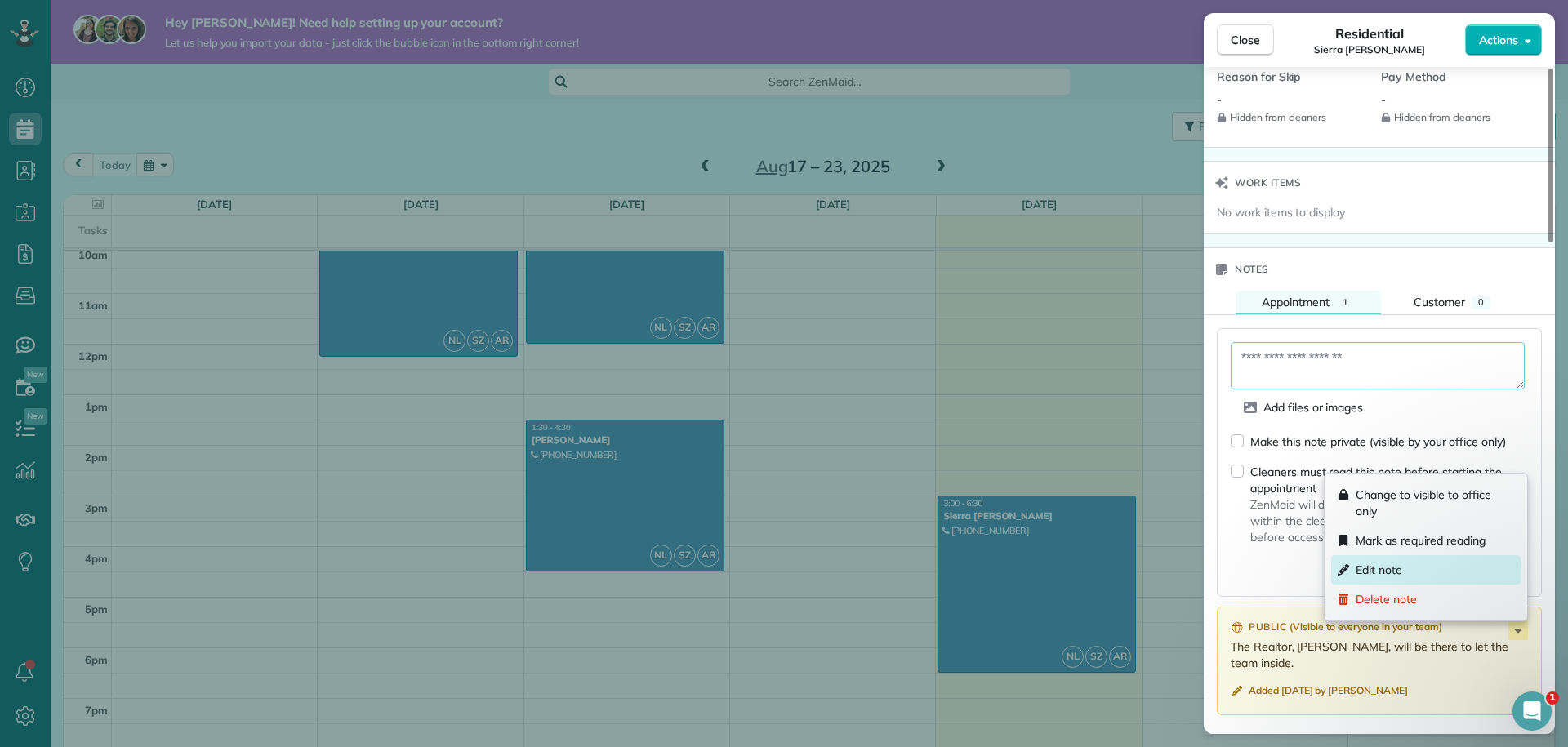
click at [1380, 575] on span "Edit note" at bounding box center [1378, 569] width 46 height 16
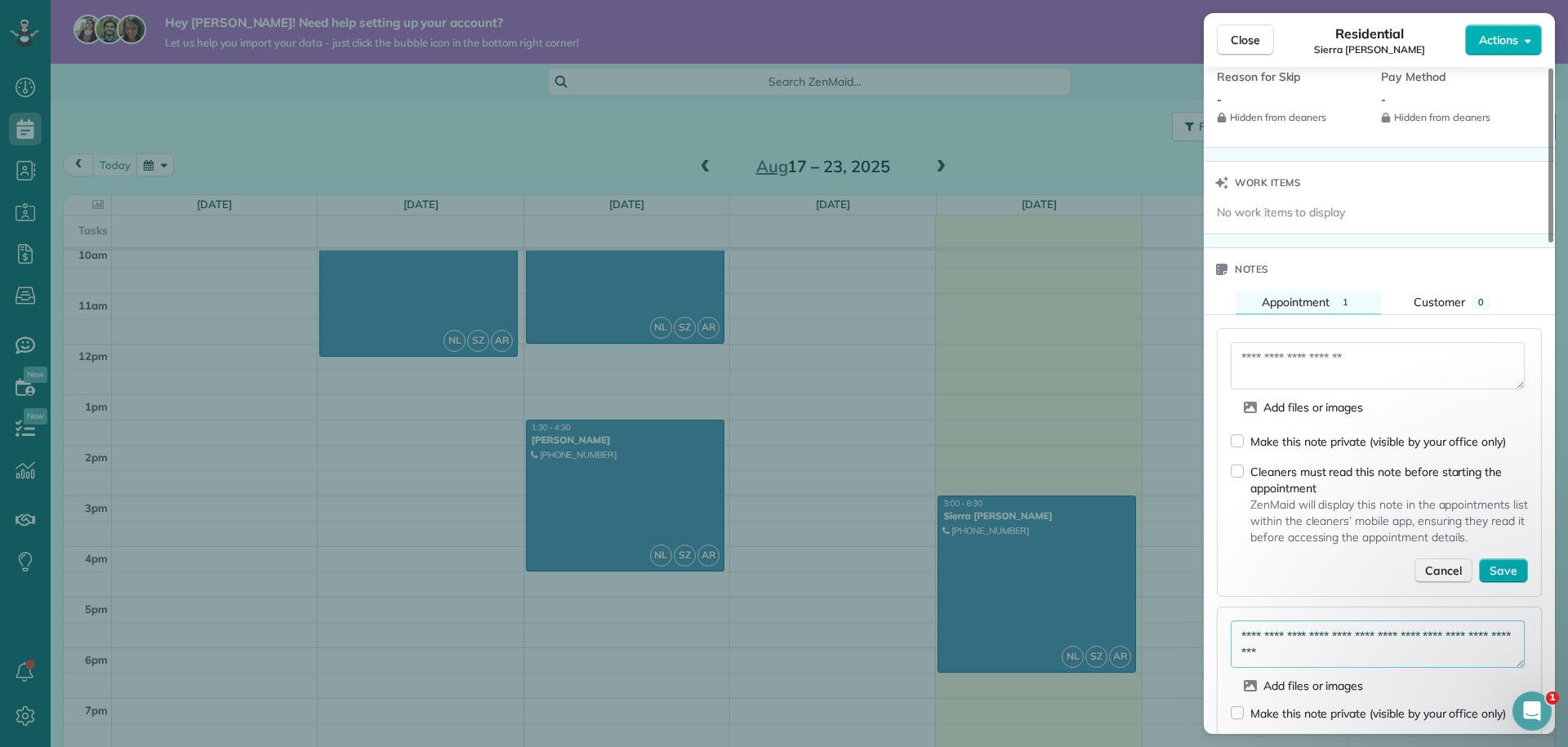
drag, startPoint x: 1321, startPoint y: 651, endPoint x: 1127, endPoint y: 615, distance: 197.3
click at [1127, 615] on div "Close Residential Sierra Bates Actions Status Active Sierra Bates · Open profil…" at bounding box center [784, 373] width 1568 height 747
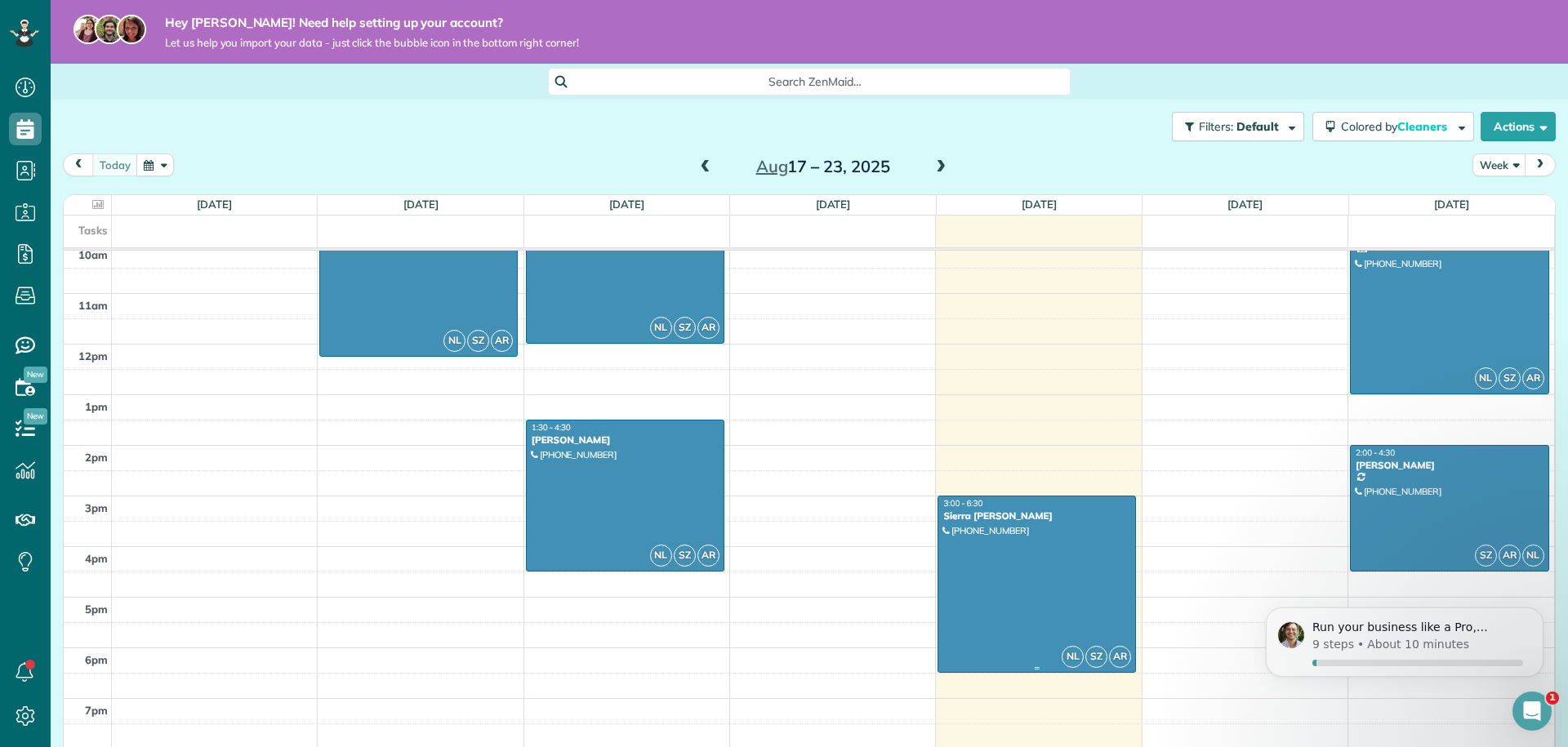
click at [1019, 575] on div at bounding box center [1036, 584] width 197 height 176
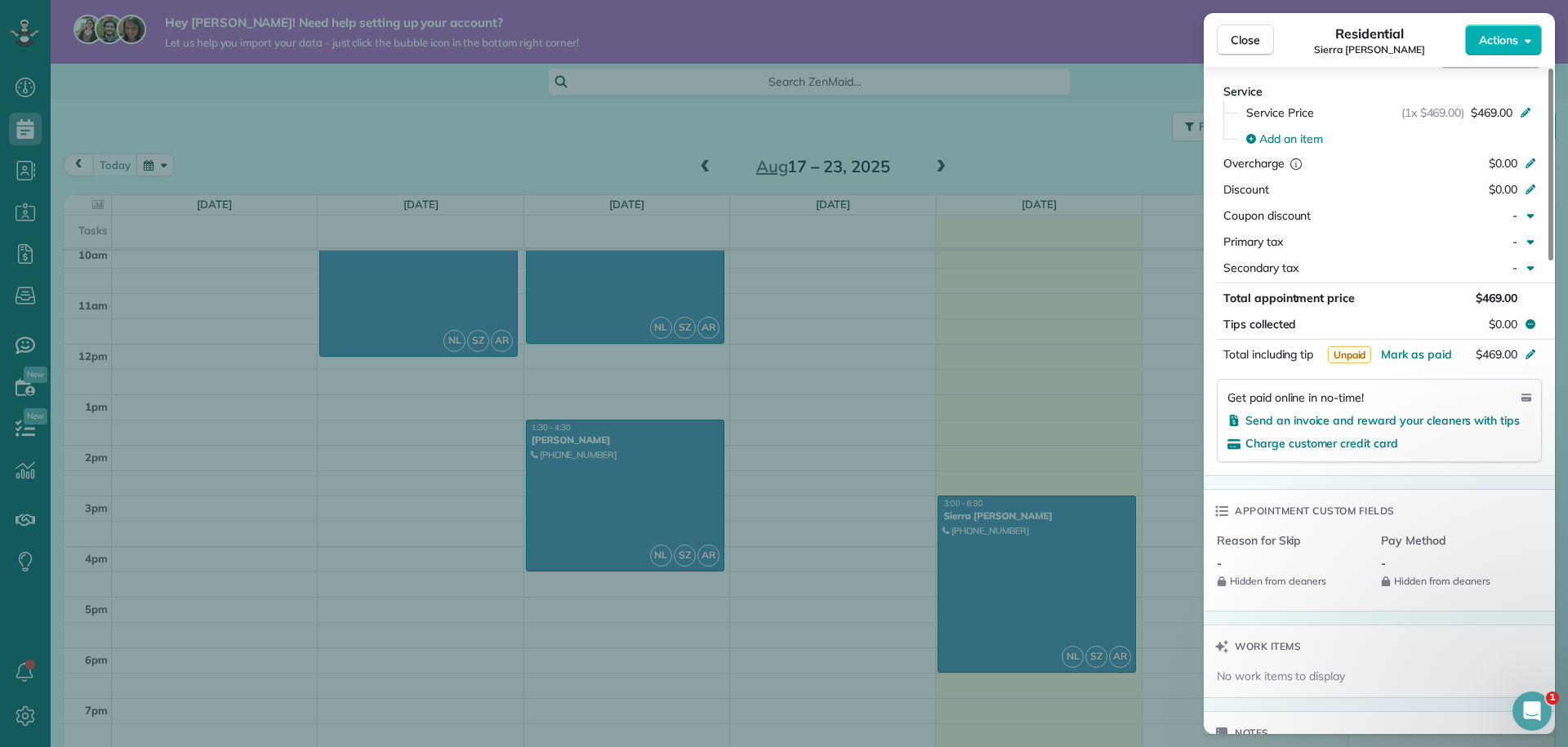
scroll to position [1277, 0]
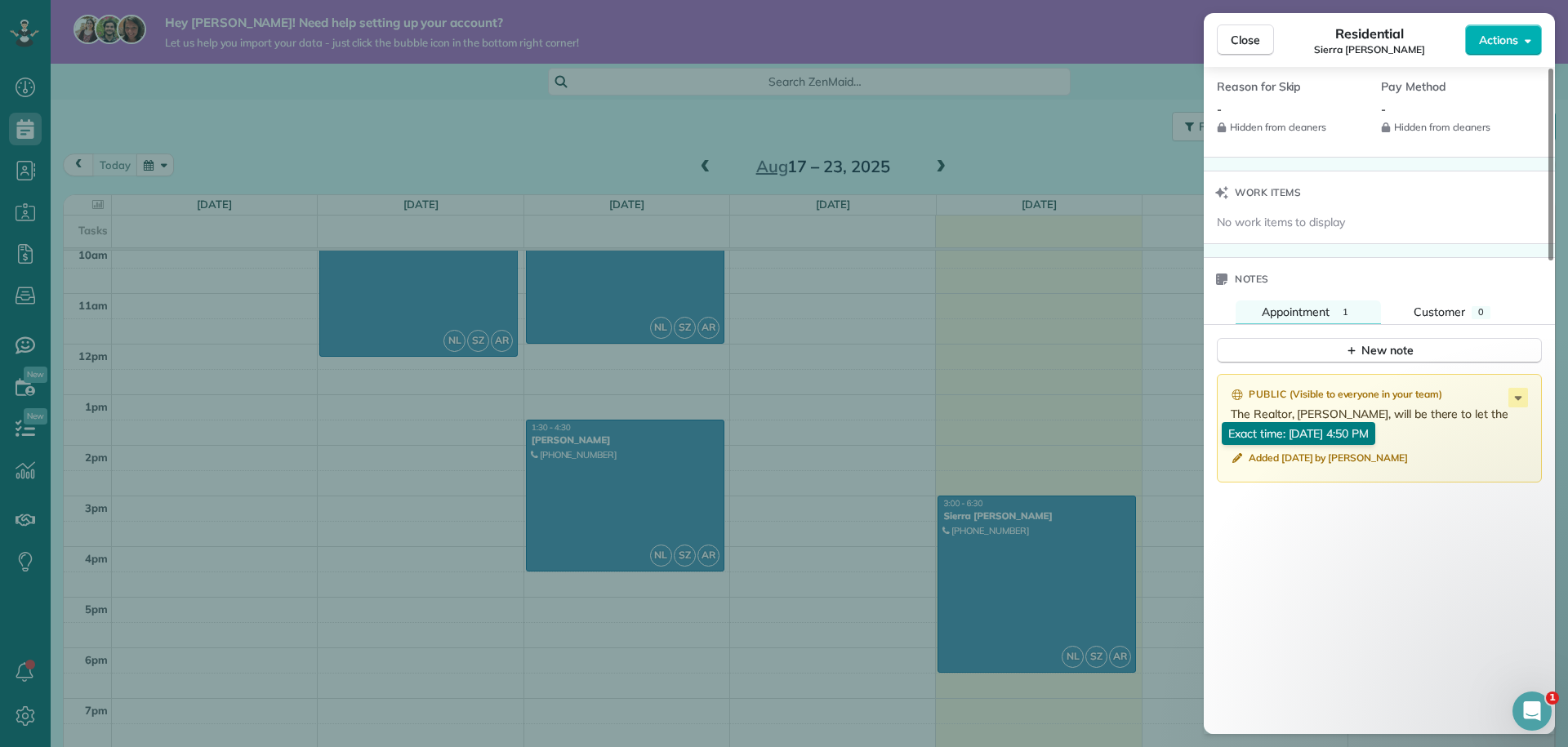
click at [1238, 461] on icon "reset" at bounding box center [1237, 458] width 13 height 13
click at [1234, 457] on icon "reset" at bounding box center [1237, 458] width 13 height 13
click at [1511, 406] on p "The Realtor, Zach Hasnen, will be there to let the team inside." at bounding box center [1380, 422] width 300 height 33
click at [1521, 397] on icon at bounding box center [1518, 397] width 19 height 19
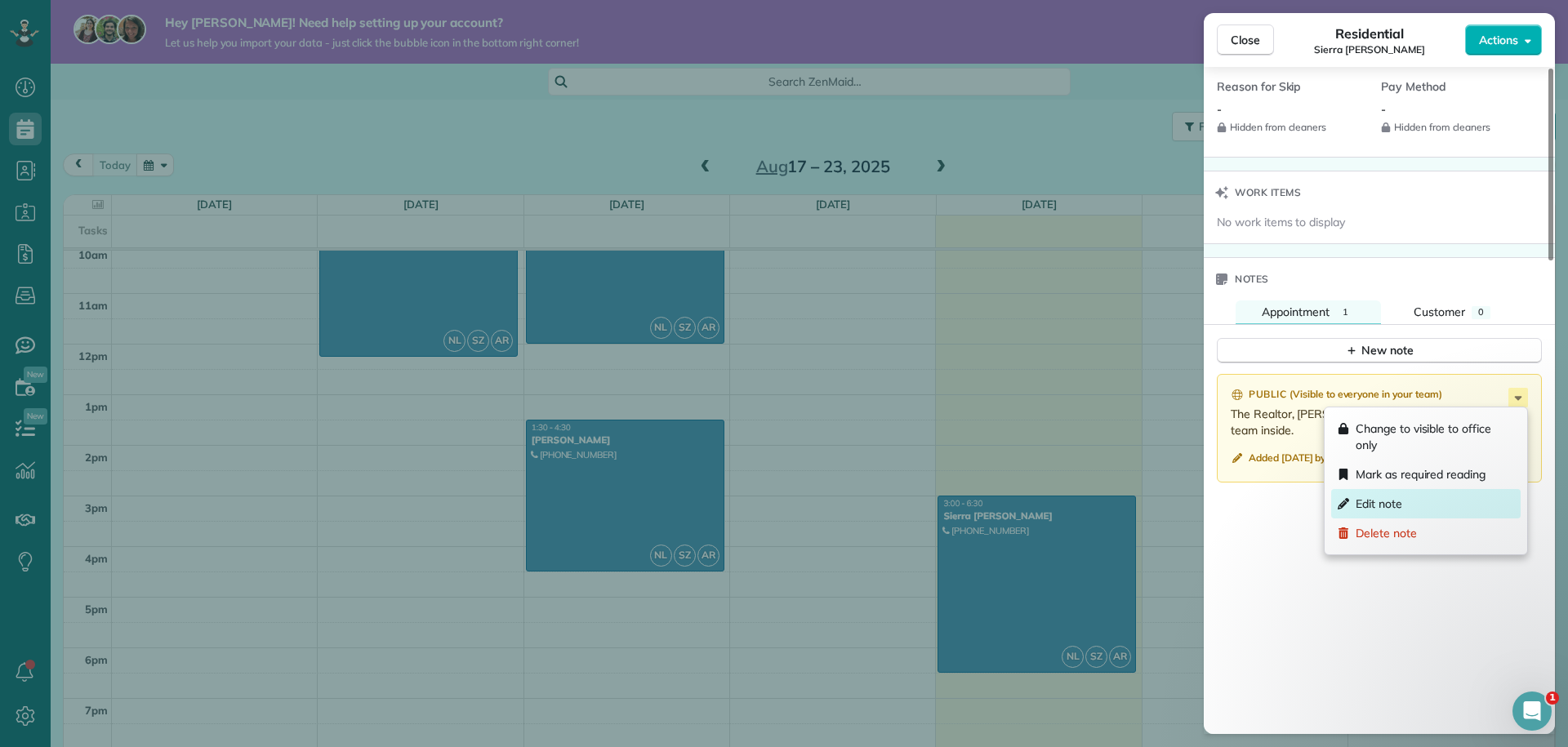
click at [1434, 504] on div "Edit note" at bounding box center [1426, 503] width 190 height 30
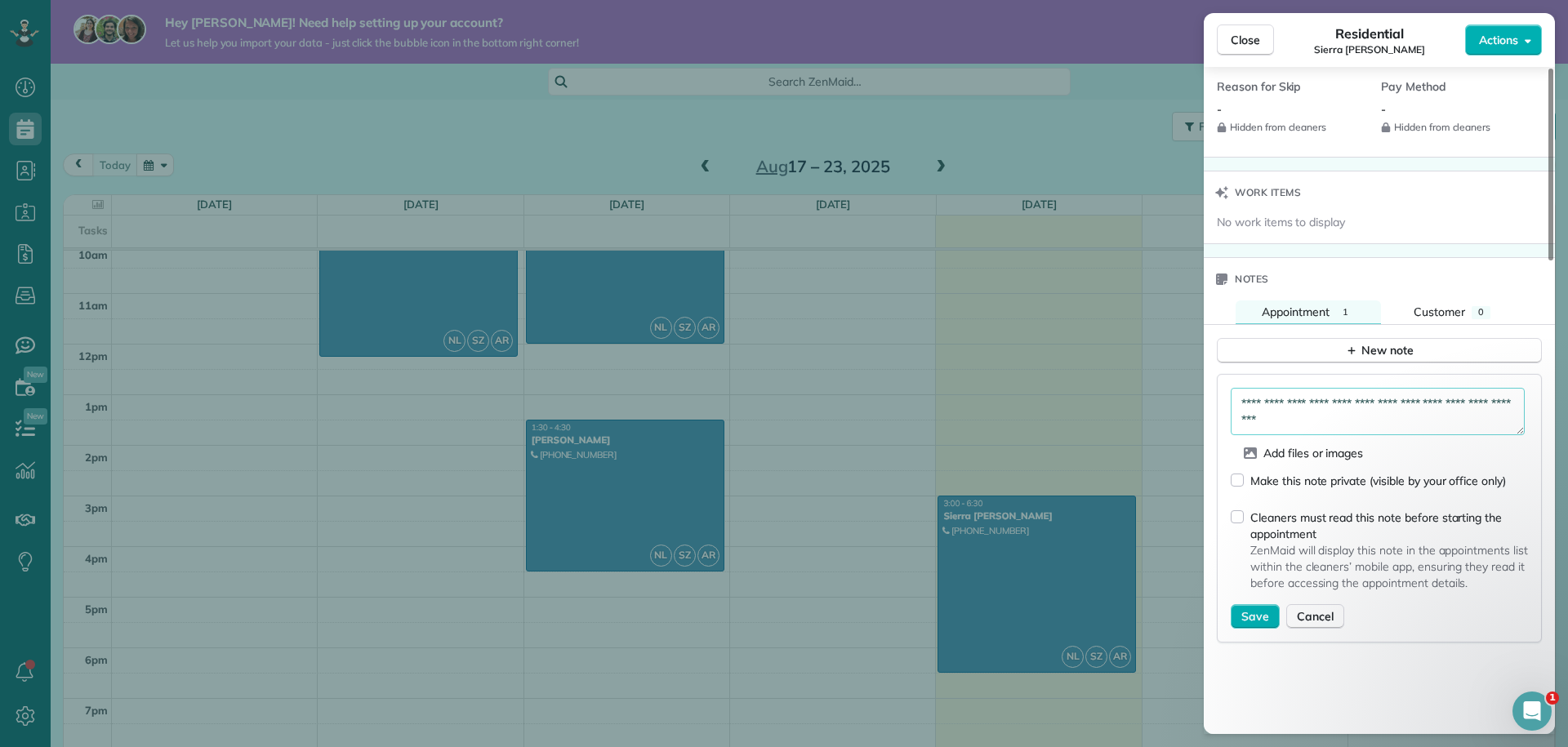
click at [1337, 427] on textarea "**********" at bounding box center [1378, 411] width 294 height 47
paste textarea "*****"
drag, startPoint x: 1305, startPoint y: 422, endPoint x: 1217, endPoint y: 386, distance: 95.1
click at [1217, 386] on div "**********" at bounding box center [1379, 508] width 325 height 268
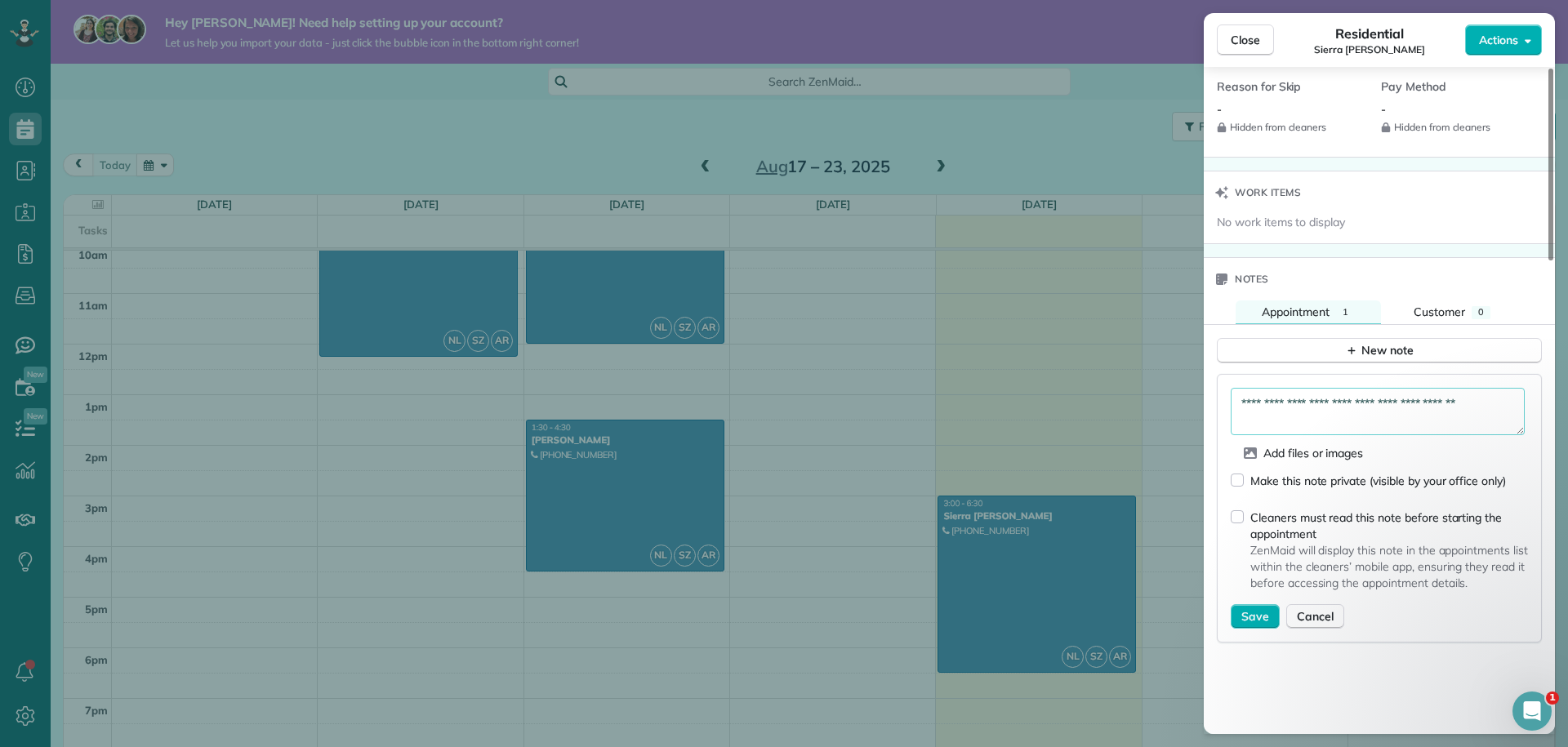
click at [1506, 407] on textarea "**********" at bounding box center [1378, 411] width 294 height 47
type textarea "**********"
click at [1309, 516] on div "Cleaners must read this note before starting the appointment" at bounding box center [1389, 526] width 278 height 33
click at [1261, 617] on span "Save" at bounding box center [1254, 615] width 28 height 16
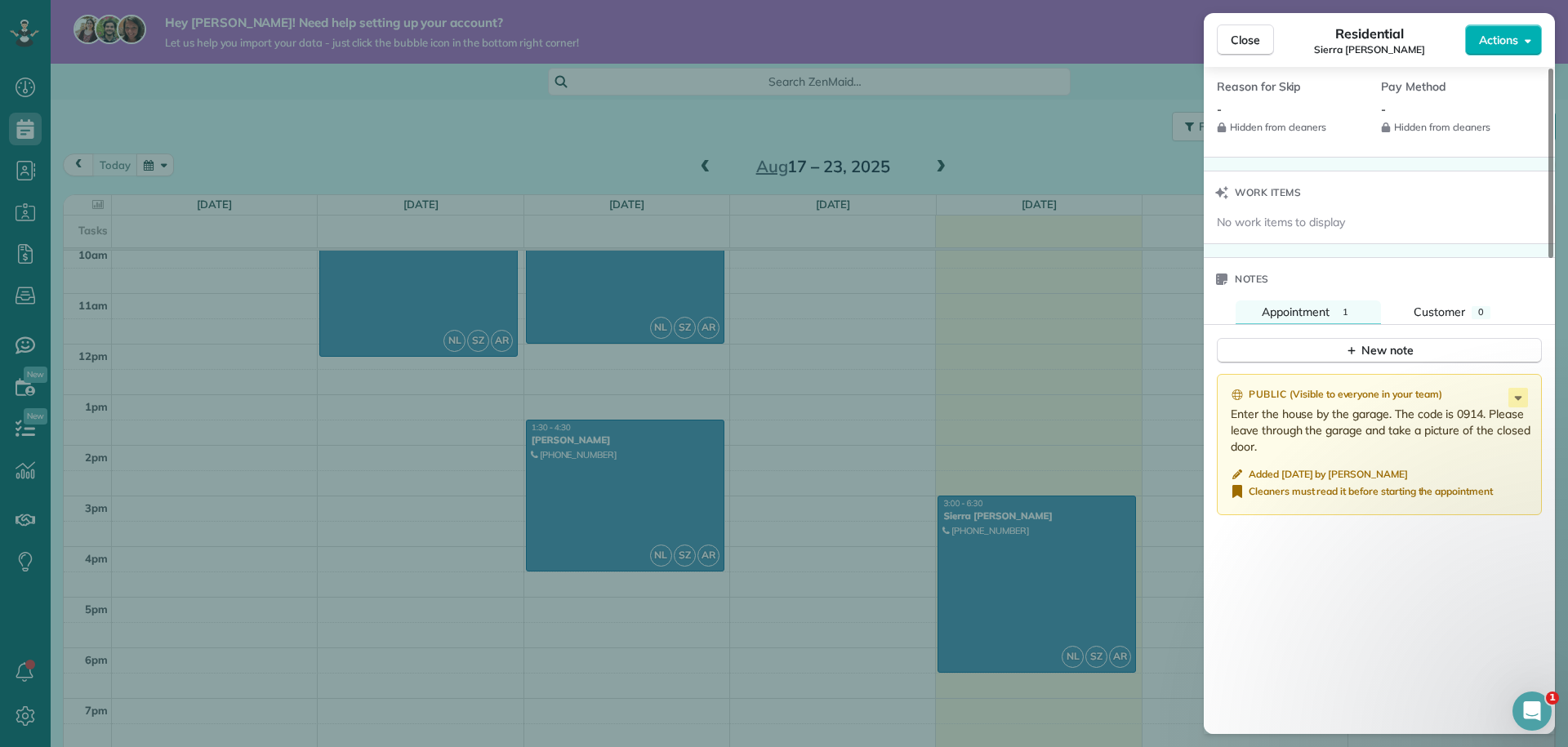
drag, startPoint x: 1261, startPoint y: 445, endPoint x: 1224, endPoint y: 417, distance: 46.4
click at [1224, 417] on div "Public ( Visible to everyone in your team ) Enter the house by the garage. The …" at bounding box center [1379, 444] width 325 height 141
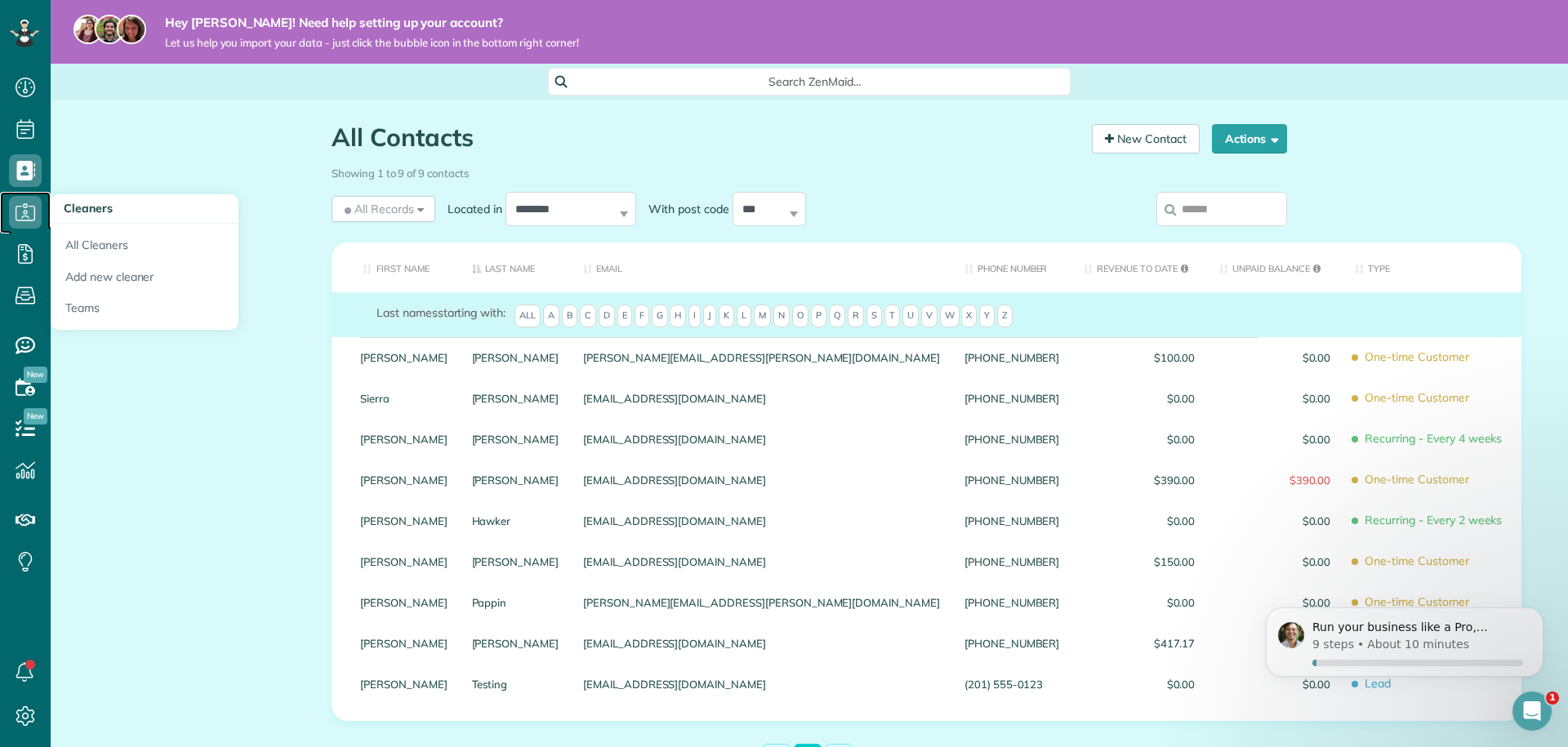
click at [31, 208] on icon at bounding box center [25, 212] width 33 height 33
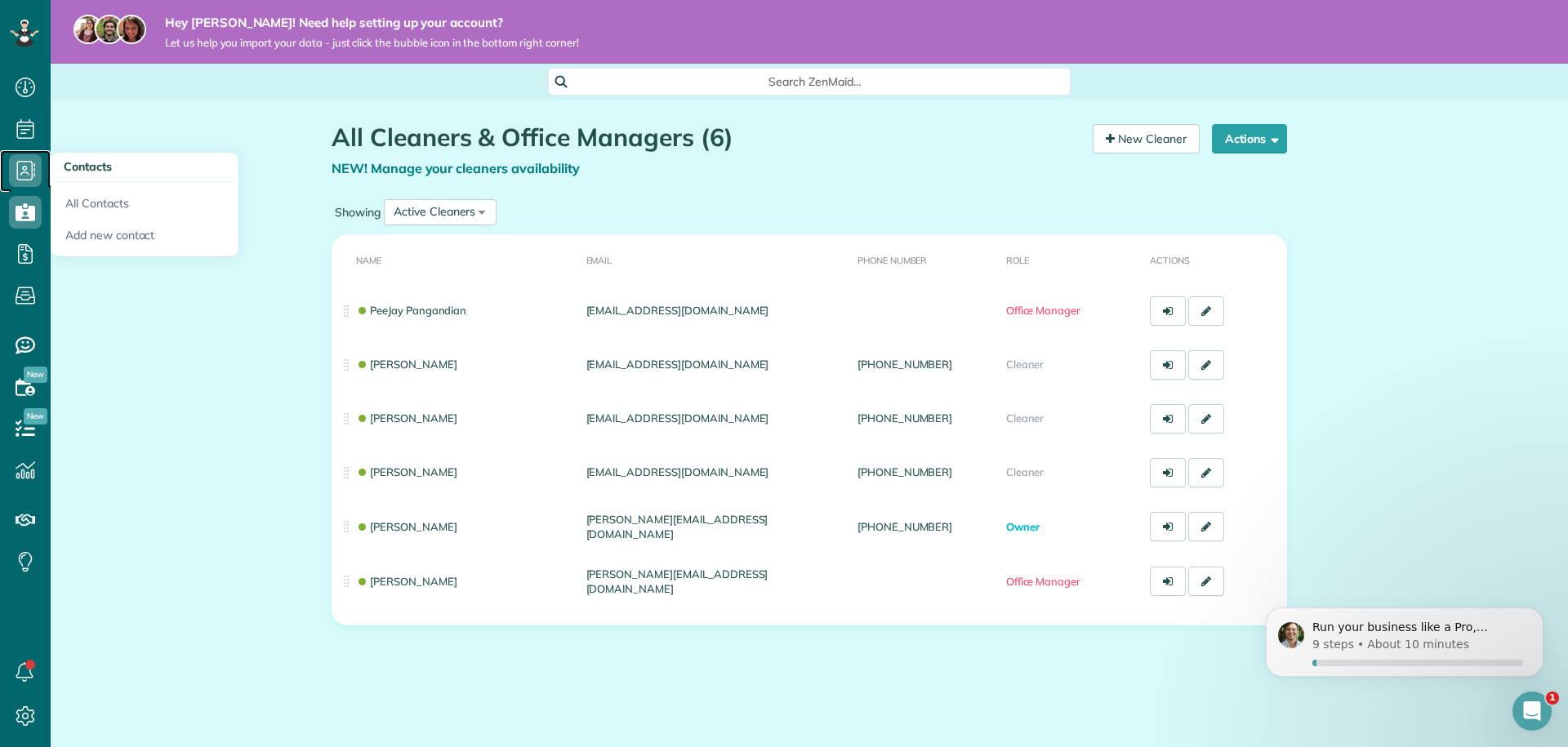
click at [24, 184] on icon at bounding box center [25, 170] width 33 height 33
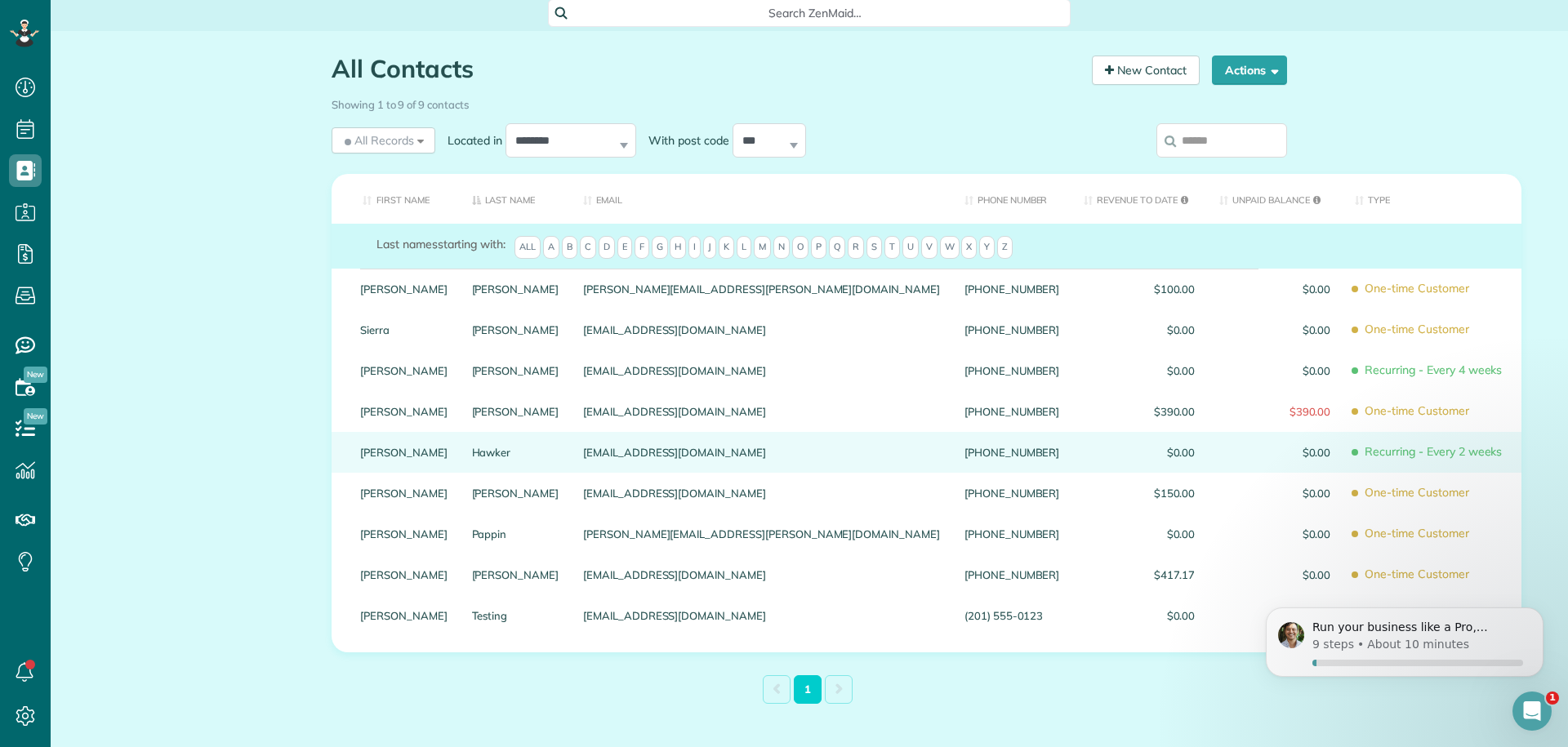
click at [441, 468] on div "Keaton" at bounding box center [404, 452] width 112 height 40
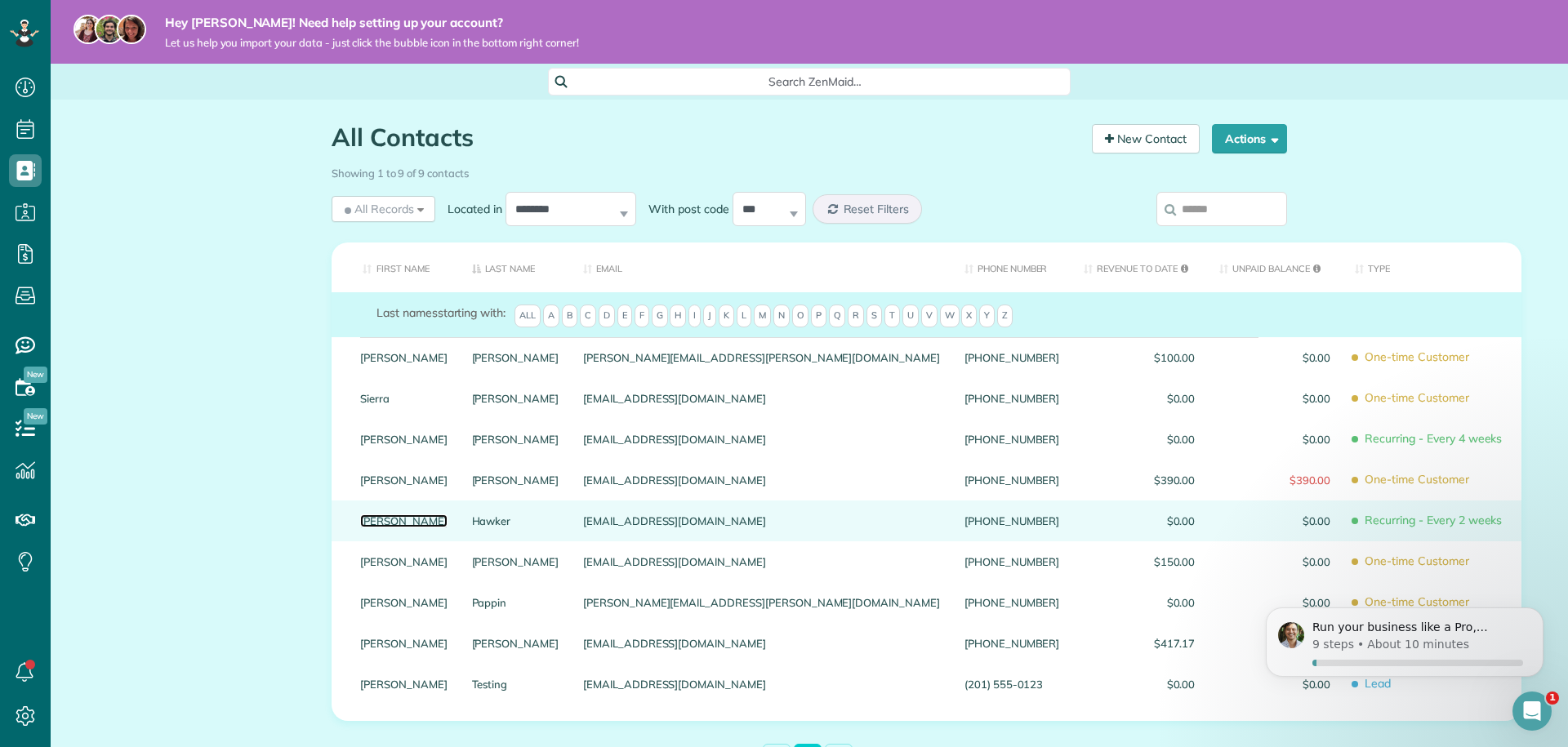
click at [393, 524] on link "Keaton" at bounding box center [403, 521] width 88 height 12
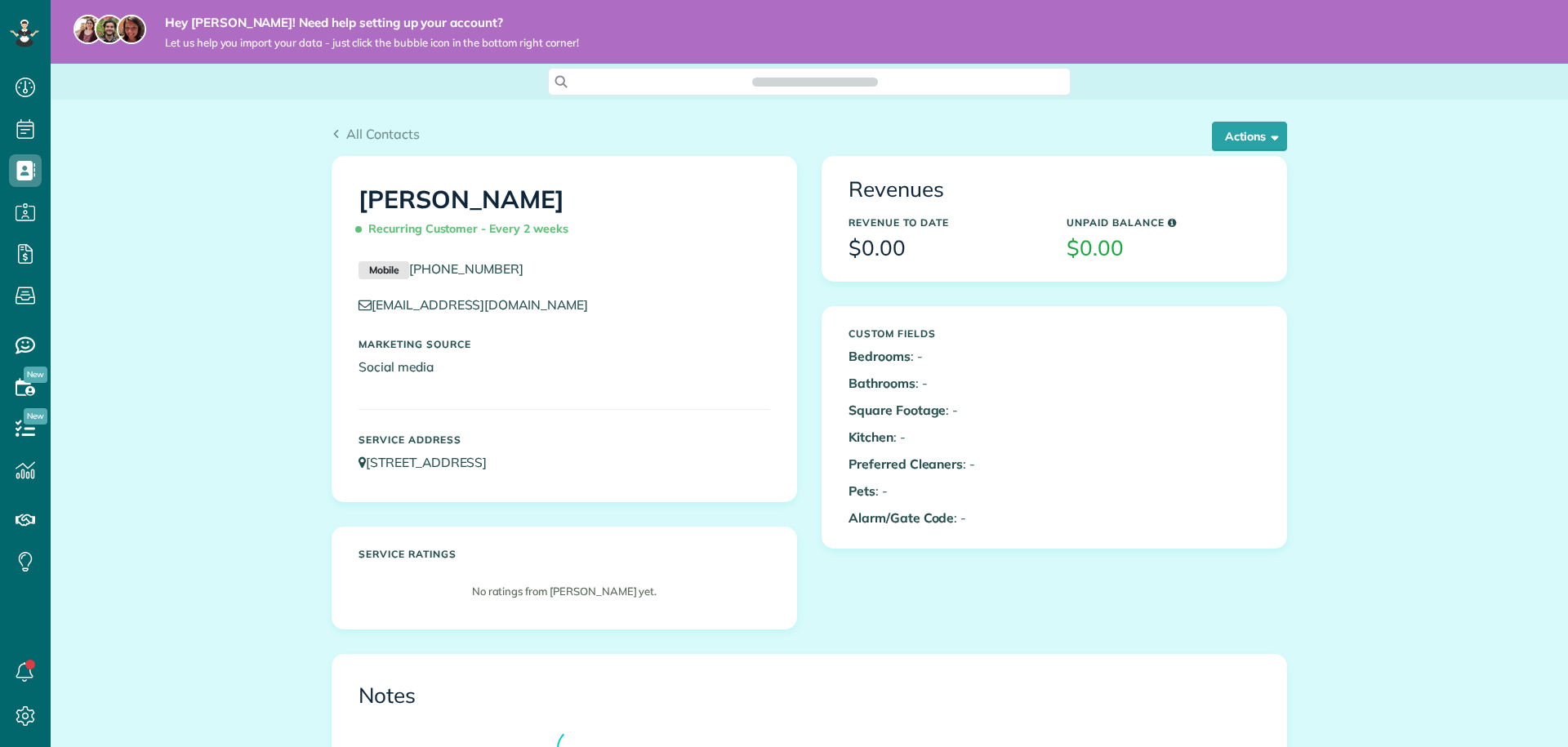
scroll to position [8, 8]
click at [1274, 138] on span "button" at bounding box center [1272, 136] width 13 height 12
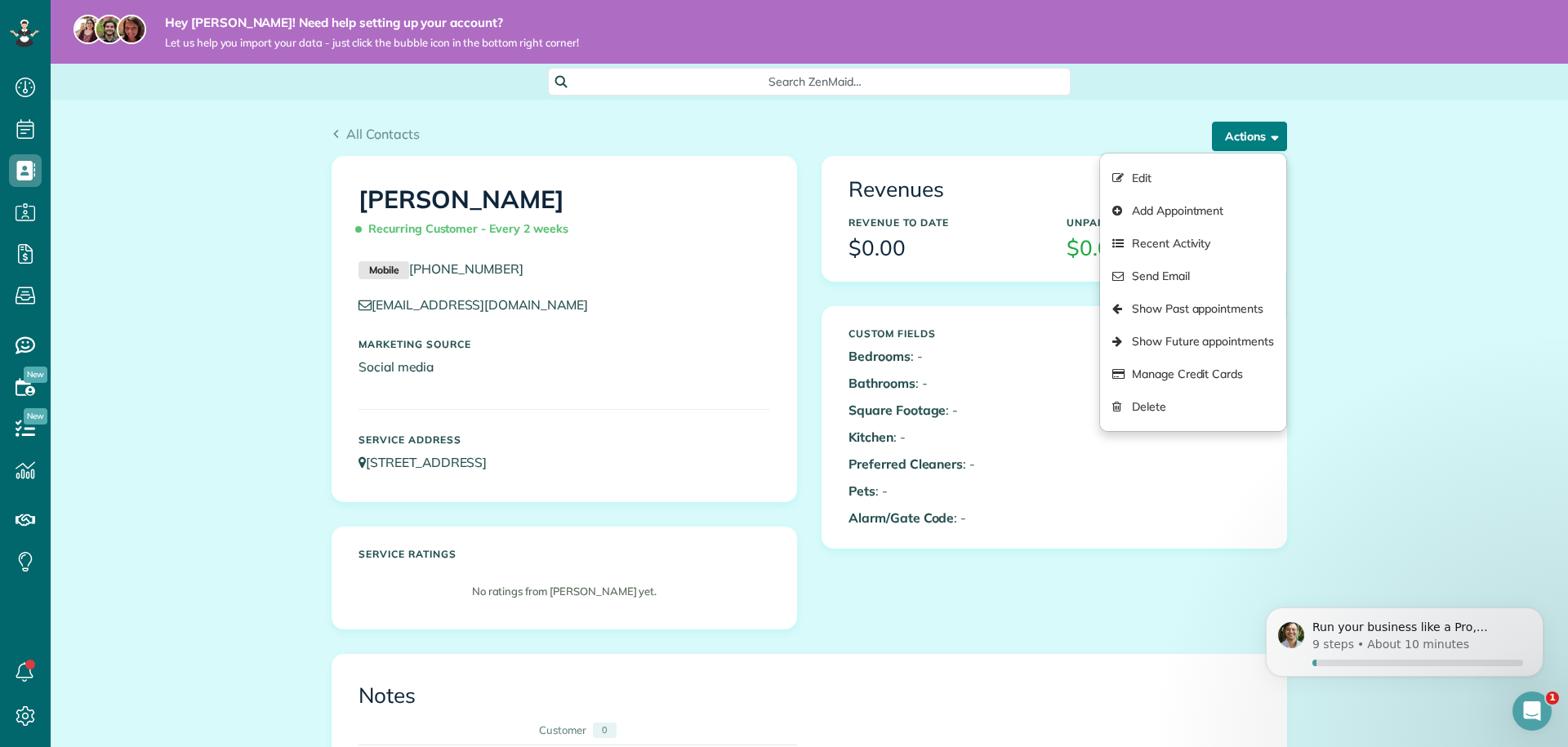
scroll to position [0, 0]
click at [1207, 394] on link "Delete" at bounding box center [1193, 407] width 187 height 33
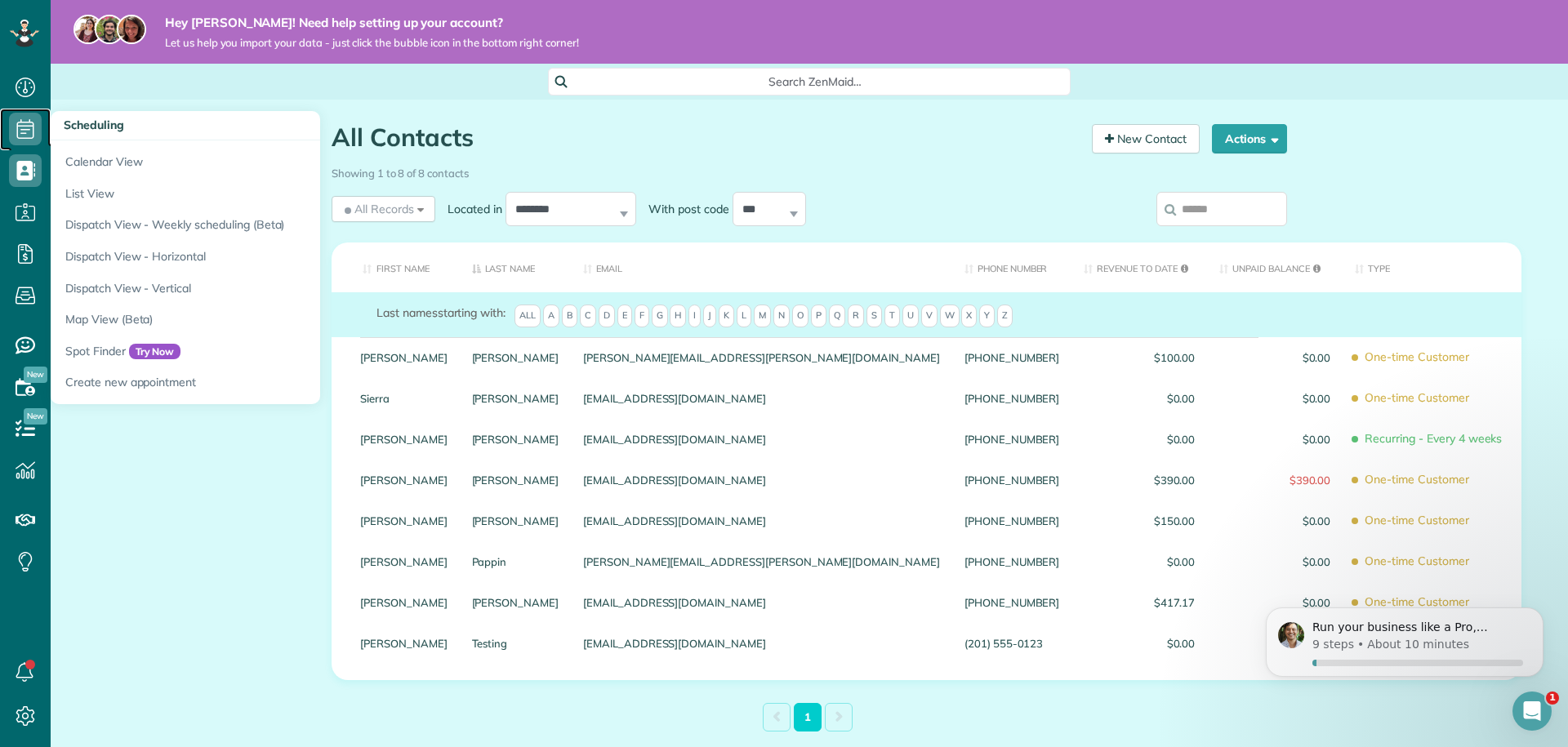
click at [12, 137] on icon at bounding box center [25, 129] width 33 height 33
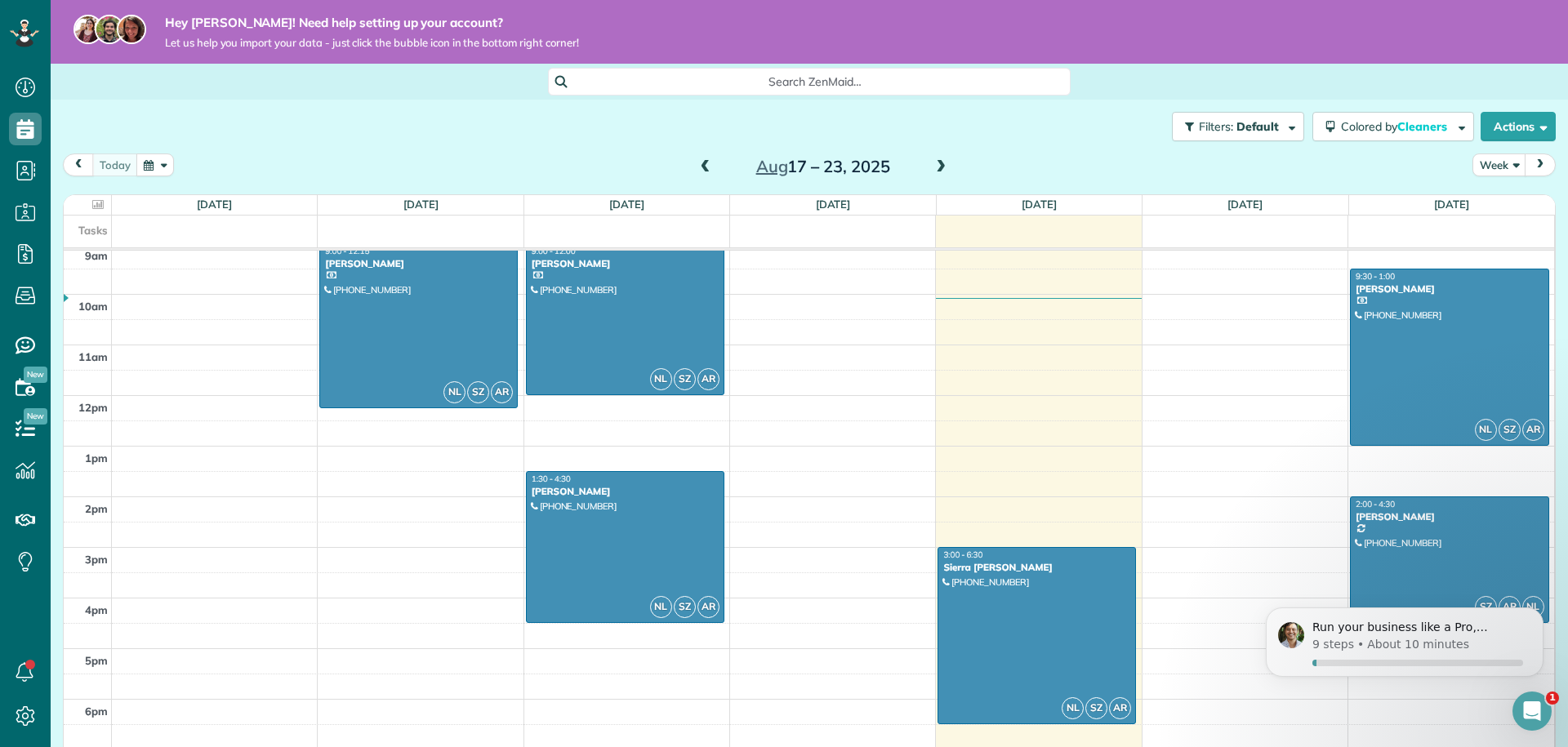
scroll to position [462, 0]
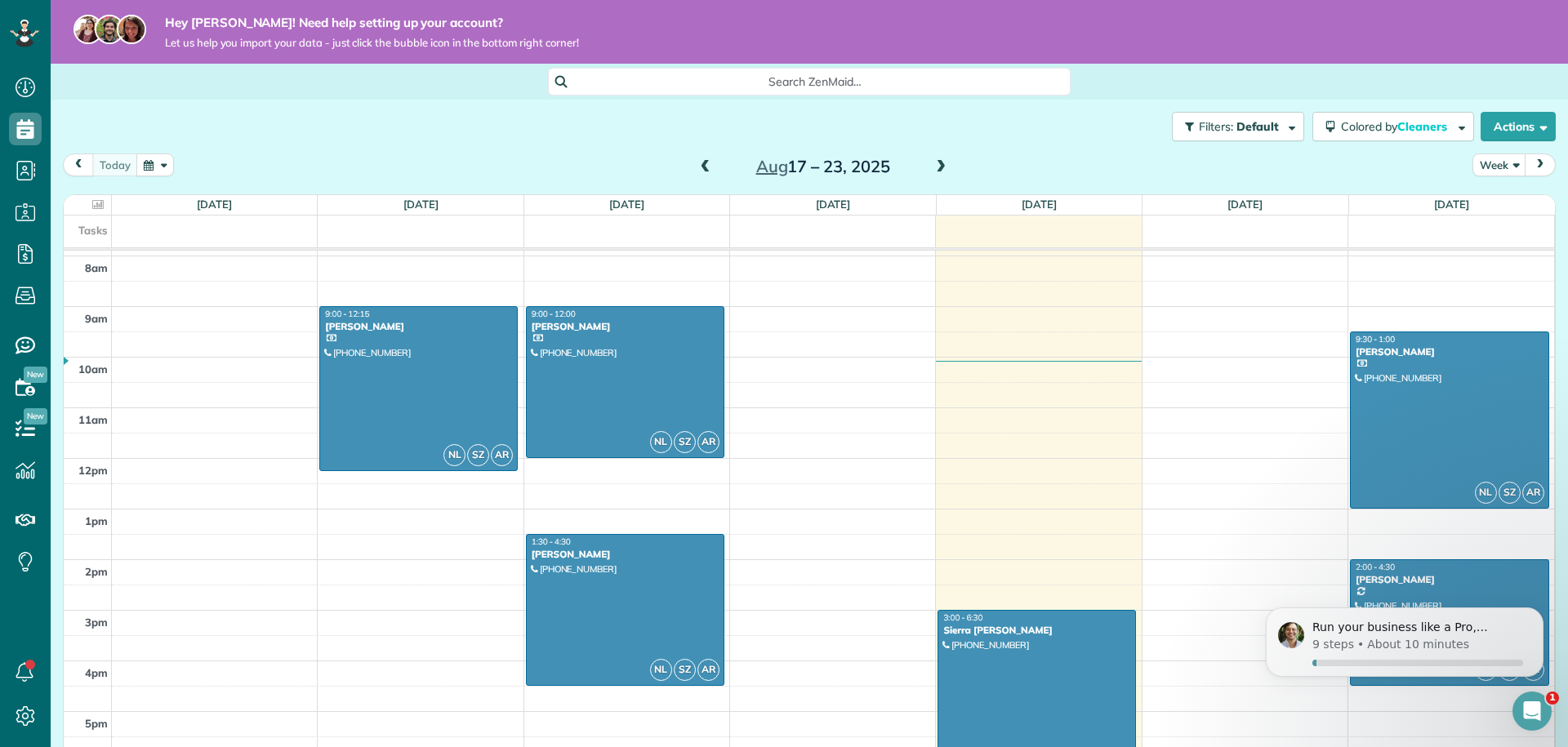
scroll to position [401, 0]
